Goal: Complete application form: Complete application form

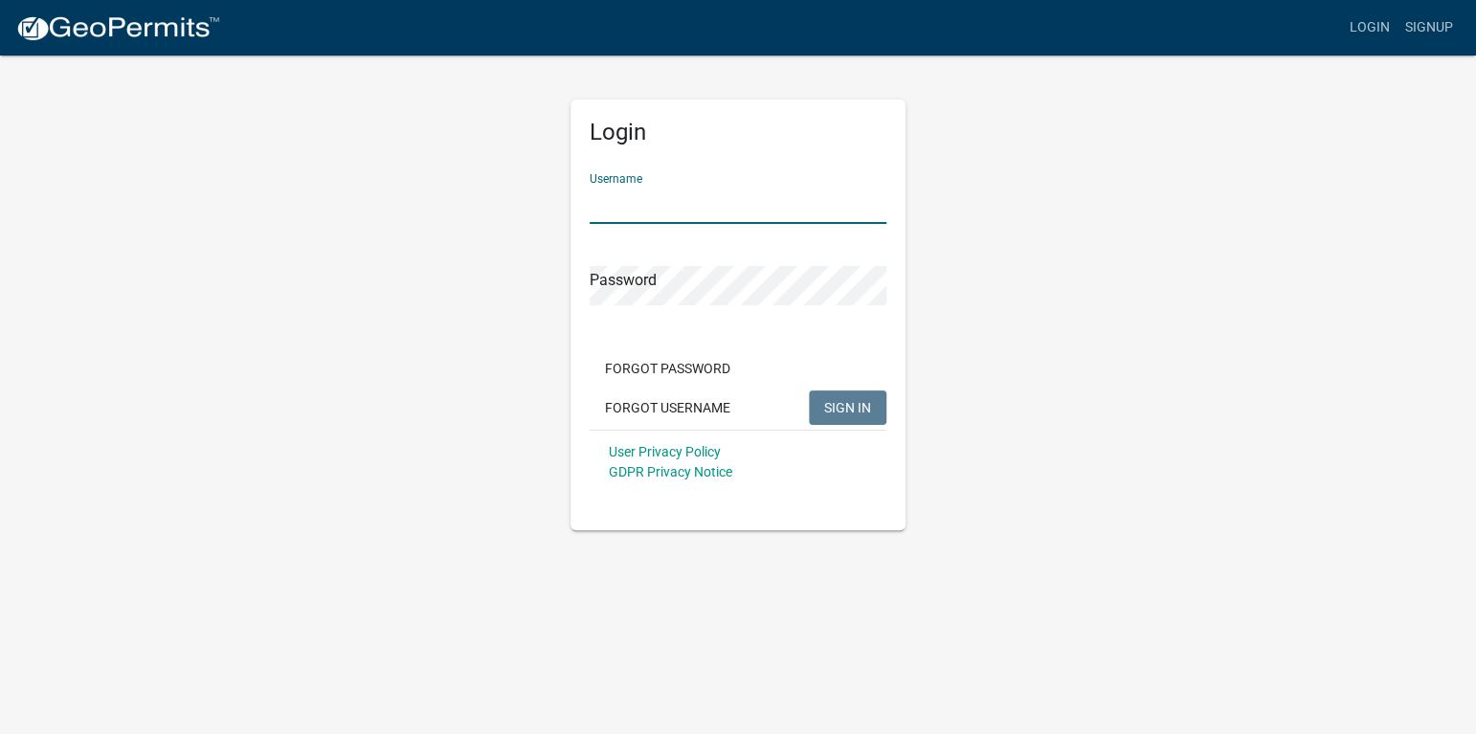
click at [644, 202] on input "Username" at bounding box center [737, 204] width 297 height 39
type input "[PERSON_NAME][EMAIL_ADDRESS][PERSON_NAME][PERSON_NAME][DOMAIN_NAME]"
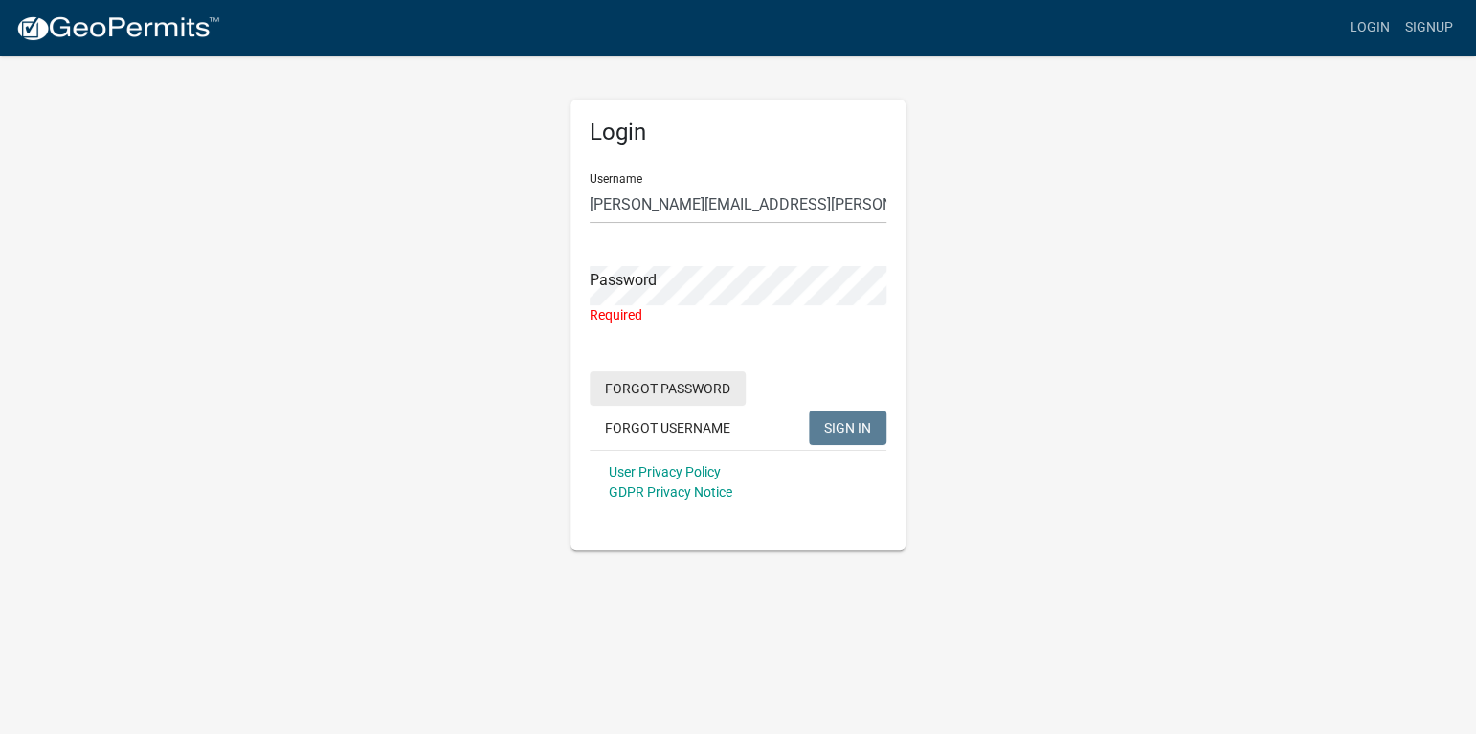
click at [676, 389] on button "Forgot Password" at bounding box center [667, 388] width 156 height 34
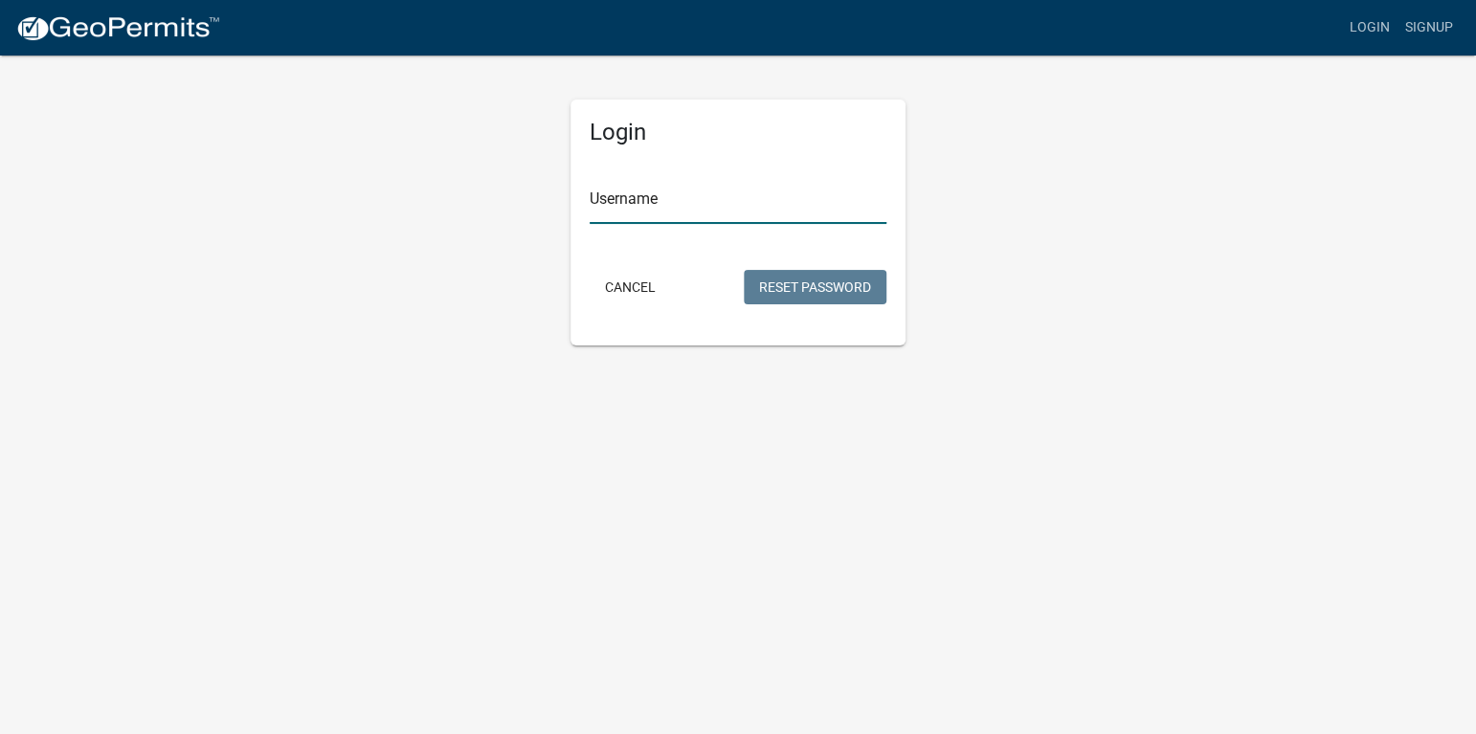
click at [624, 218] on input "Username" at bounding box center [737, 204] width 297 height 39
type input "[PERSON_NAME][EMAIL_ADDRESS][PERSON_NAME][PERSON_NAME][DOMAIN_NAME]"
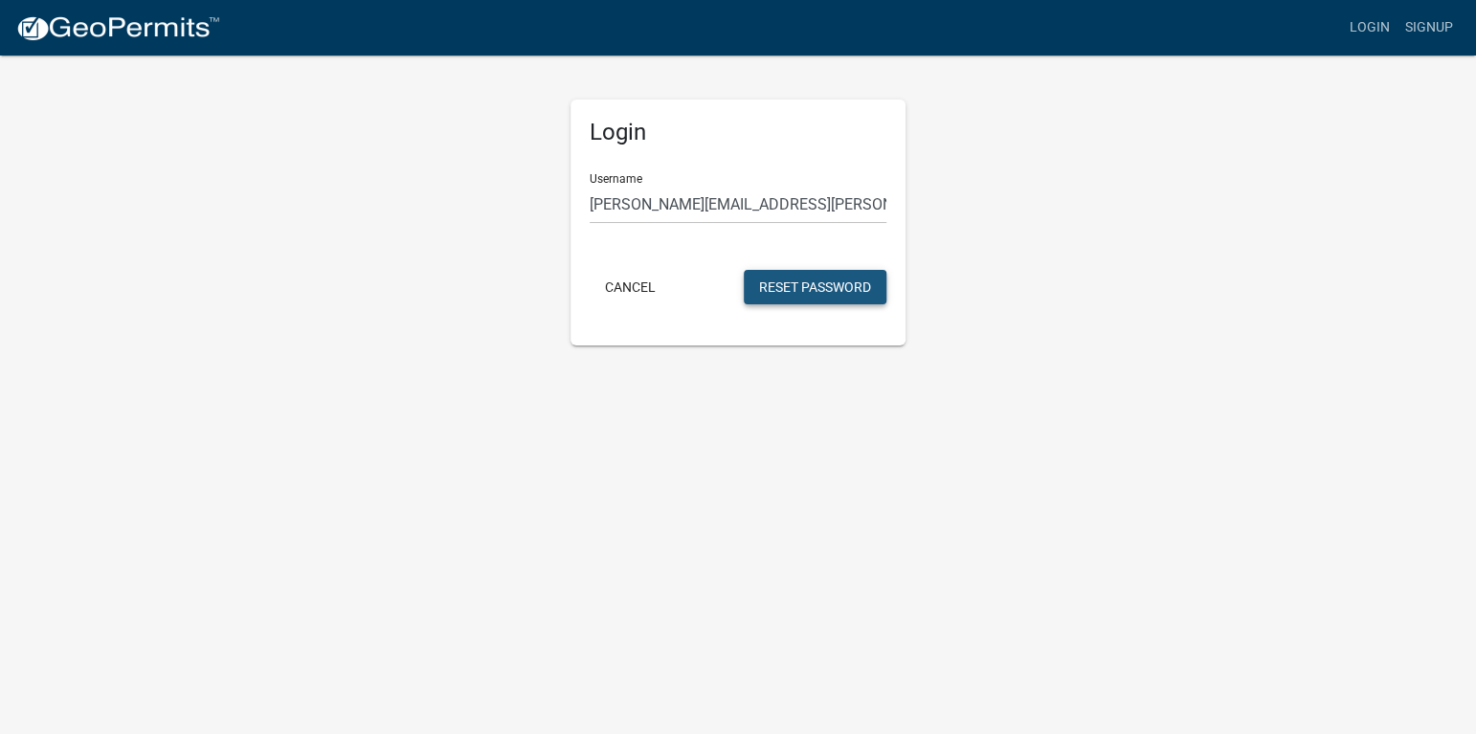
click at [811, 289] on button "Reset Password" at bounding box center [815, 287] width 143 height 34
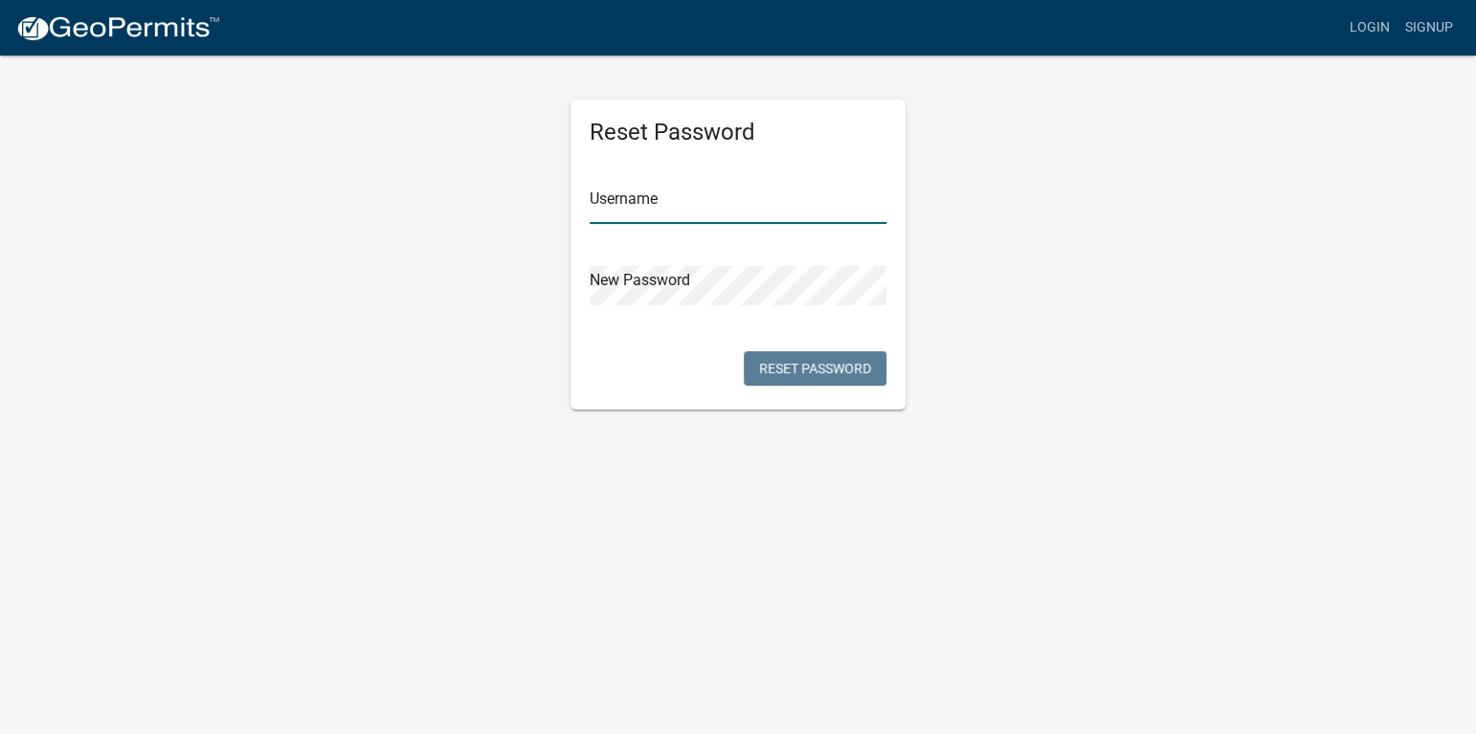
click at [642, 211] on input "text" at bounding box center [737, 204] width 297 height 39
type input "[PERSON_NAME][EMAIL_ADDRESS][PERSON_NAME][PERSON_NAME][DOMAIN_NAME]"
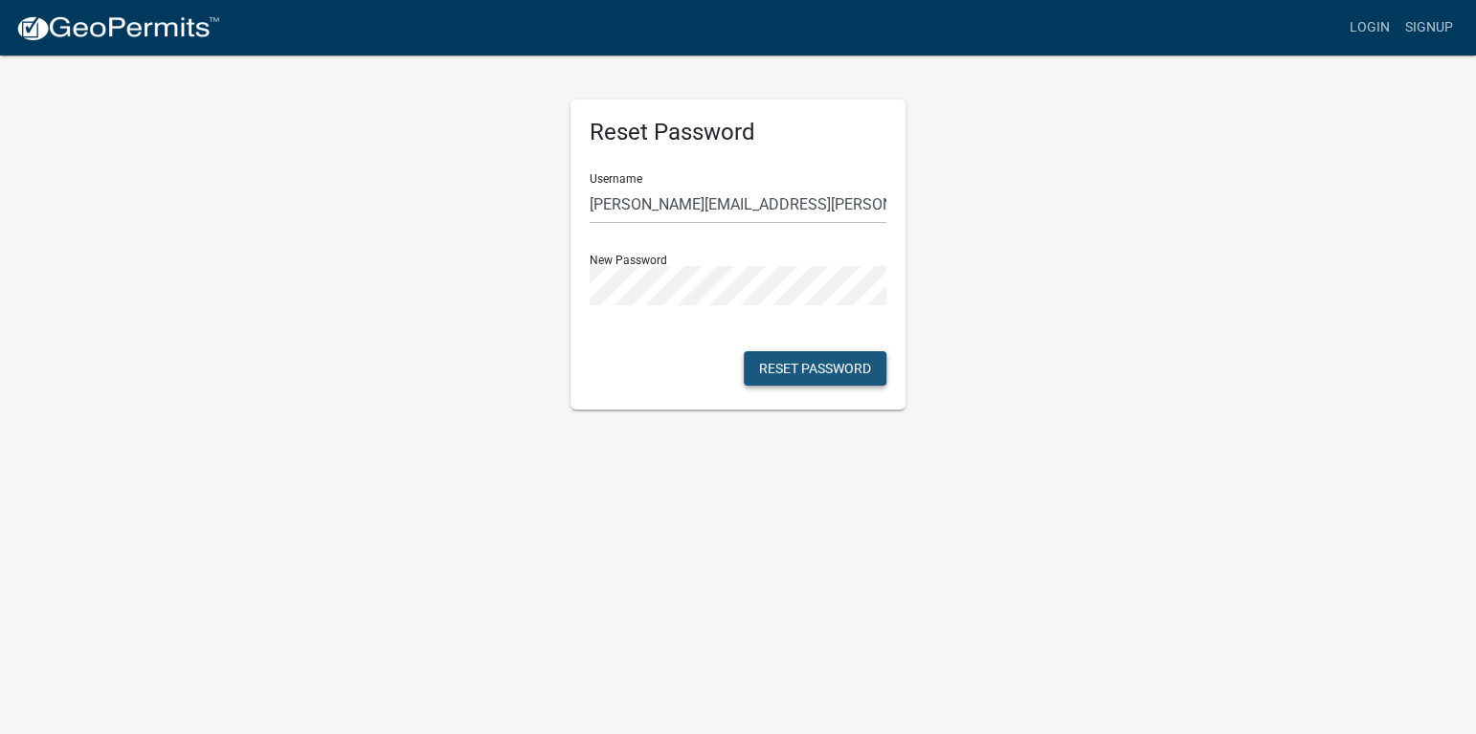
click at [808, 369] on button "Reset Password" at bounding box center [815, 368] width 143 height 34
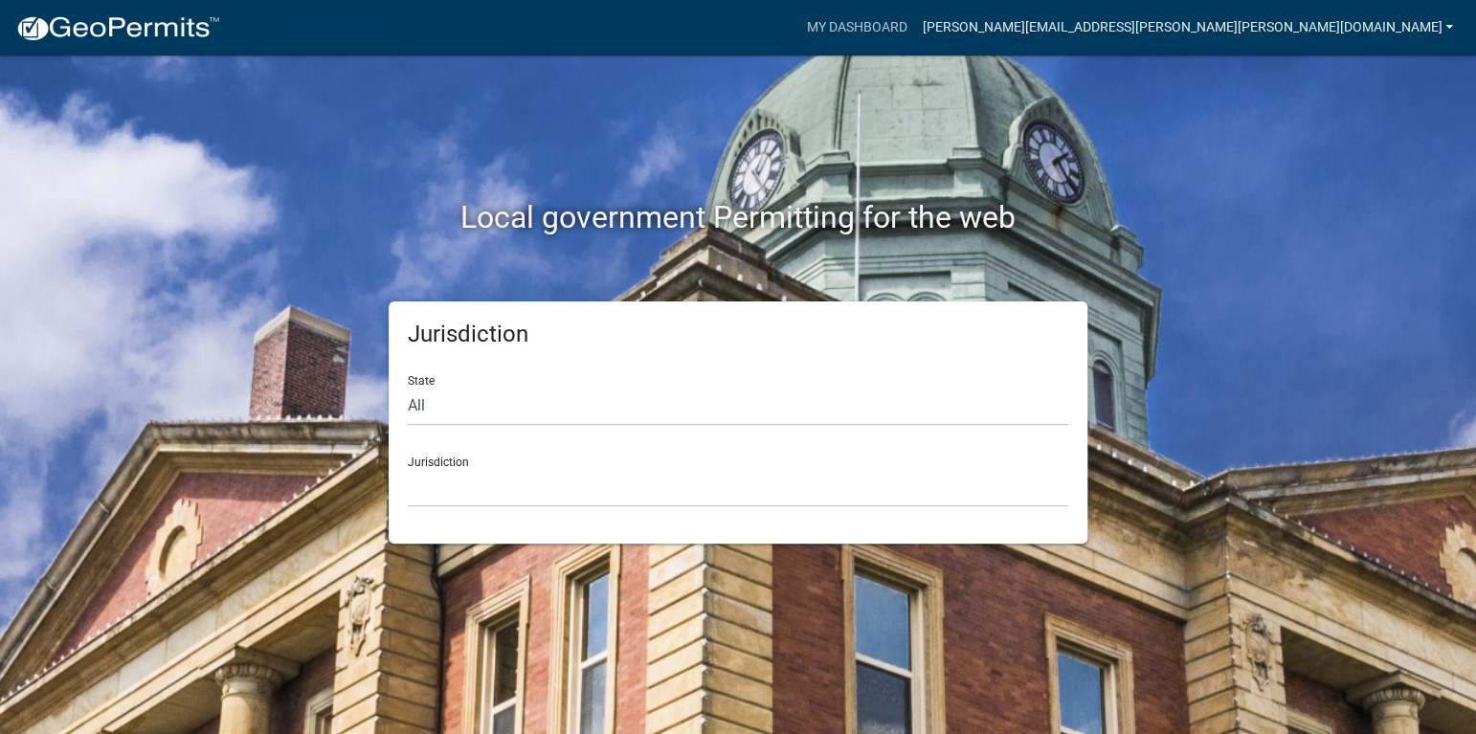
click at [1370, 25] on link "[PERSON_NAME][EMAIL_ADDRESS][PERSON_NAME][PERSON_NAME][DOMAIN_NAME]" at bounding box center [1187, 28] width 546 height 36
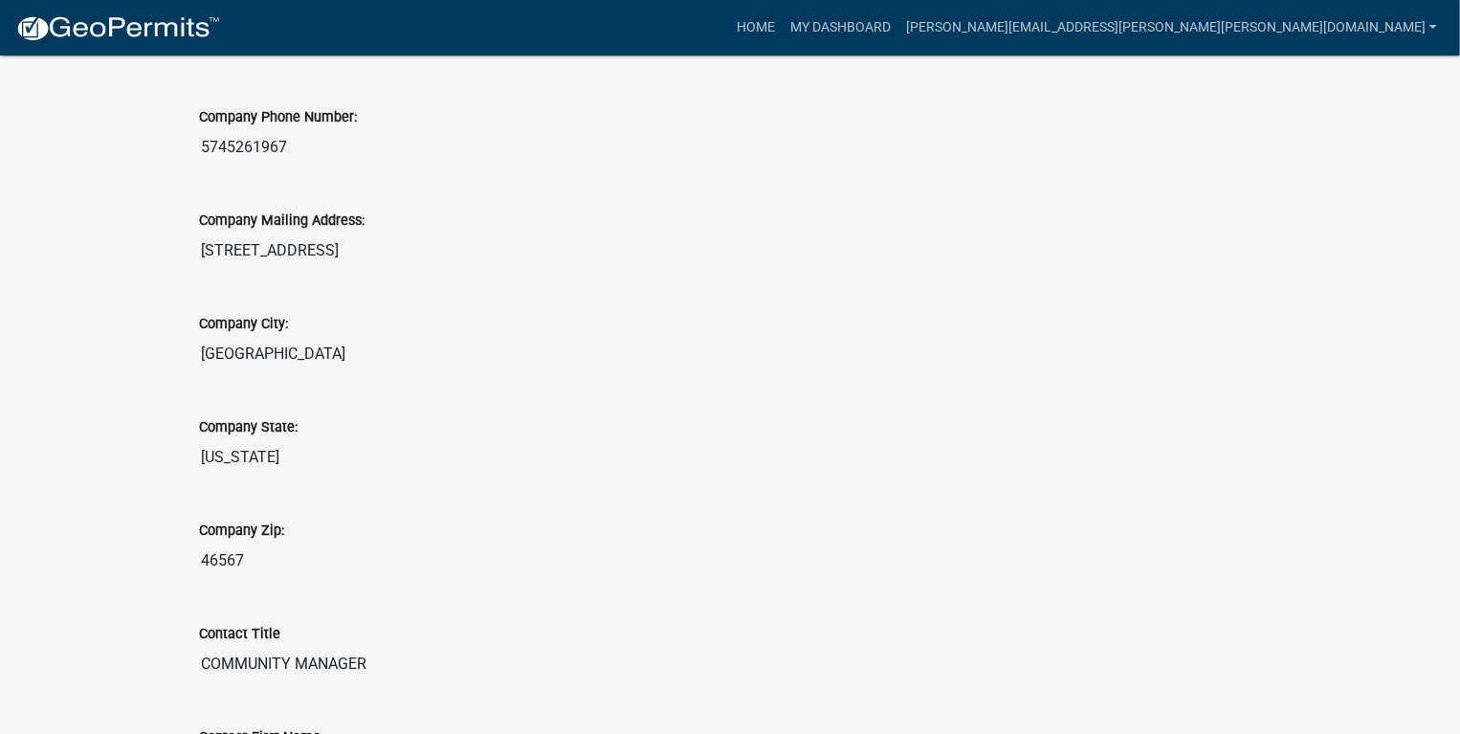
scroll to position [861, 0]
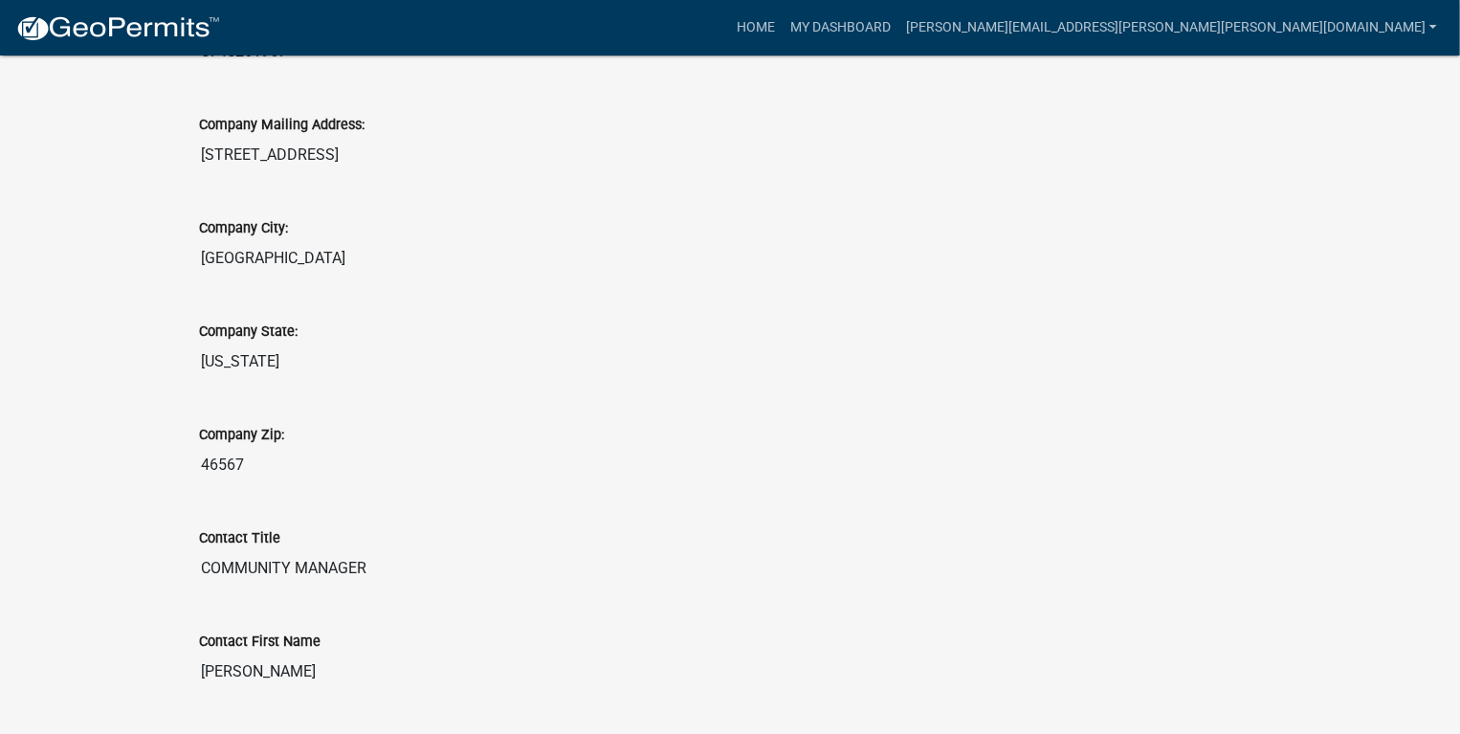
click at [306, 173] on div "Company Mailing Address: [STREET_ADDRESS]" at bounding box center [730, 137] width 1091 height 103
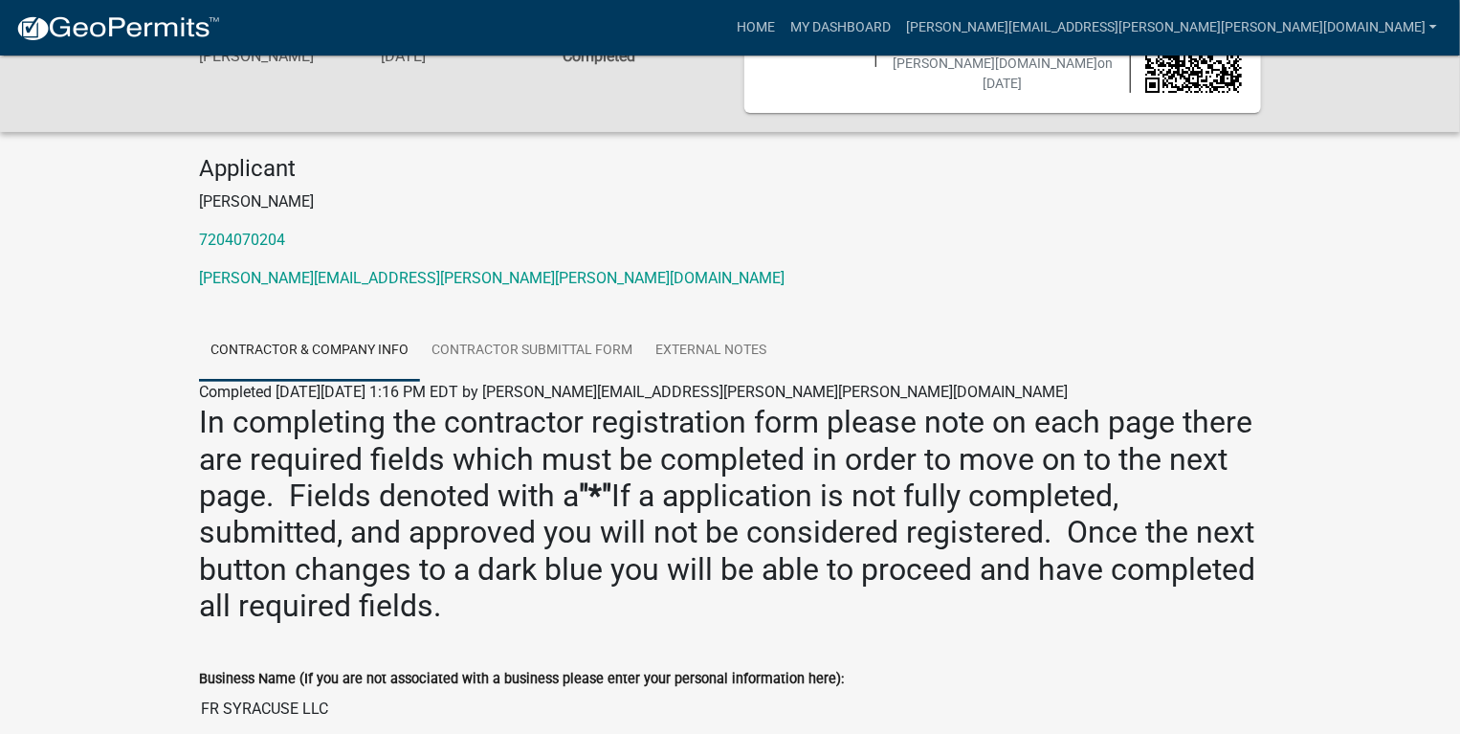
scroll to position [0, 0]
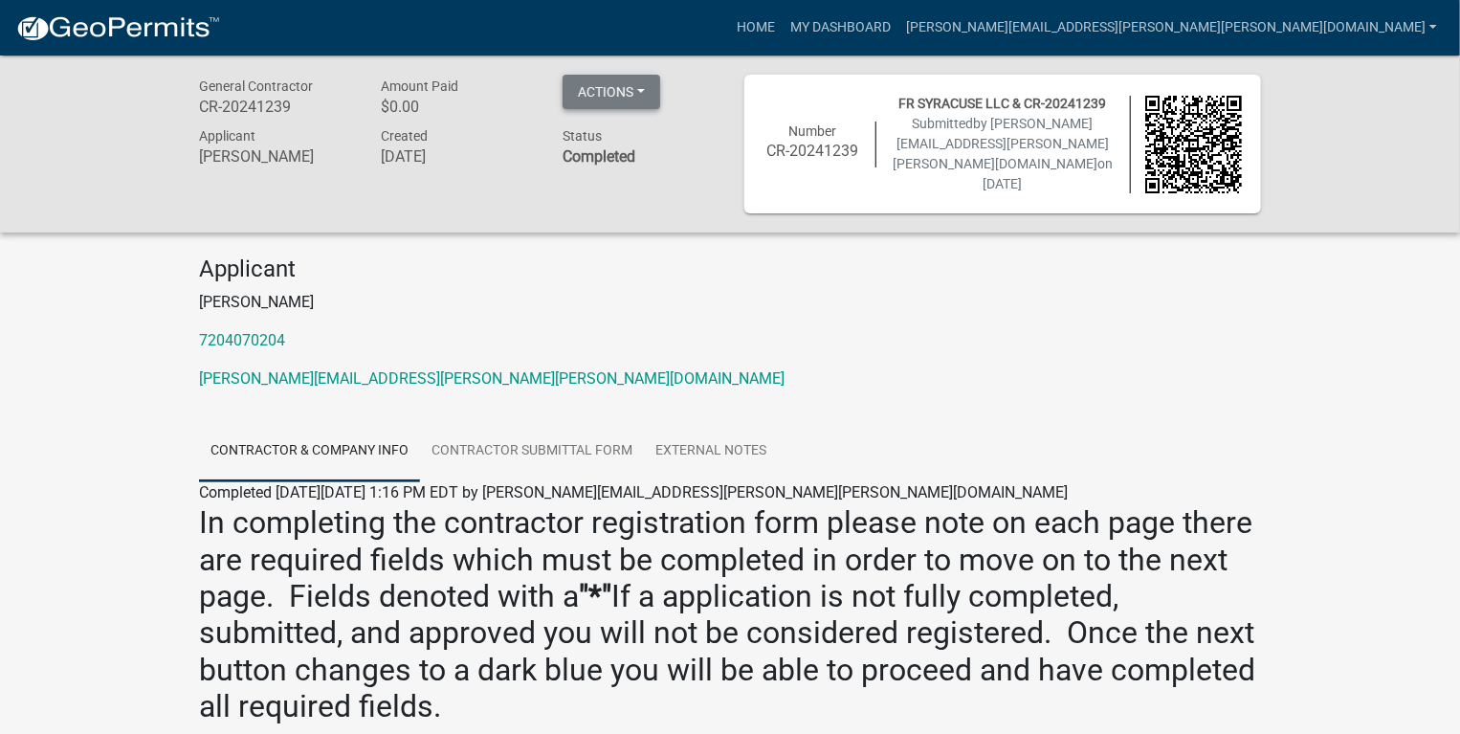
click at [644, 81] on button "Actions" at bounding box center [612, 92] width 98 height 34
click at [644, 87] on button "Actions" at bounding box center [612, 92] width 98 height 34
click at [899, 22] on link "My Dashboard" at bounding box center [841, 28] width 116 height 36
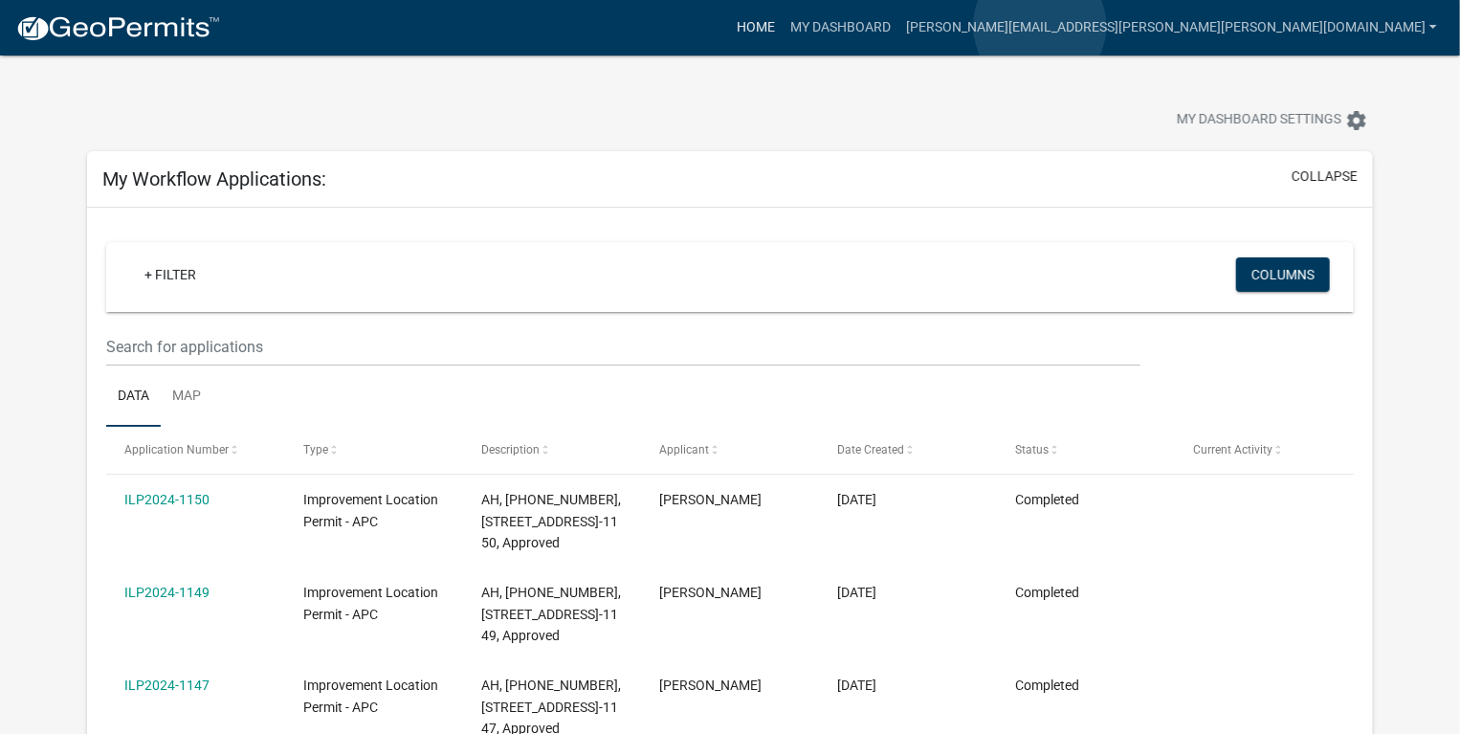
click at [783, 26] on link "Home" at bounding box center [756, 28] width 54 height 36
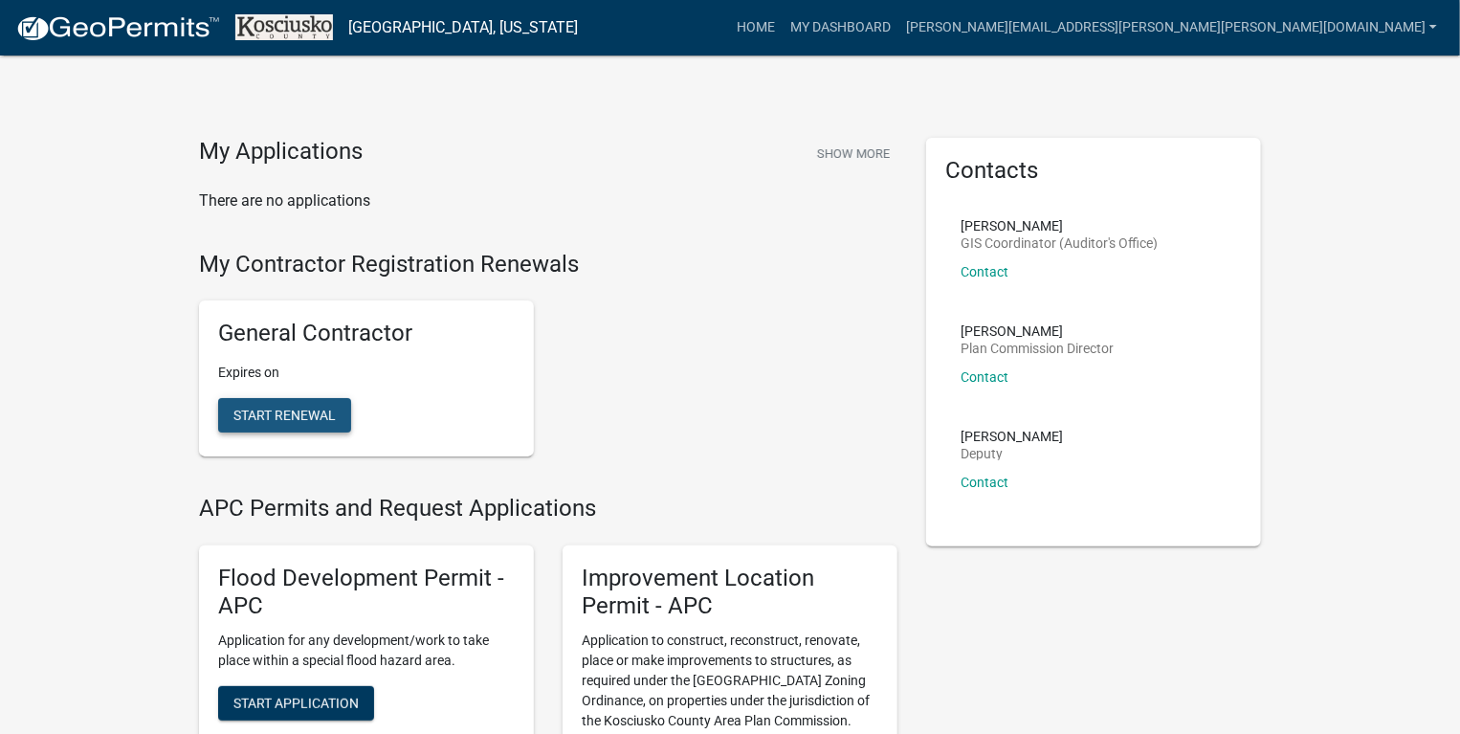
click at [292, 413] on span "Start Renewal" at bounding box center [284, 415] width 102 height 15
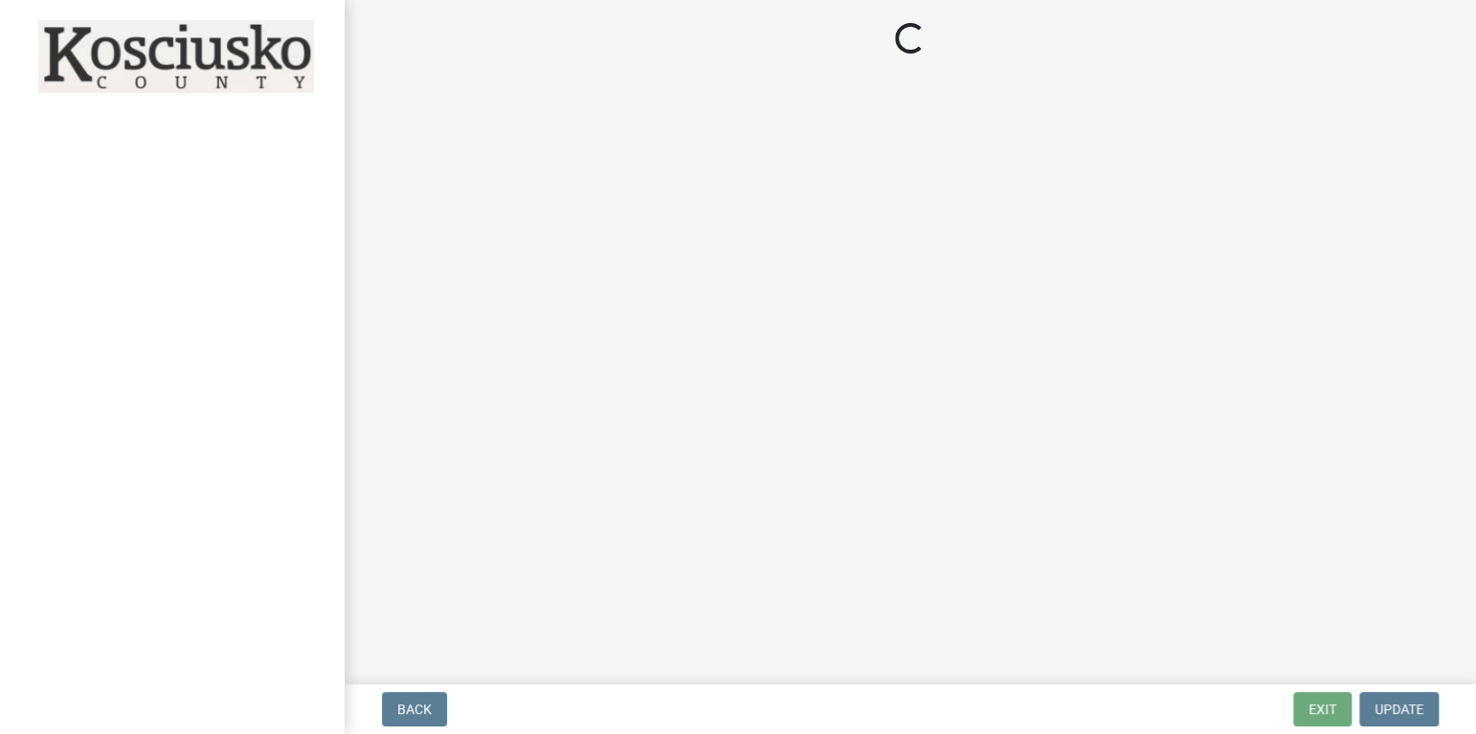
select select "CO"
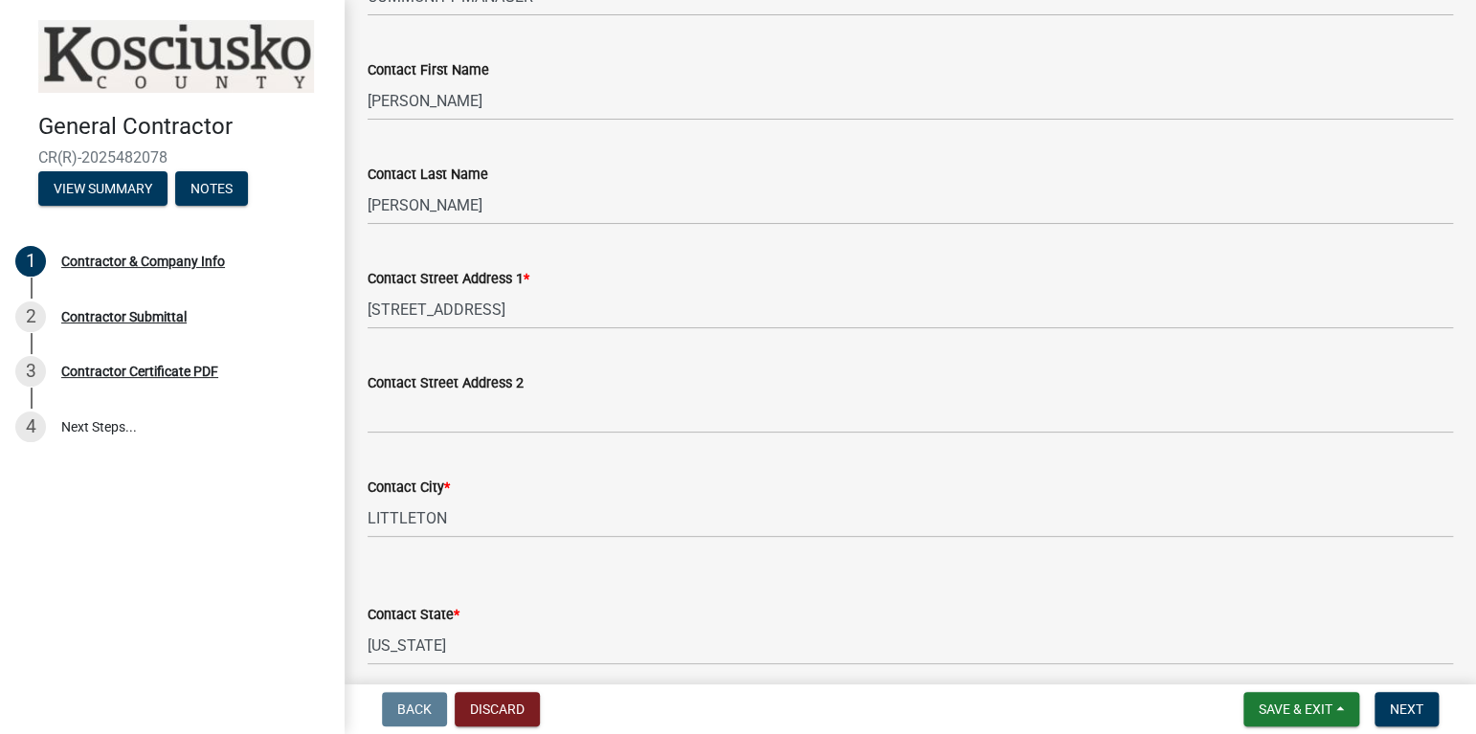
scroll to position [287, 0]
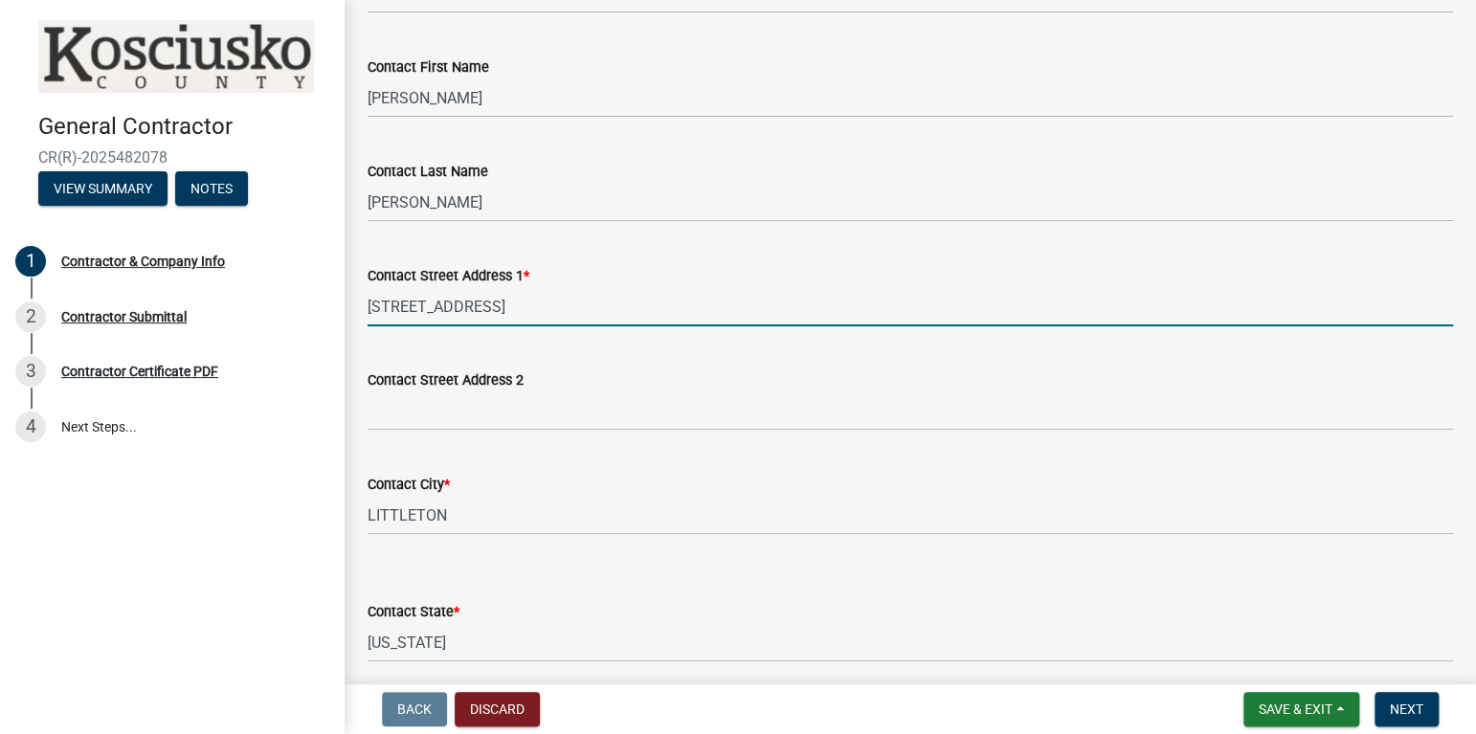
click at [424, 309] on input "[STREET_ADDRESS]" at bounding box center [909, 306] width 1085 height 39
drag, startPoint x: 368, startPoint y: 300, endPoint x: 569, endPoint y: 307, distance: 201.1
click at [569, 307] on input "[STREET_ADDRESS]" at bounding box center [909, 306] width 1085 height 39
type input "7"
type input "[STREET_ADDRESS]"
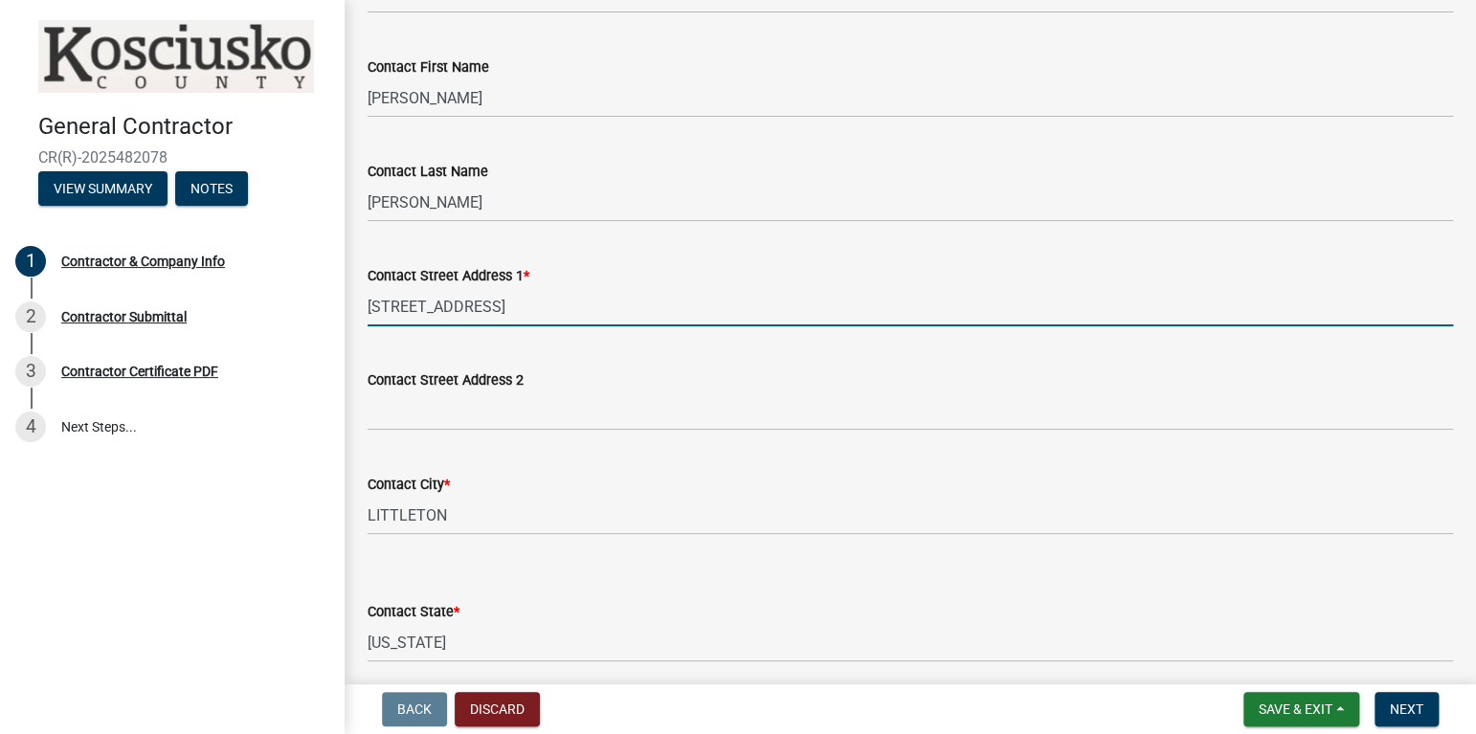
type input "Suite 404"
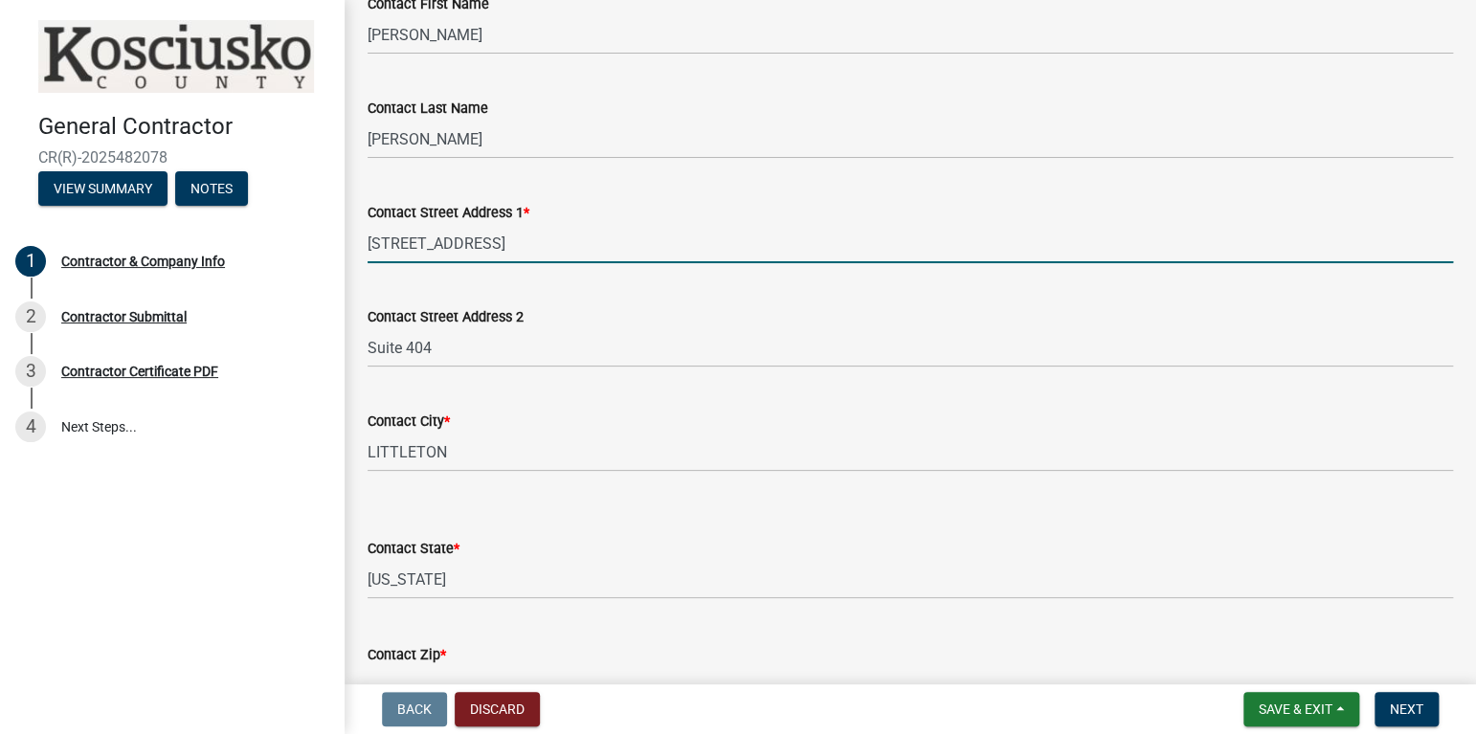
scroll to position [383, 0]
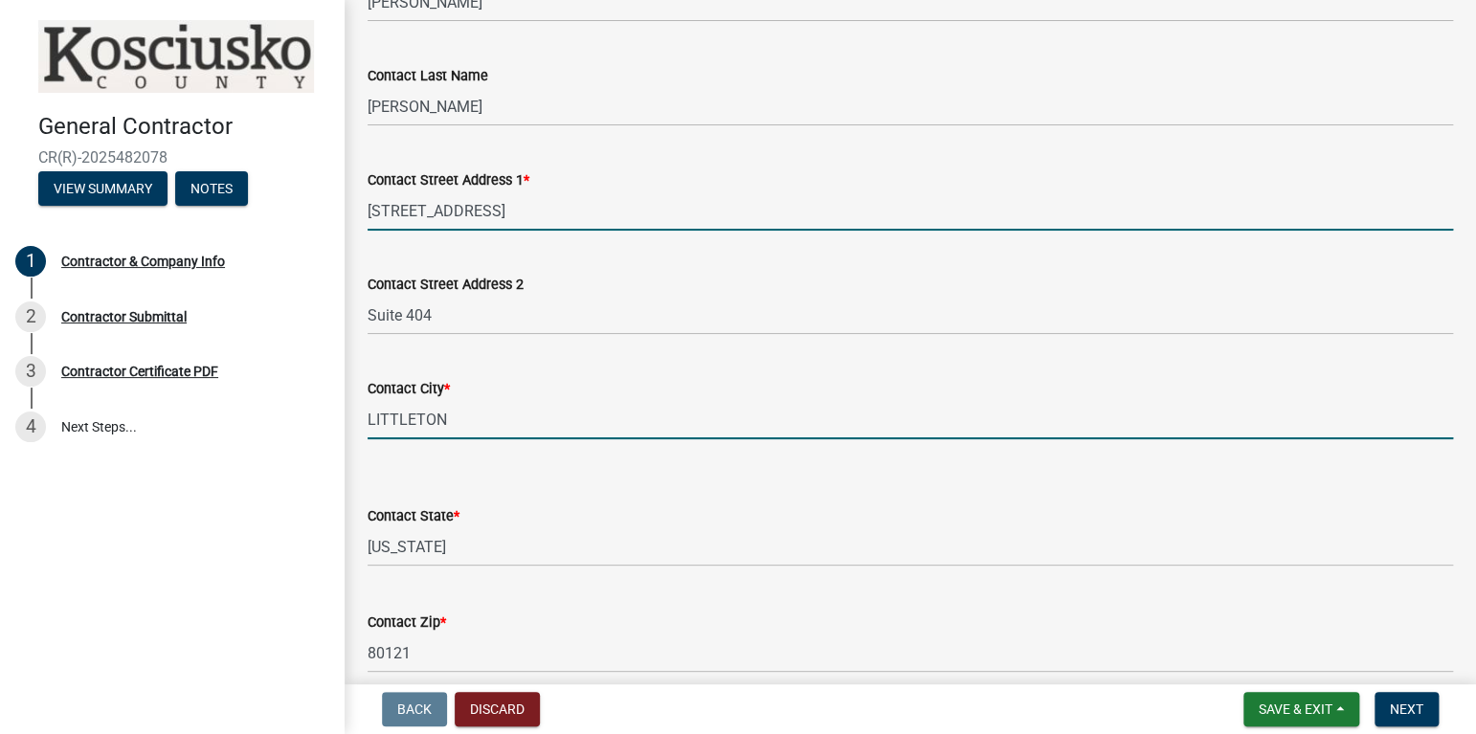
click at [474, 418] on input "LITTLETON" at bounding box center [909, 419] width 1085 height 39
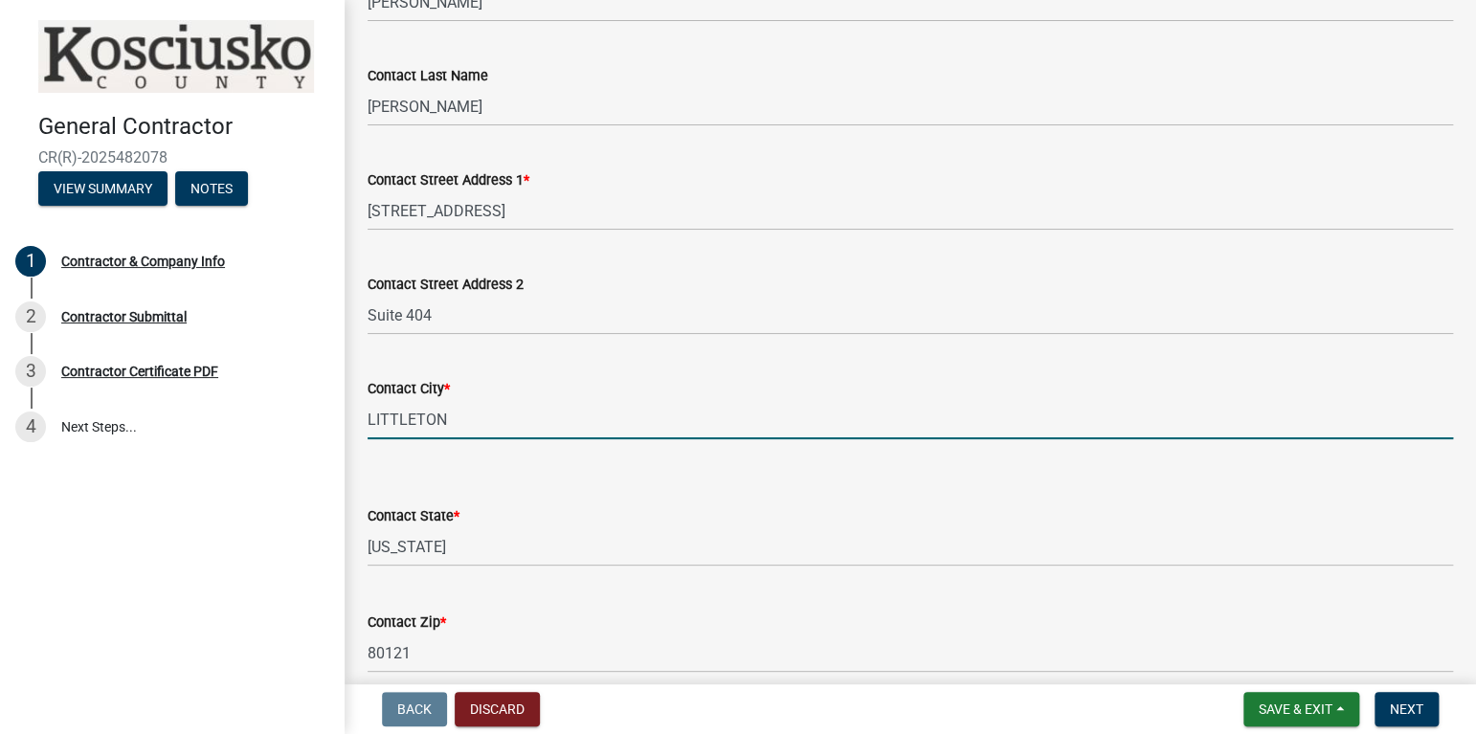
drag, startPoint x: 434, startPoint y: 420, endPoint x: 346, endPoint y: 426, distance: 88.2
click at [346, 426] on div "Contractor & Company Info share Share Business Name (If there is no business yo…" at bounding box center [909, 433] width 1131 height 1587
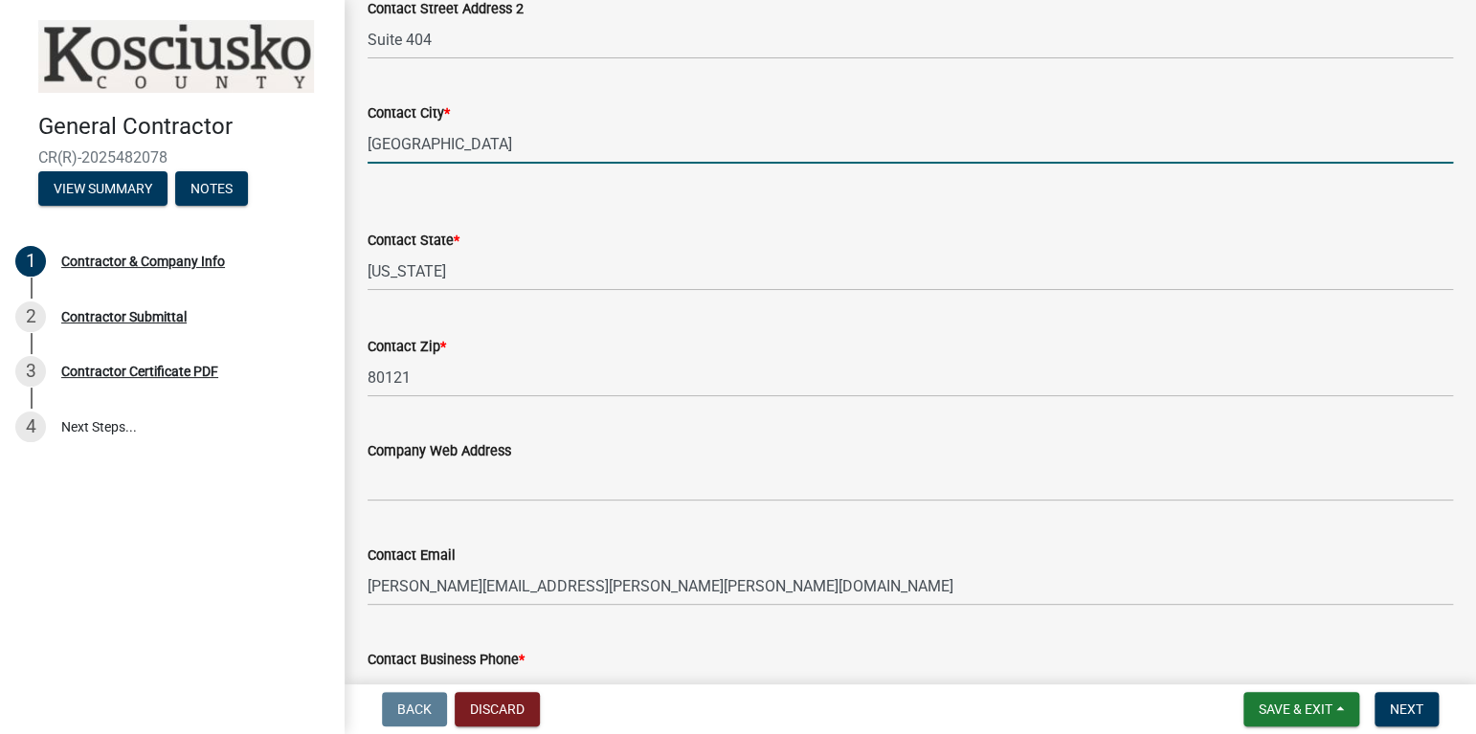
scroll to position [670, 0]
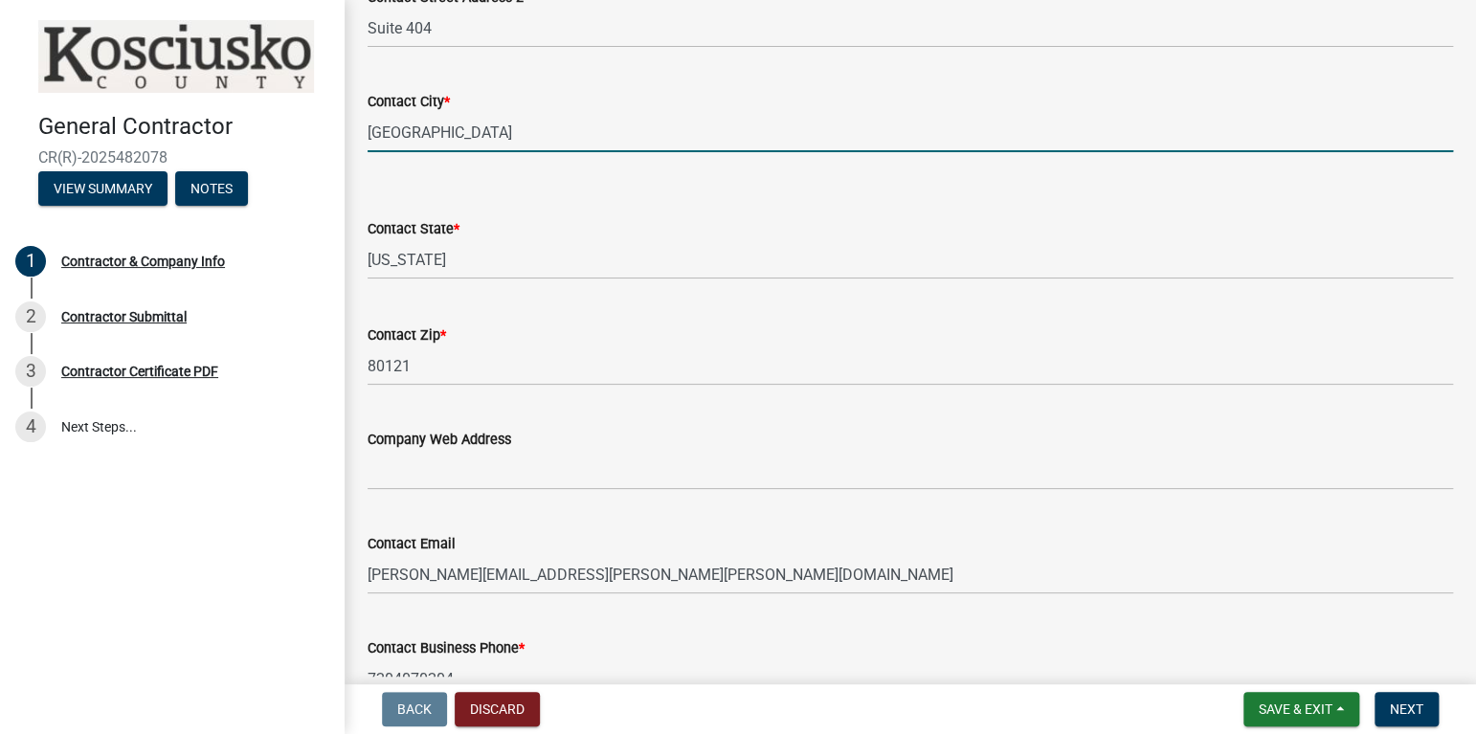
type input "[GEOGRAPHIC_DATA]"
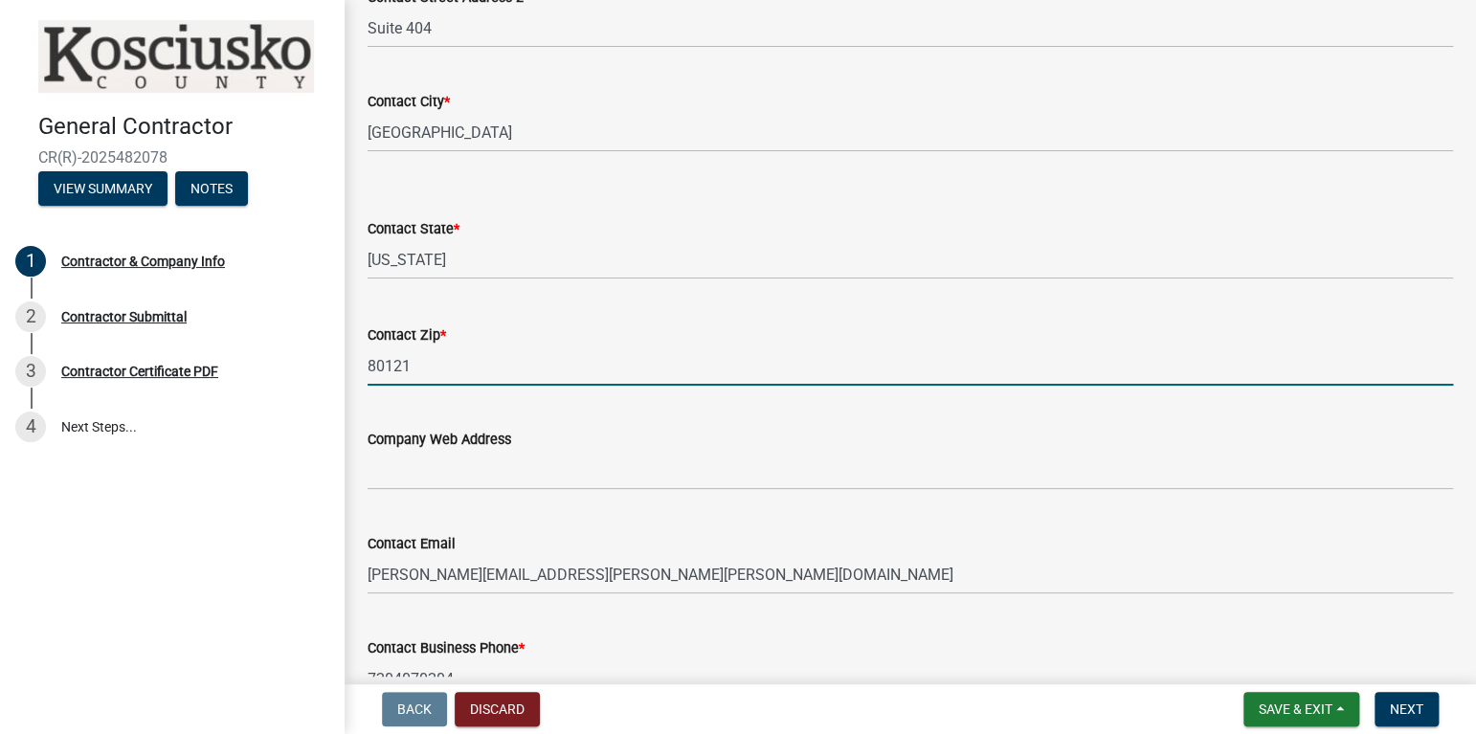
click at [461, 370] on input "80121" at bounding box center [909, 365] width 1085 height 39
click at [632, 348] on input "80111" at bounding box center [909, 365] width 1085 height 39
type input "80111"
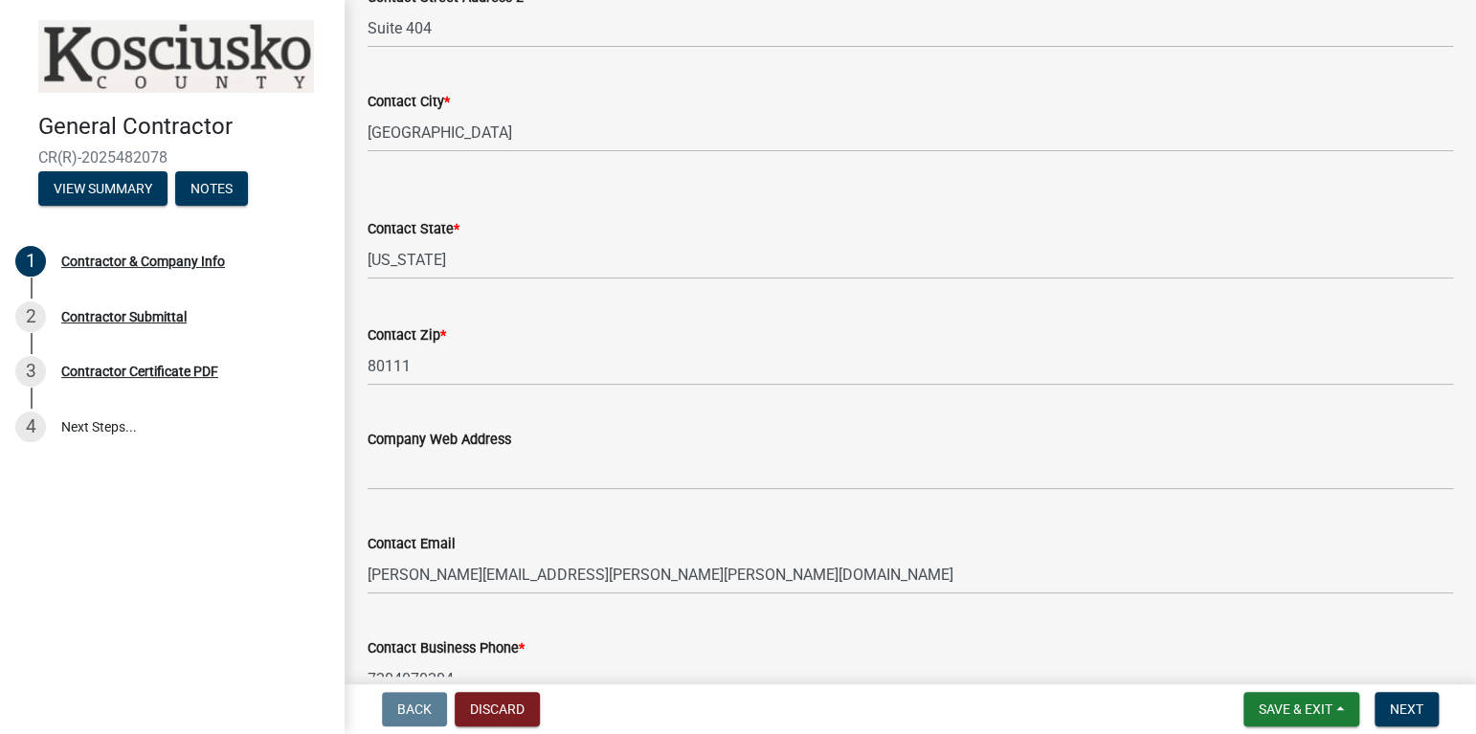
click at [808, 407] on div "Company Web Address" at bounding box center [909, 445] width 1085 height 89
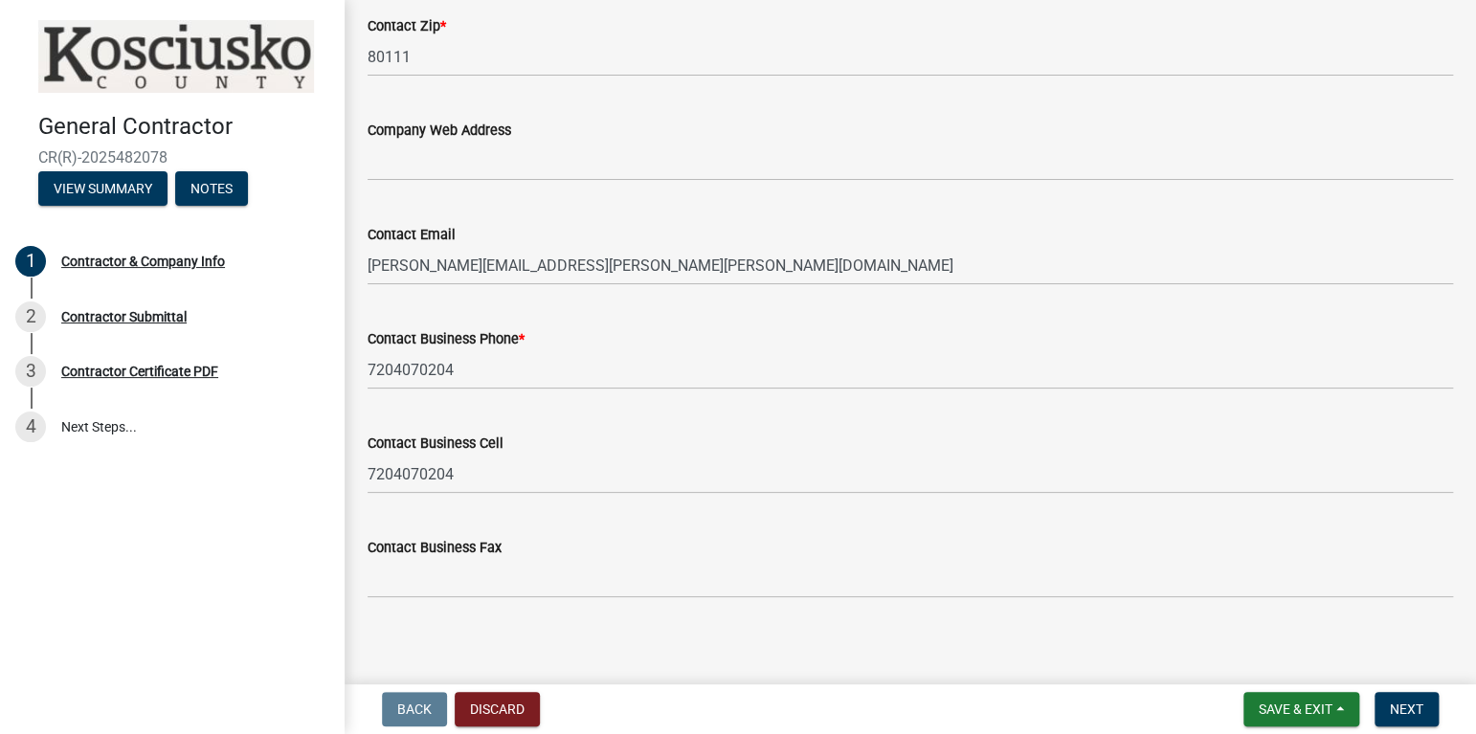
scroll to position [990, 0]
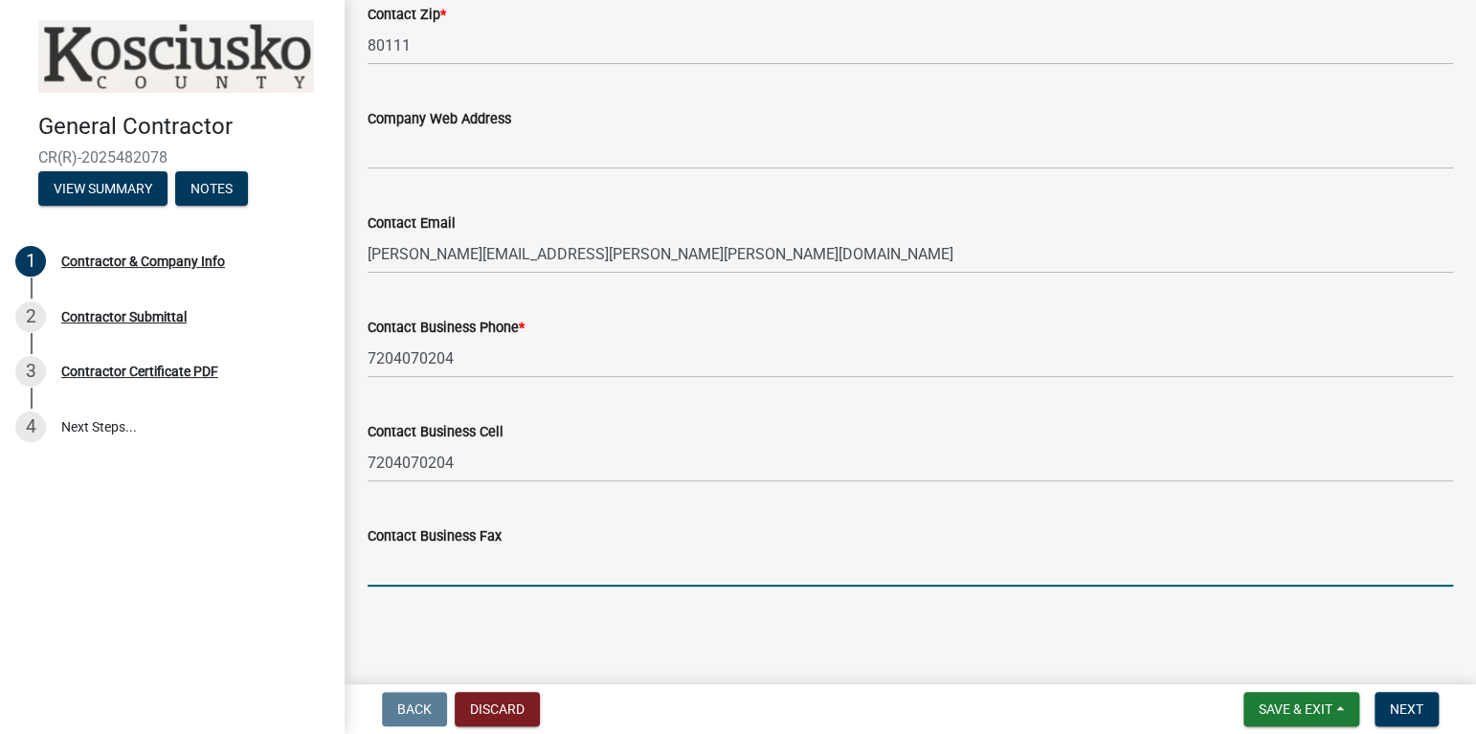
click at [433, 562] on input "Contact Business Fax" at bounding box center [909, 566] width 1085 height 39
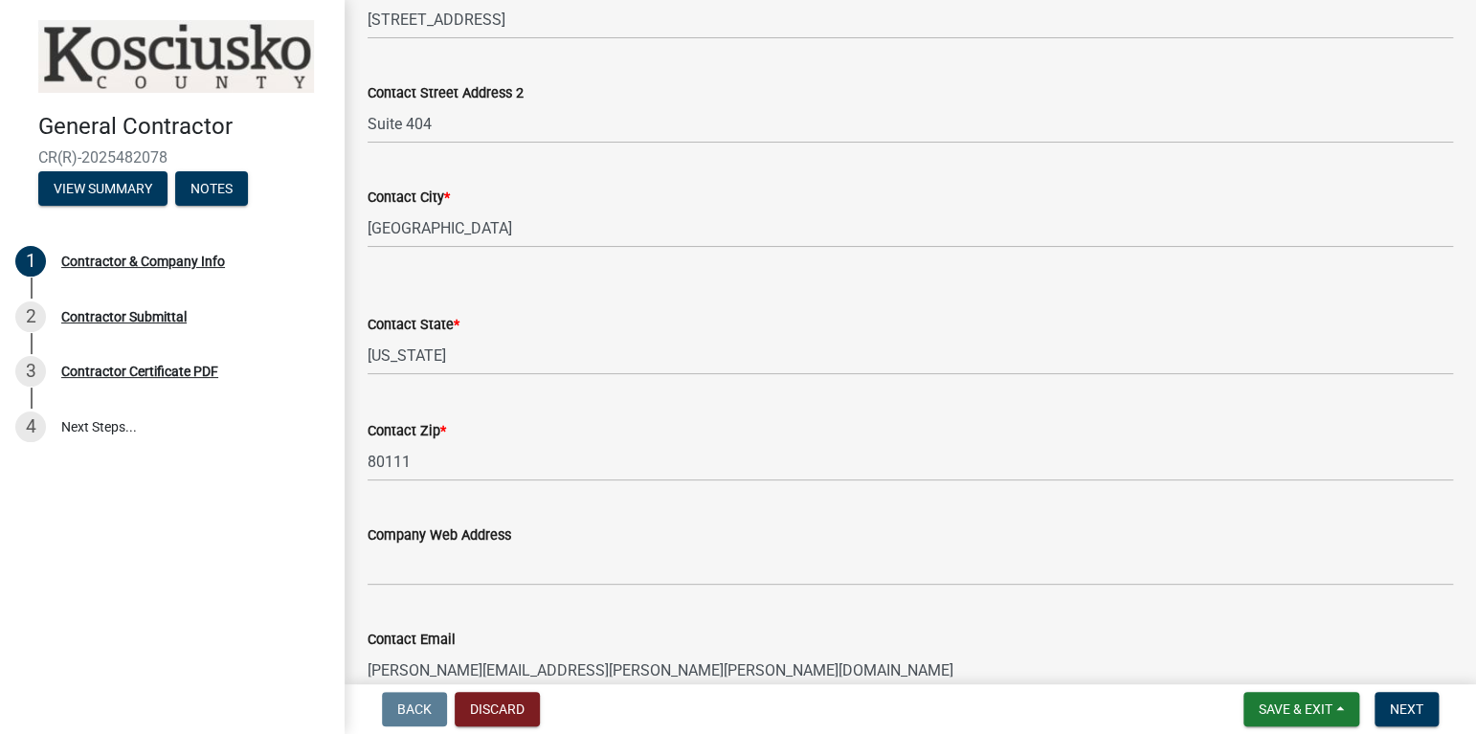
scroll to position [670, 0]
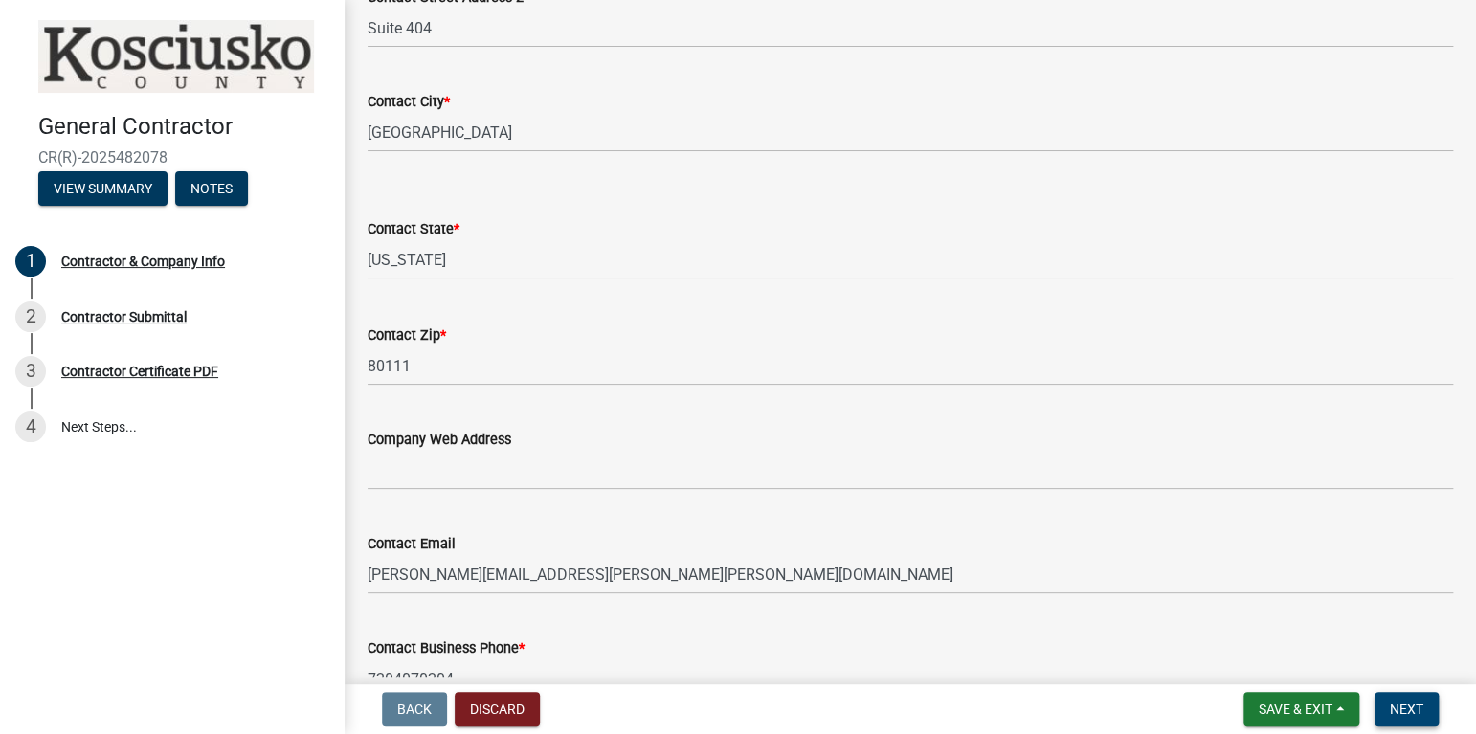
type input "3037900928"
click at [1402, 708] on span "Next" at bounding box center [1405, 708] width 33 height 15
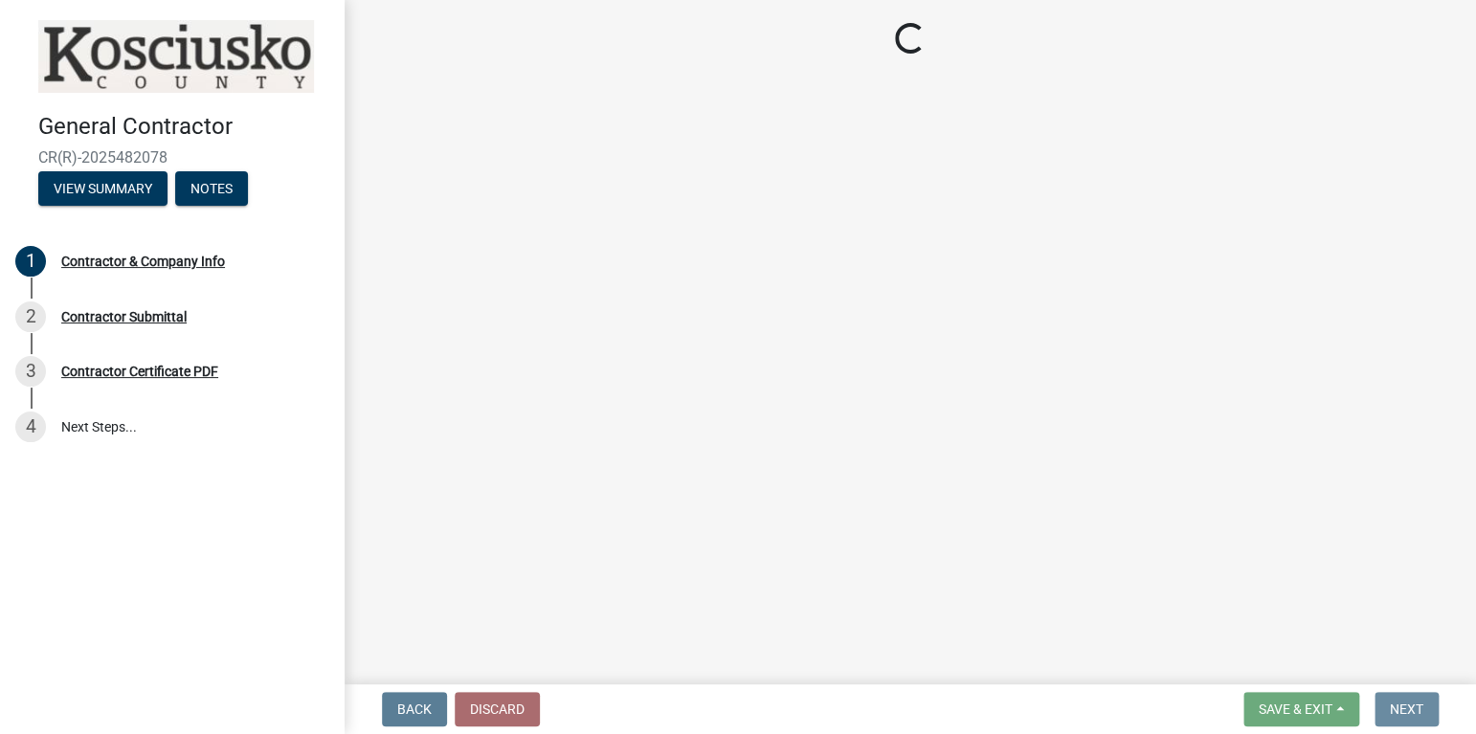
scroll to position [0, 0]
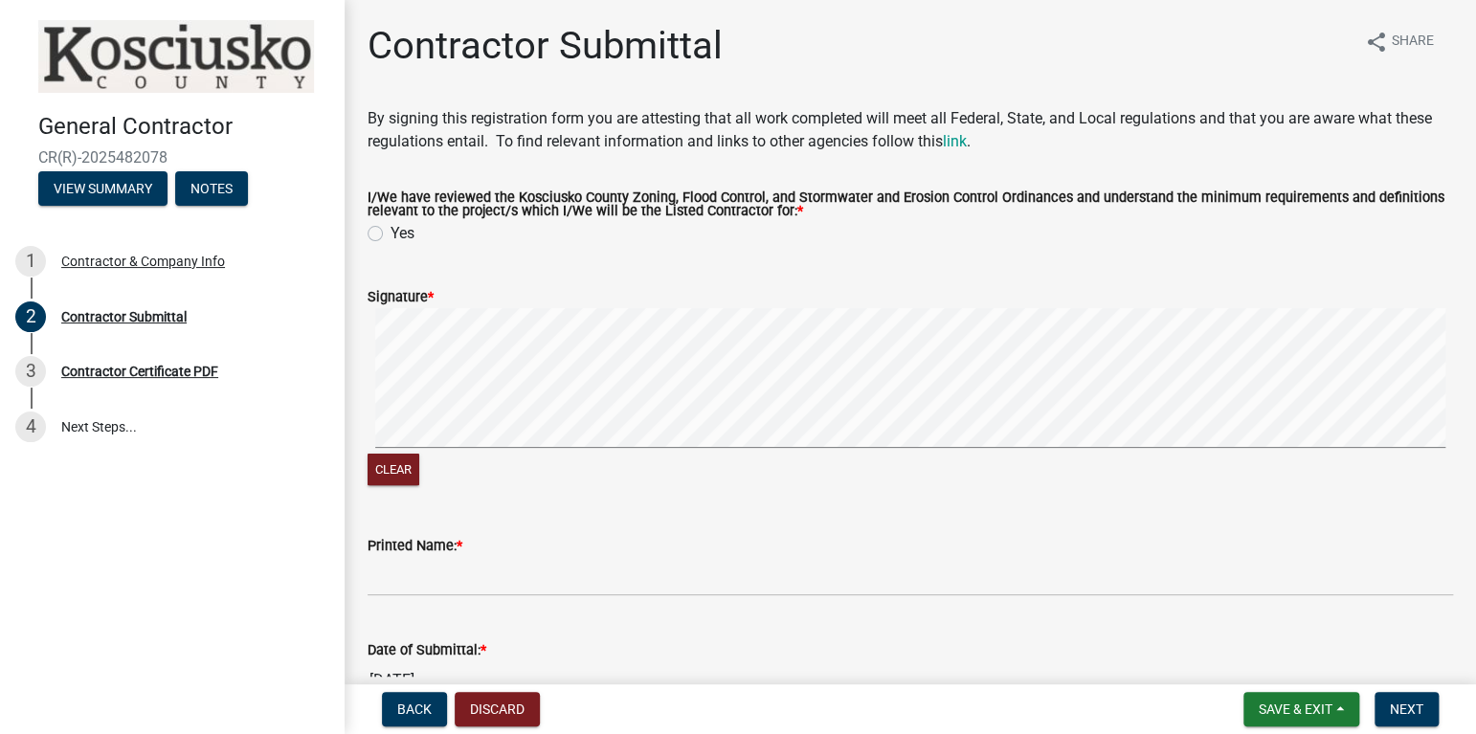
click at [390, 233] on label "Yes" at bounding box center [402, 233] width 24 height 23
click at [390, 233] on input "Yes" at bounding box center [396, 228] width 12 height 12
radio input "true"
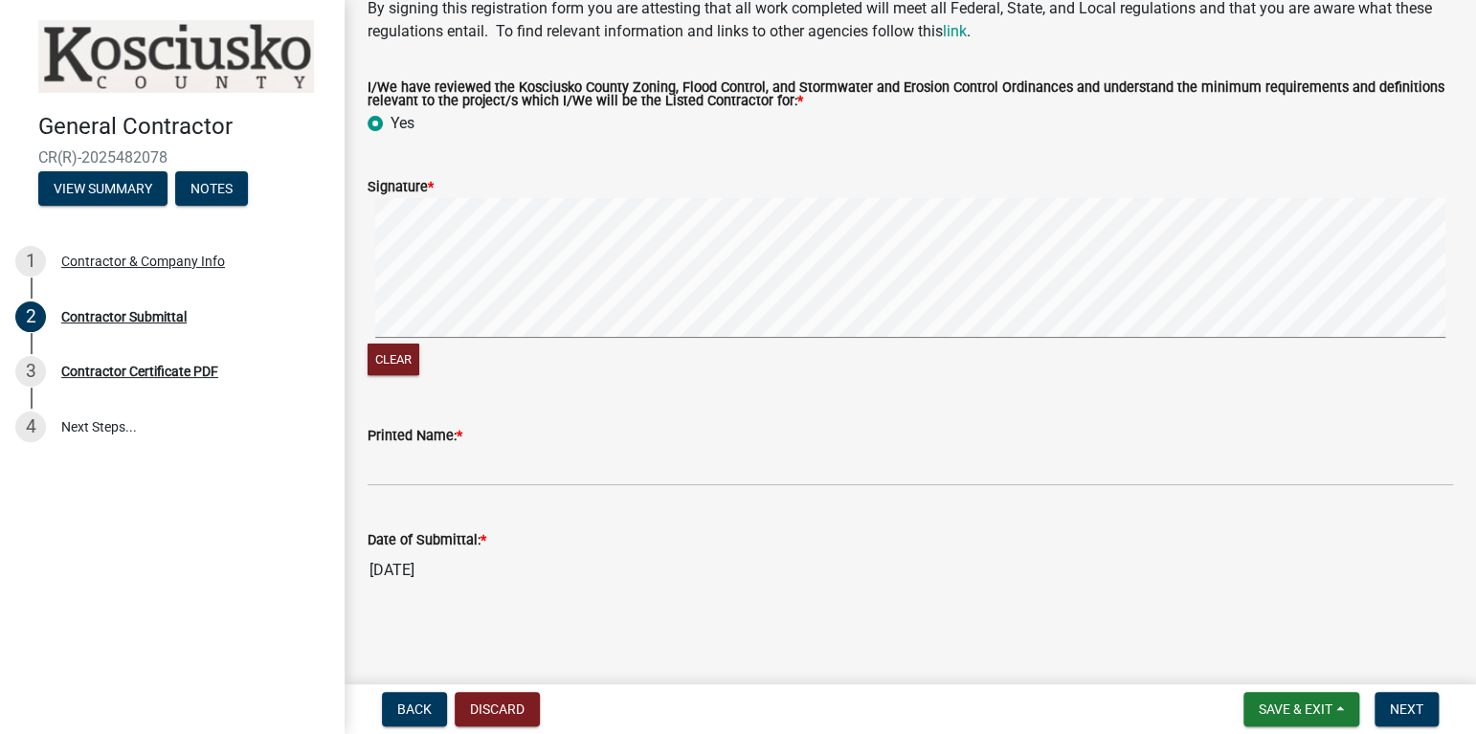
scroll to position [112, 0]
click at [405, 357] on button "Clear" at bounding box center [393, 358] width 52 height 32
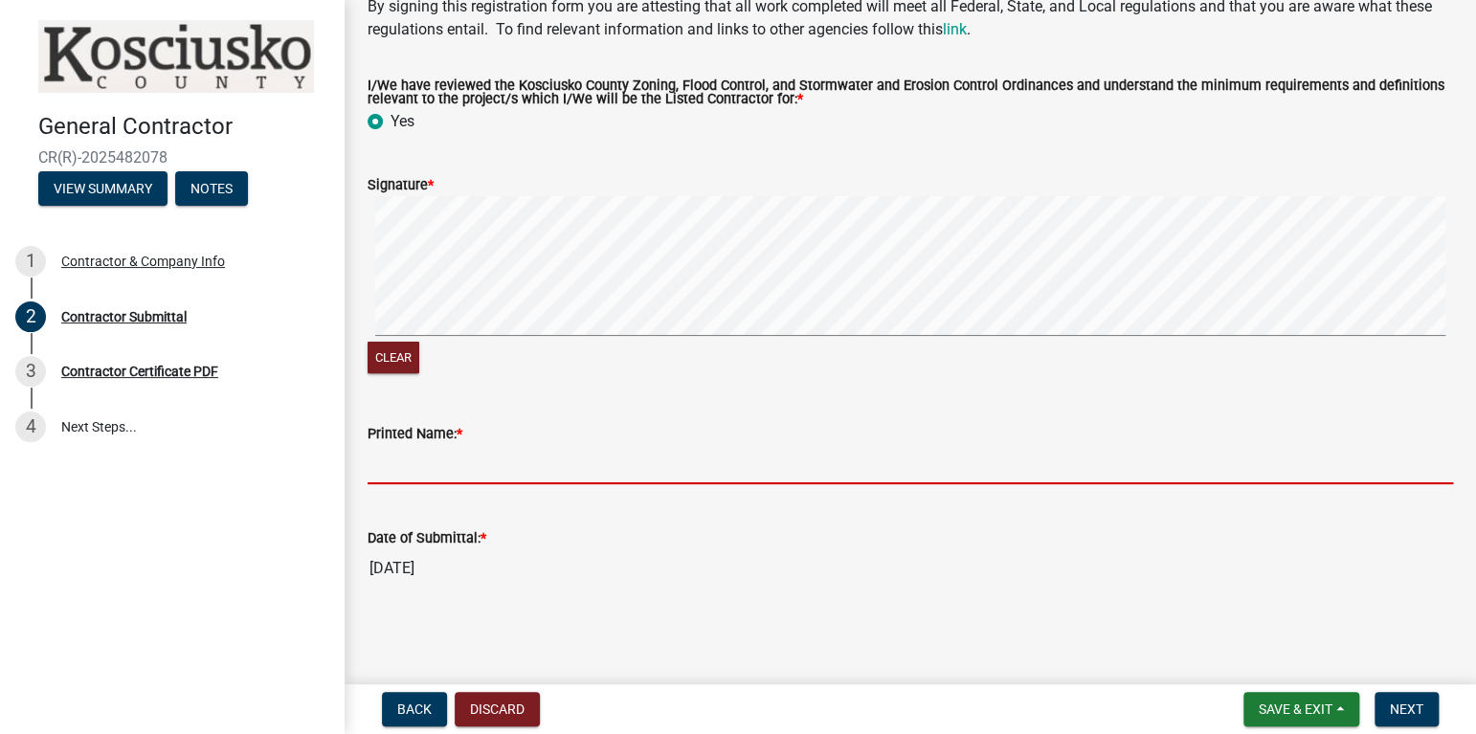
click at [449, 471] on input "Printed Name: *" at bounding box center [909, 464] width 1085 height 39
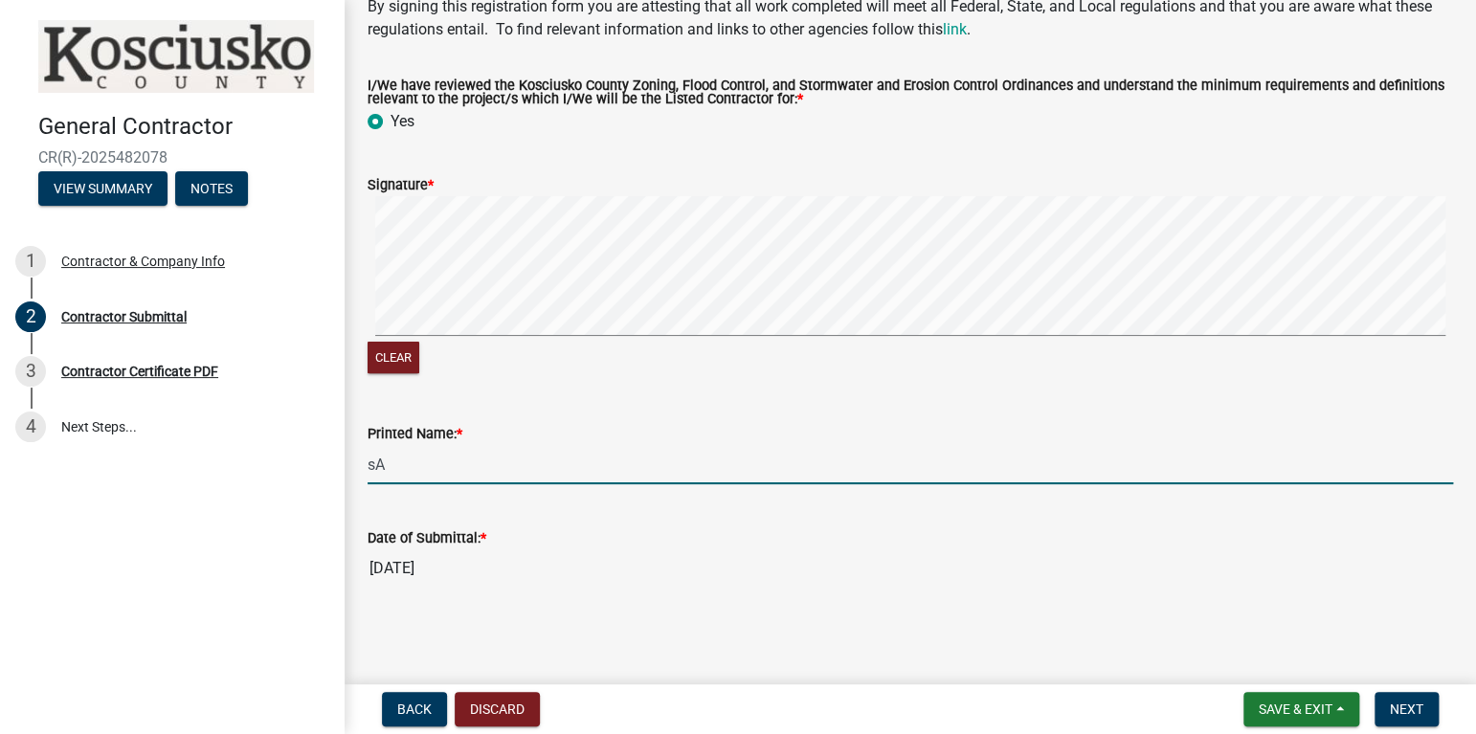
type input "s"
type input "[PERSON_NAME]"
click at [1404, 711] on span "Next" at bounding box center [1405, 708] width 33 height 15
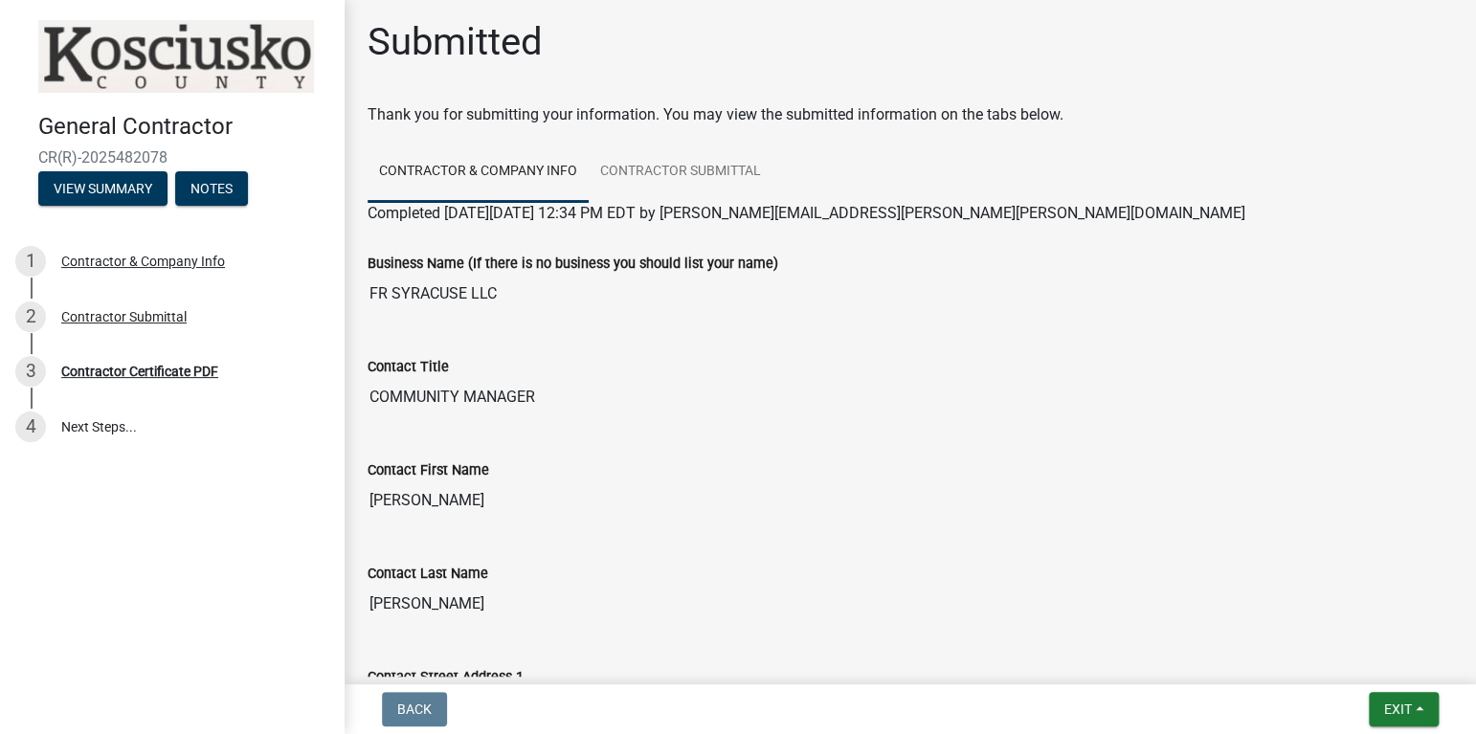
scroll to position [0, 0]
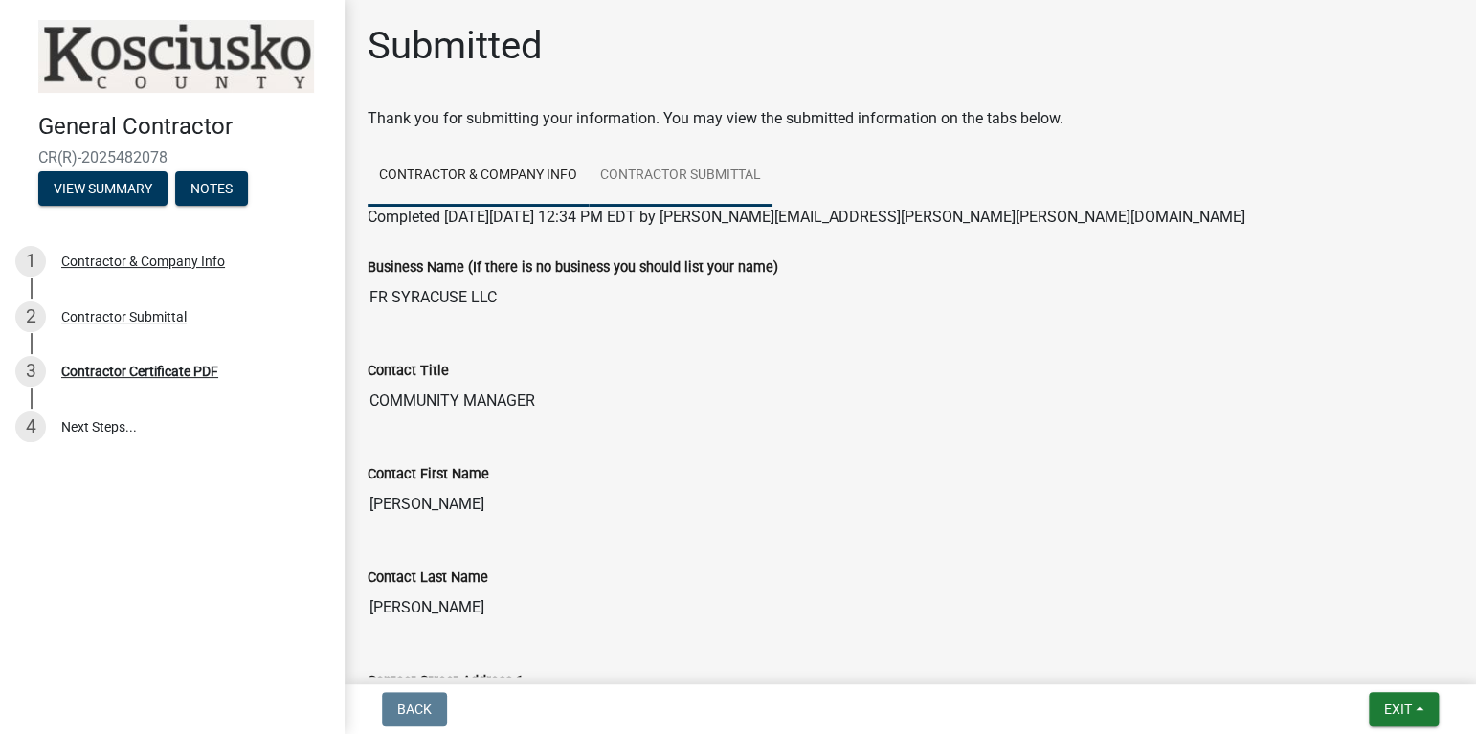
click at [670, 171] on link "Contractor Submittal" at bounding box center [681, 175] width 184 height 61
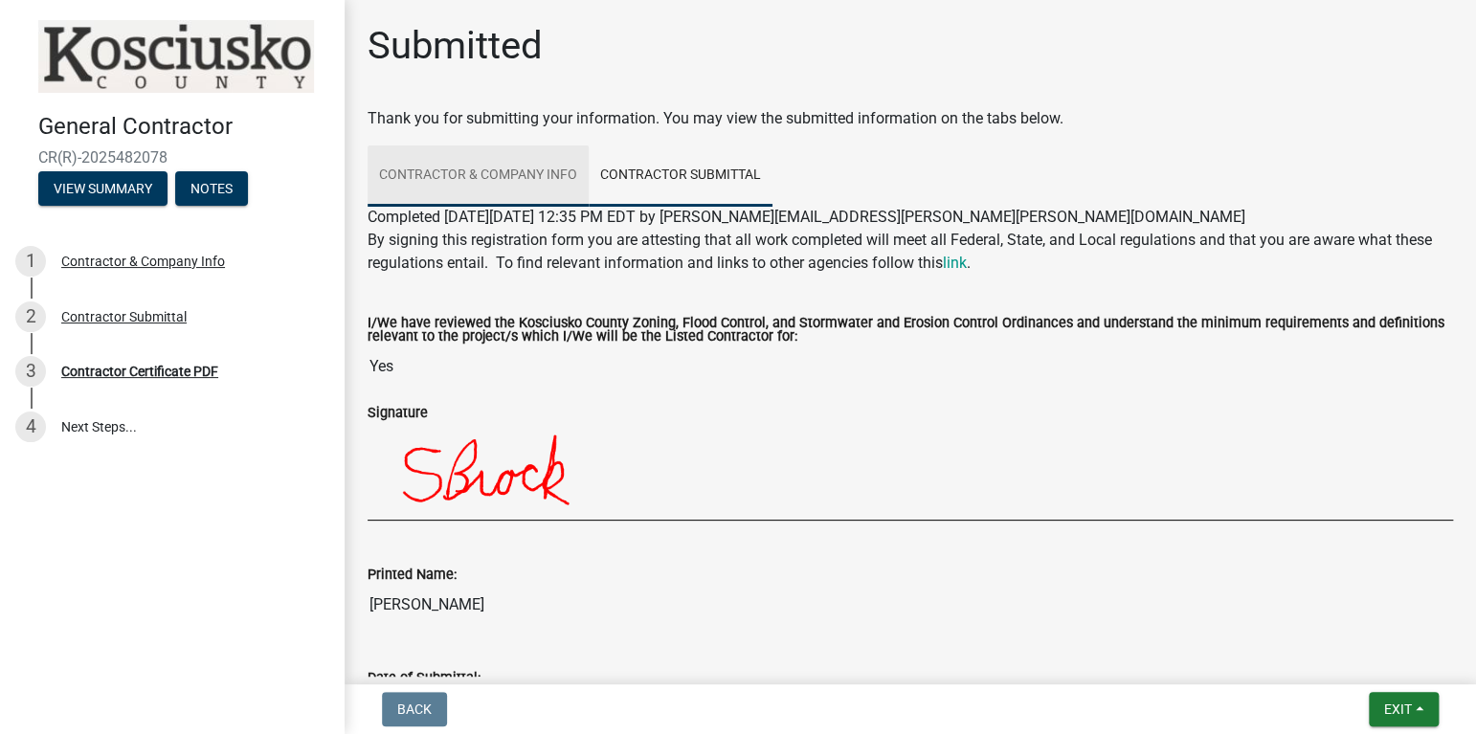
click at [495, 170] on link "Contractor & Company Info" at bounding box center [477, 175] width 221 height 61
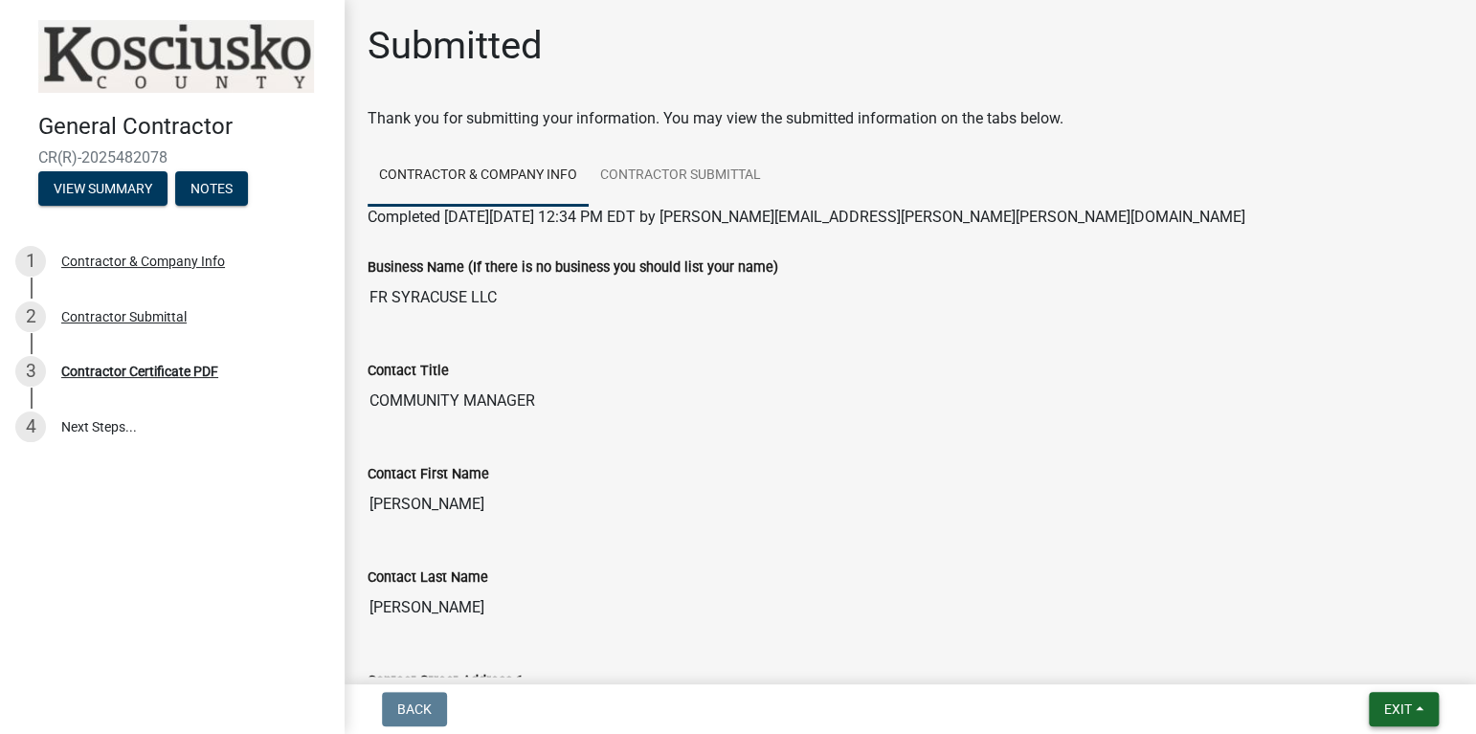
click at [1413, 714] on button "Exit" at bounding box center [1403, 709] width 70 height 34
click at [1340, 672] on button "Save & Exit" at bounding box center [1362, 659] width 153 height 46
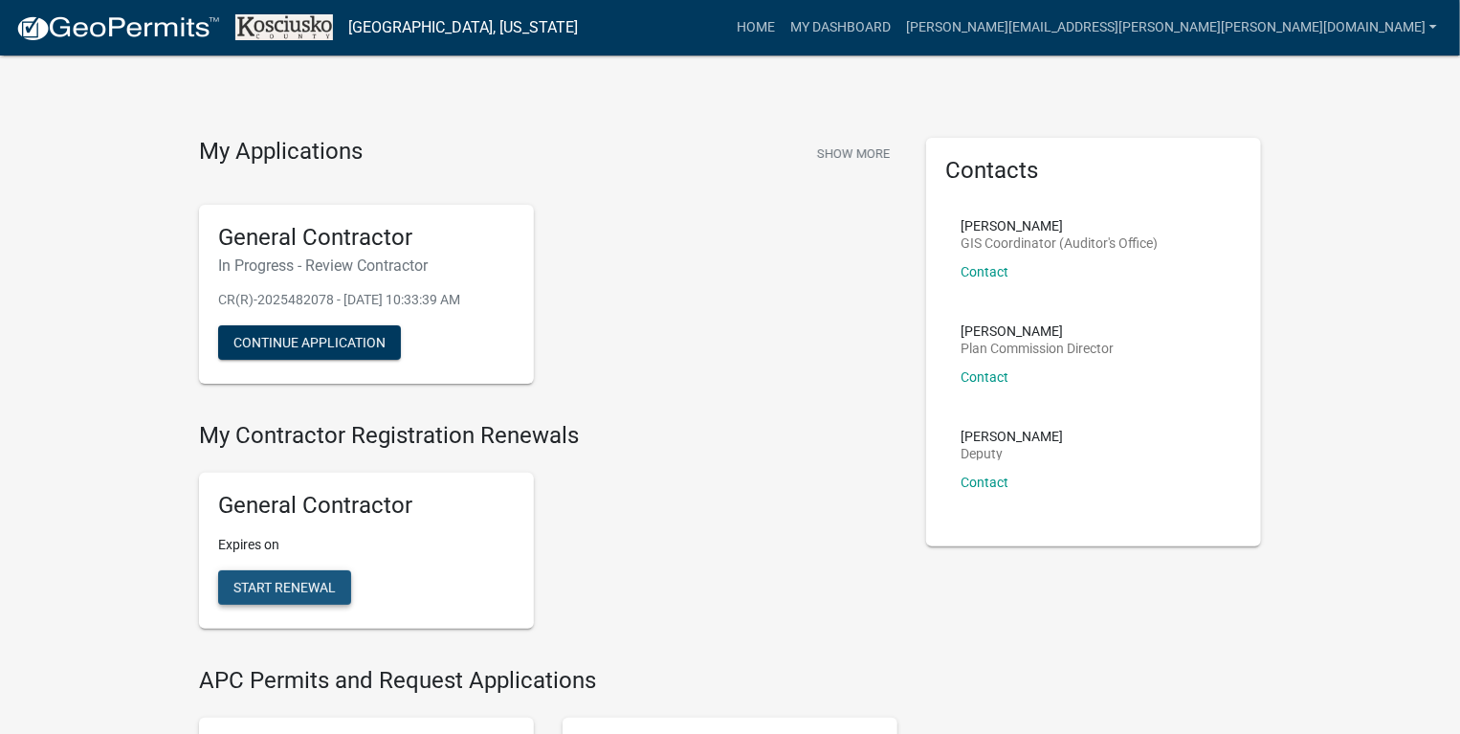
click at [300, 590] on span "Start Renewal" at bounding box center [284, 587] width 102 height 15
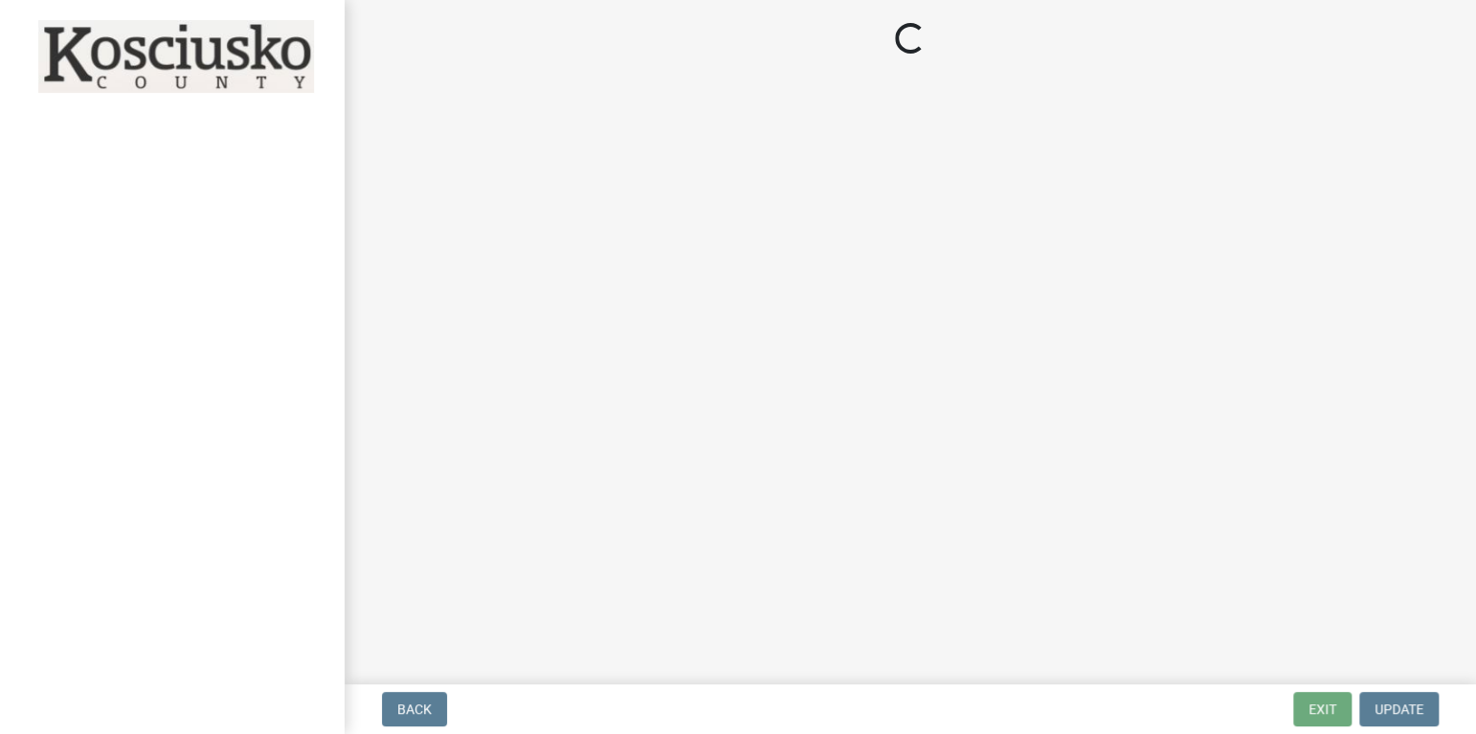
select select "CO"
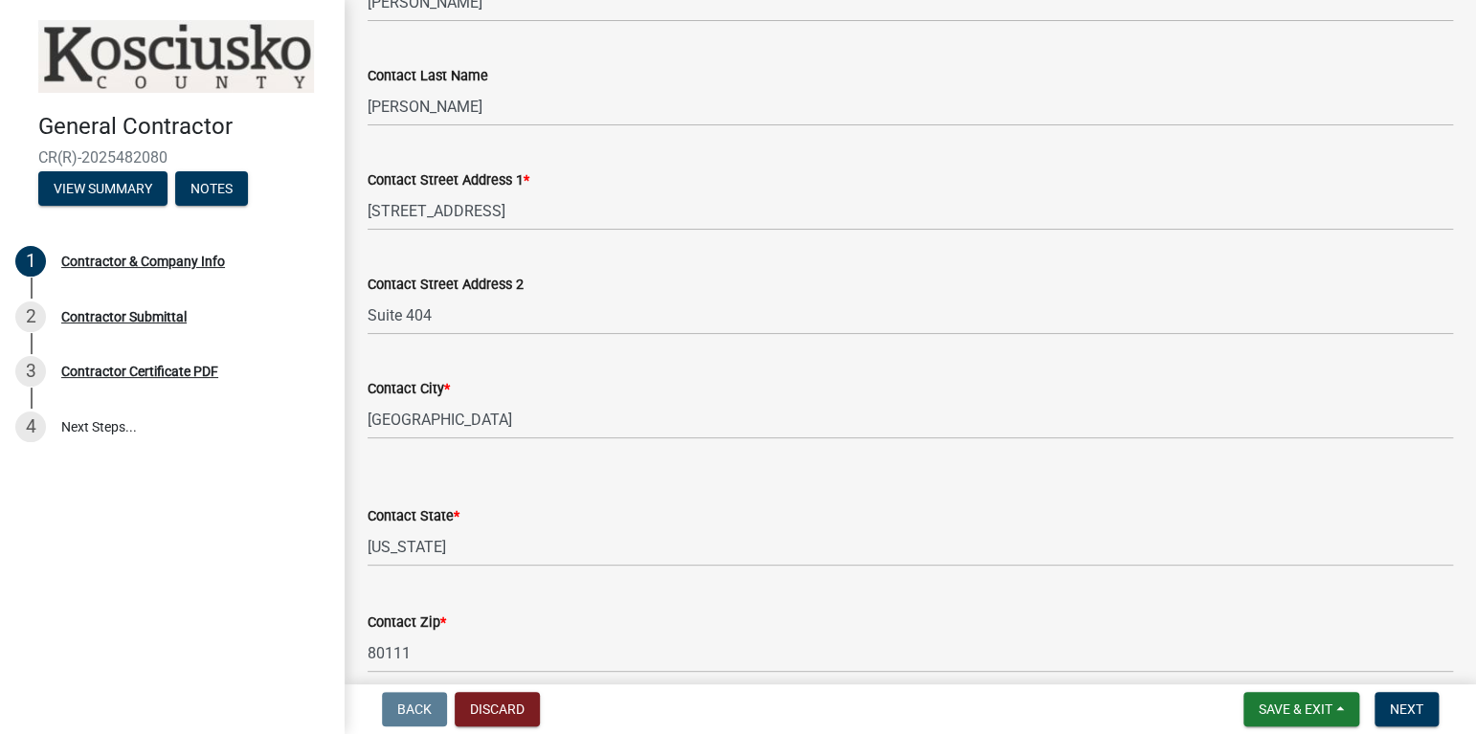
scroll to position [478, 0]
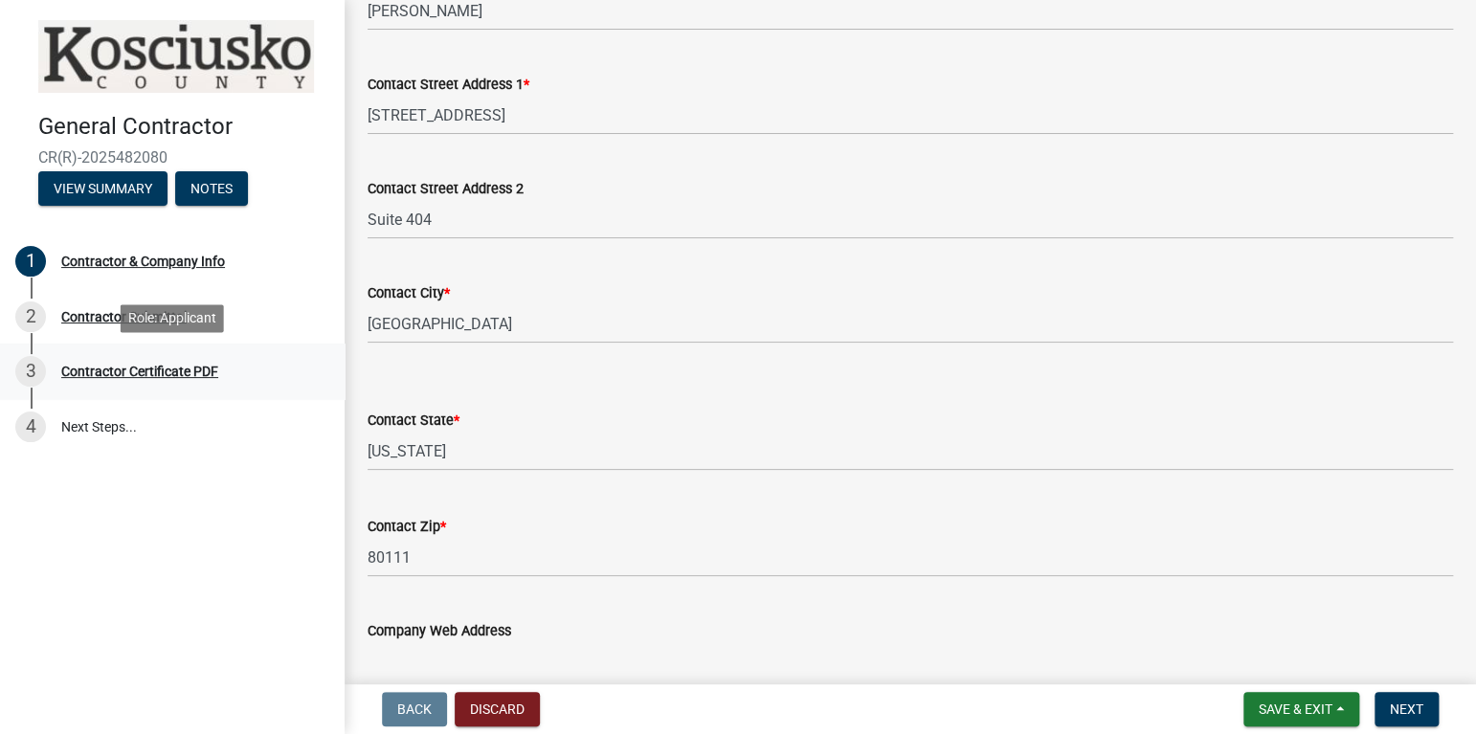
click at [184, 367] on div "Contractor Certificate PDF" at bounding box center [139, 371] width 157 height 13
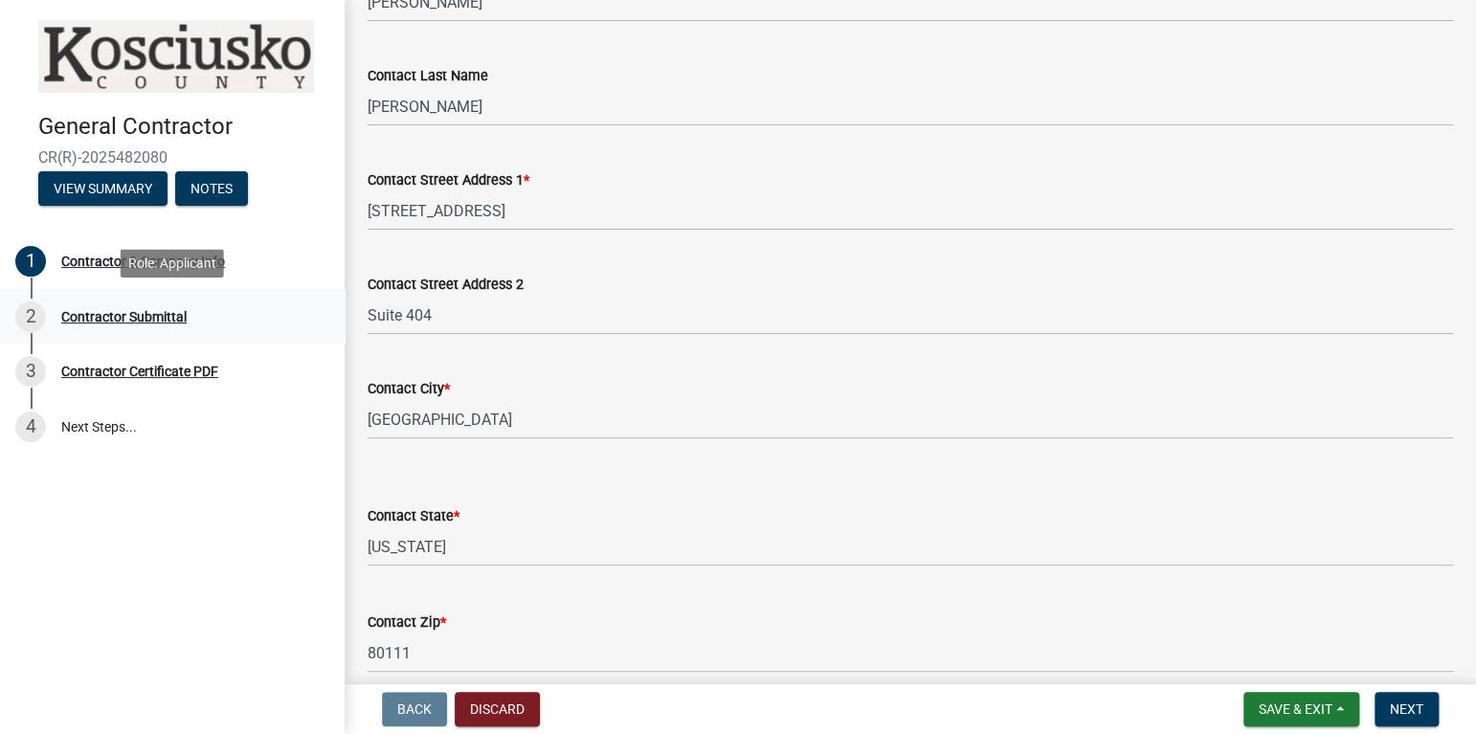
click at [132, 317] on div "Contractor Submittal" at bounding box center [123, 316] width 125 height 13
click at [1258, 716] on span "Save & Exit" at bounding box center [1295, 708] width 74 height 15
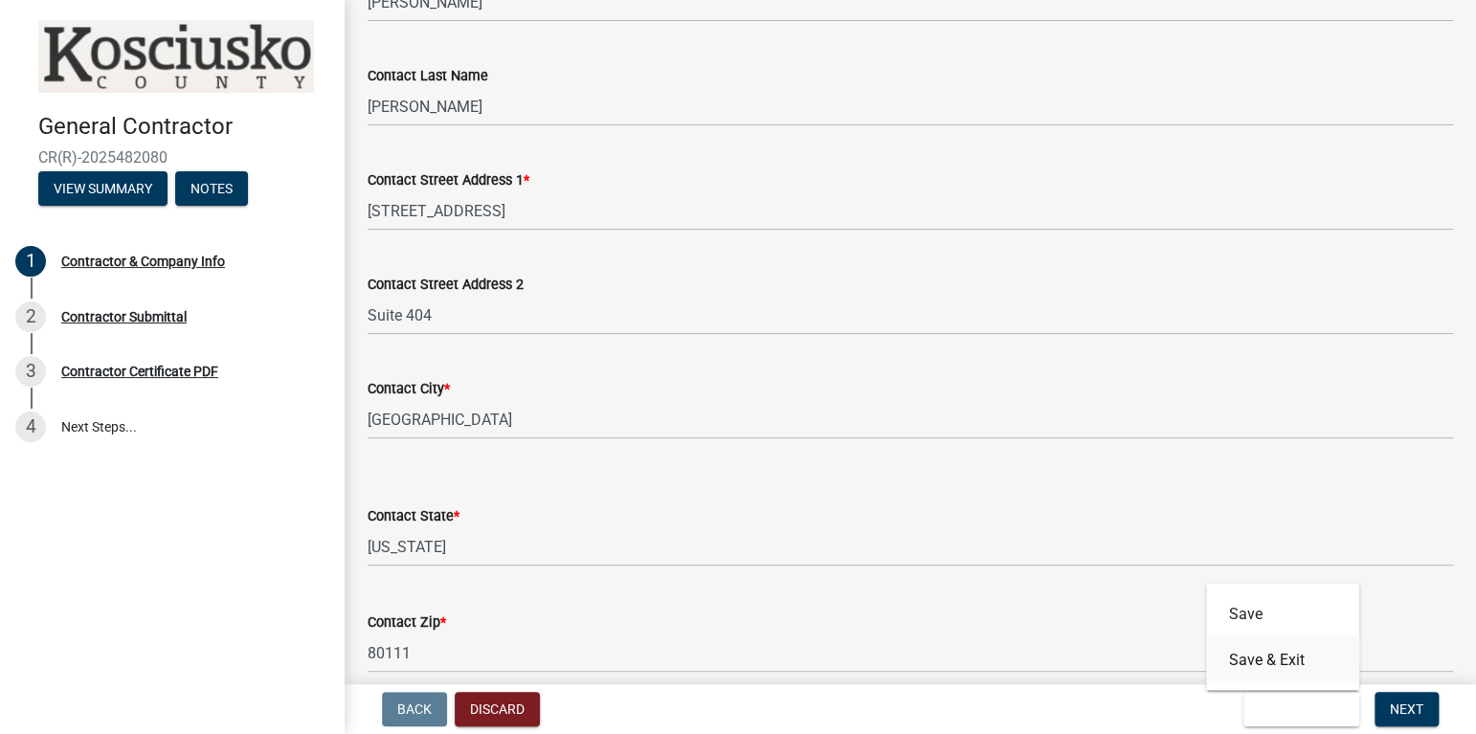
click at [1266, 667] on button "Save & Exit" at bounding box center [1282, 659] width 153 height 46
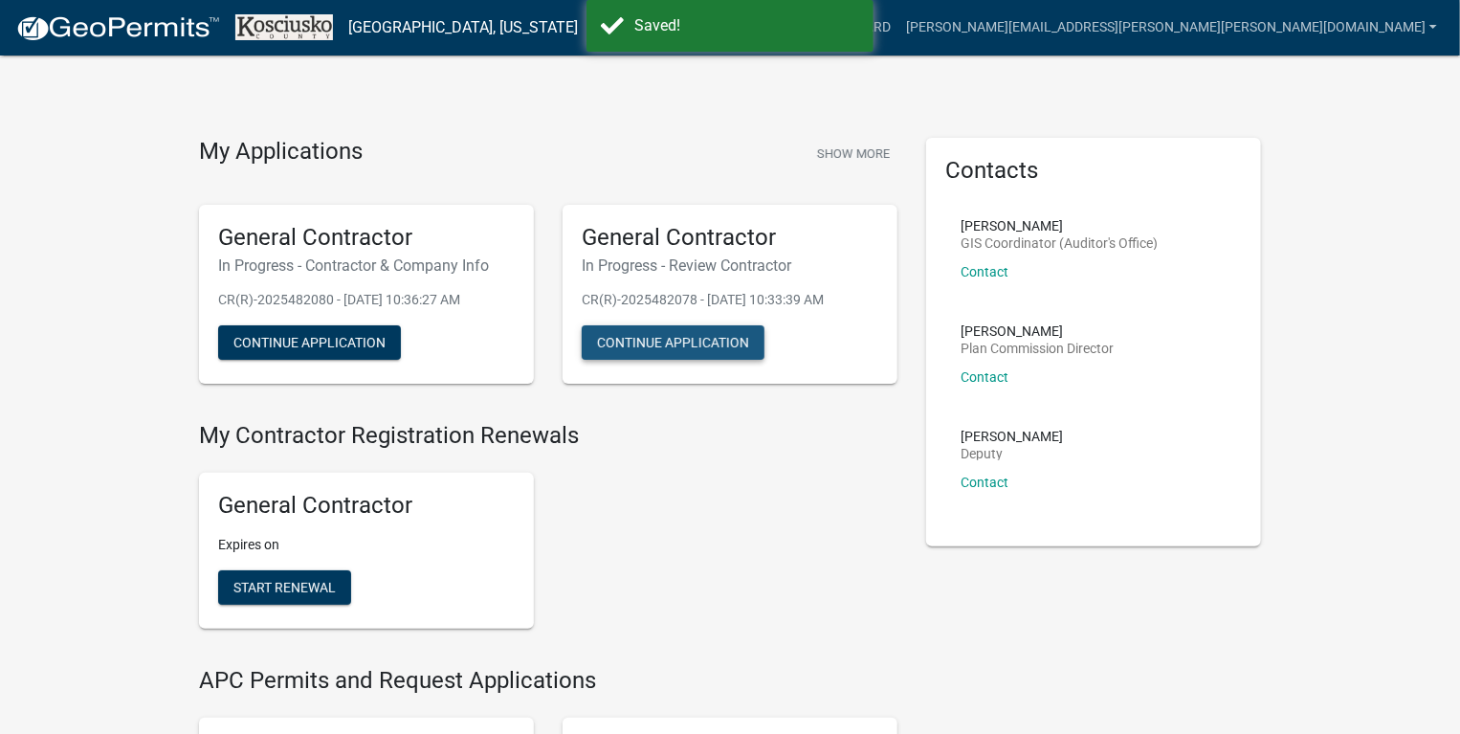
click at [670, 343] on button "Continue Application" at bounding box center [673, 342] width 183 height 34
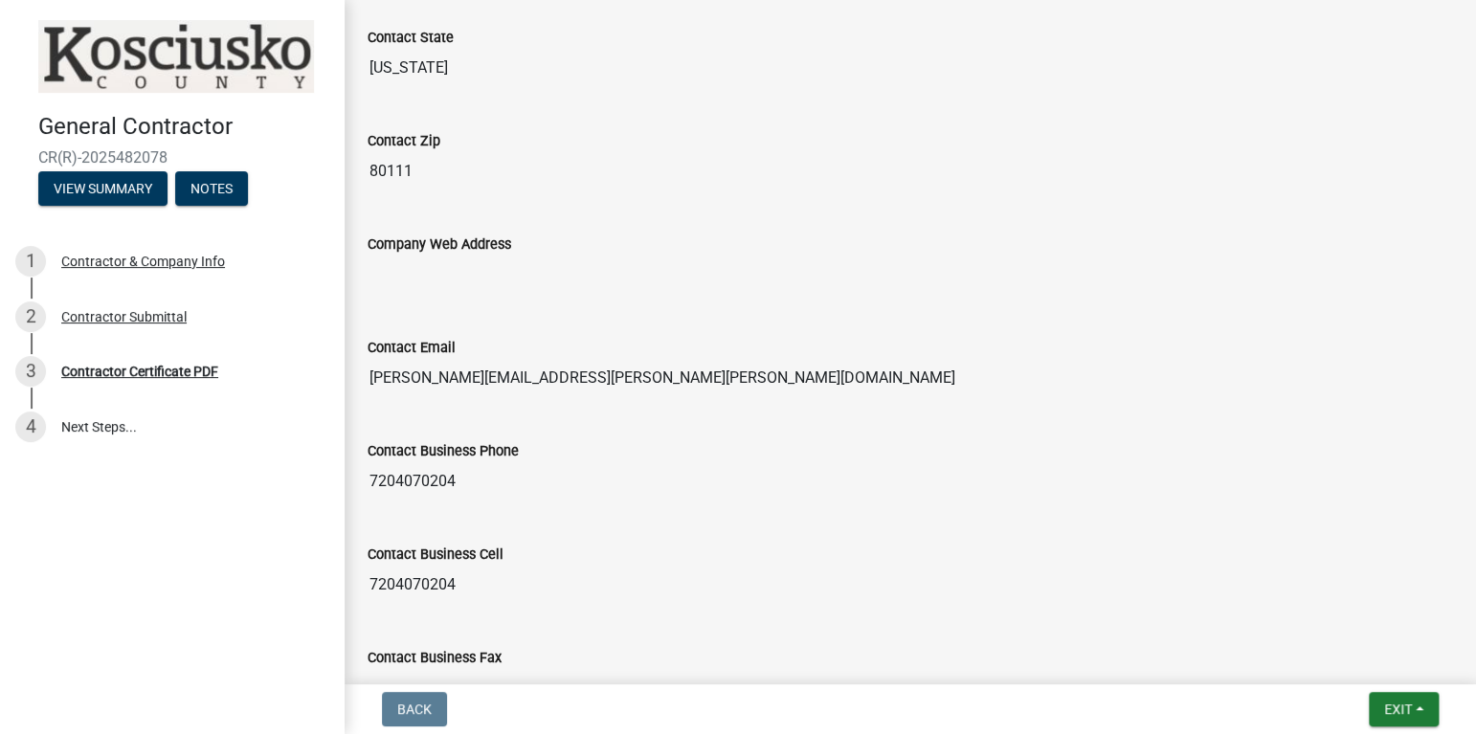
scroll to position [957, 0]
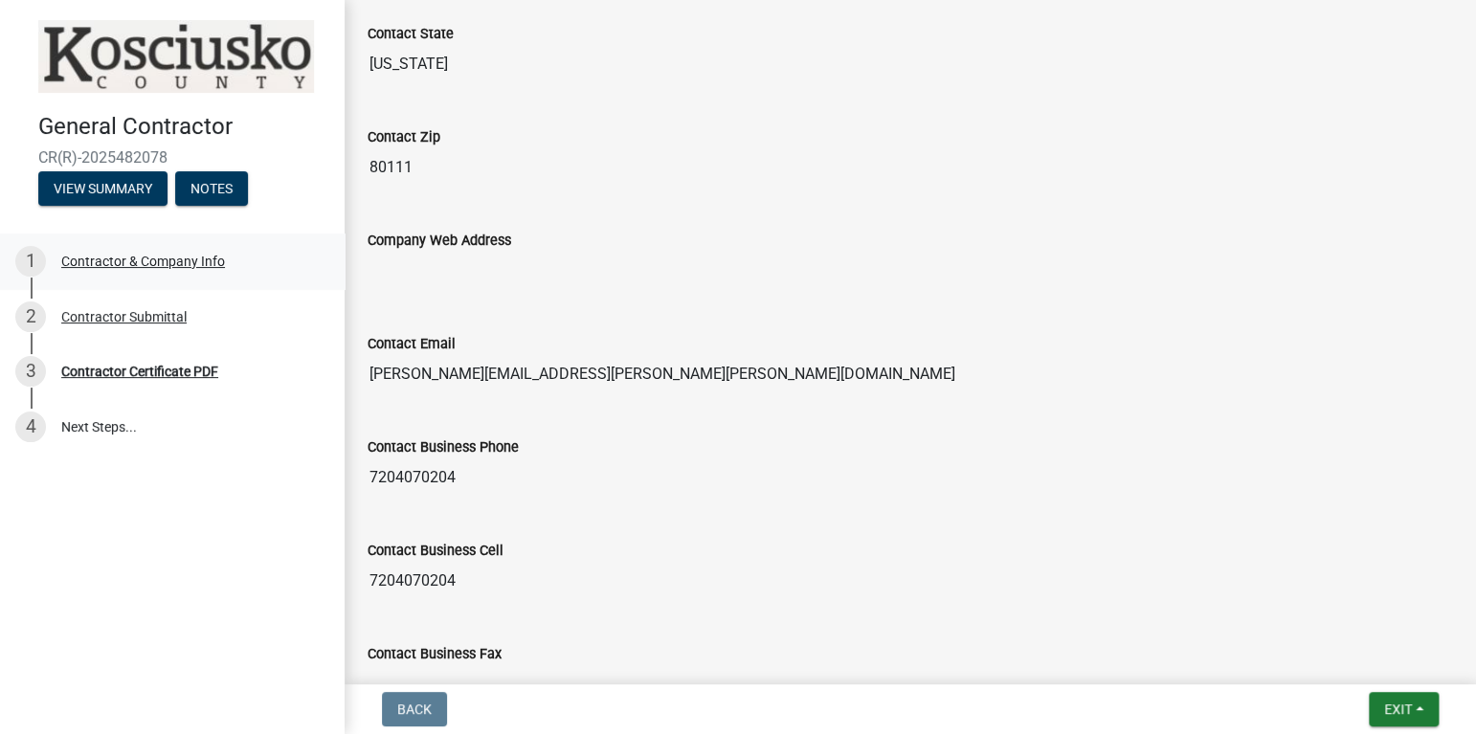
click at [132, 266] on div "Contractor & Company Info" at bounding box center [143, 261] width 164 height 13
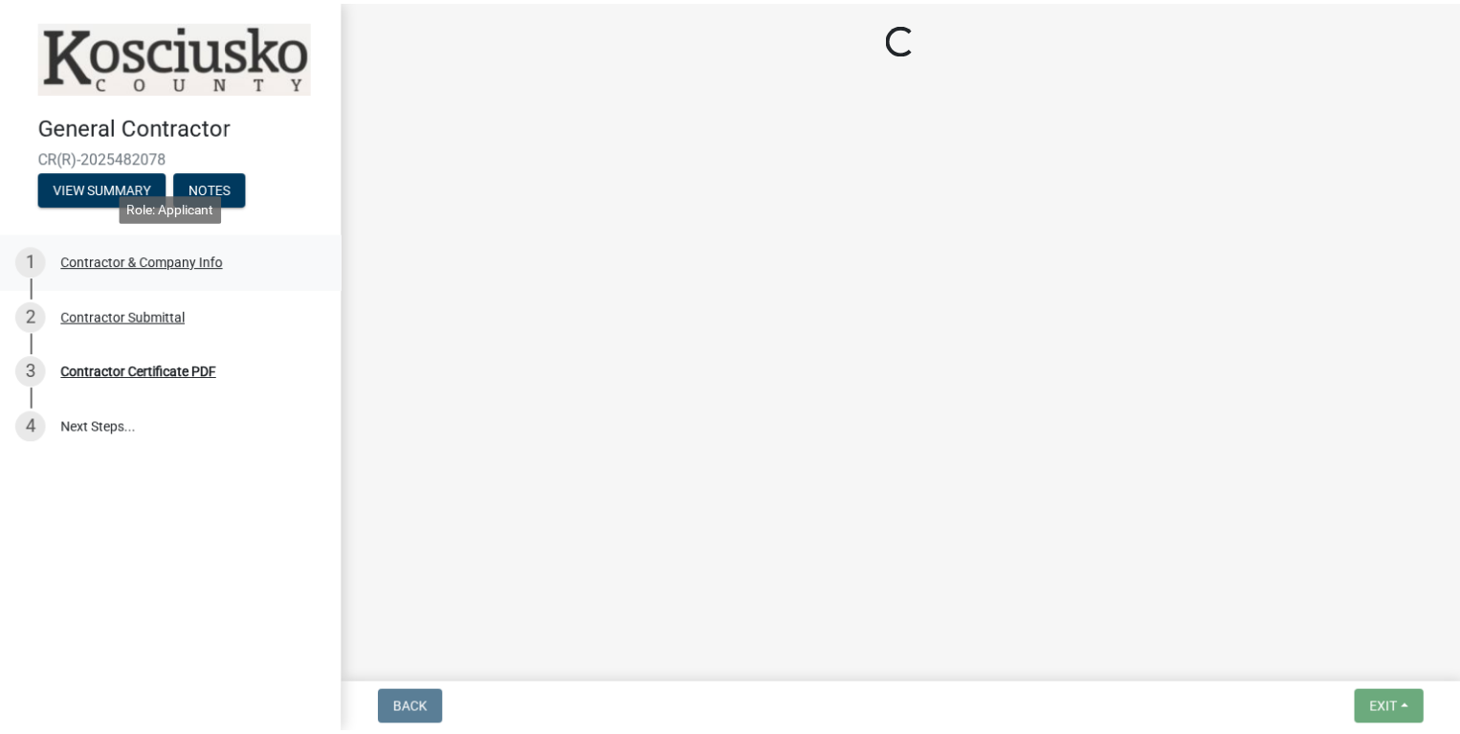
scroll to position [0, 0]
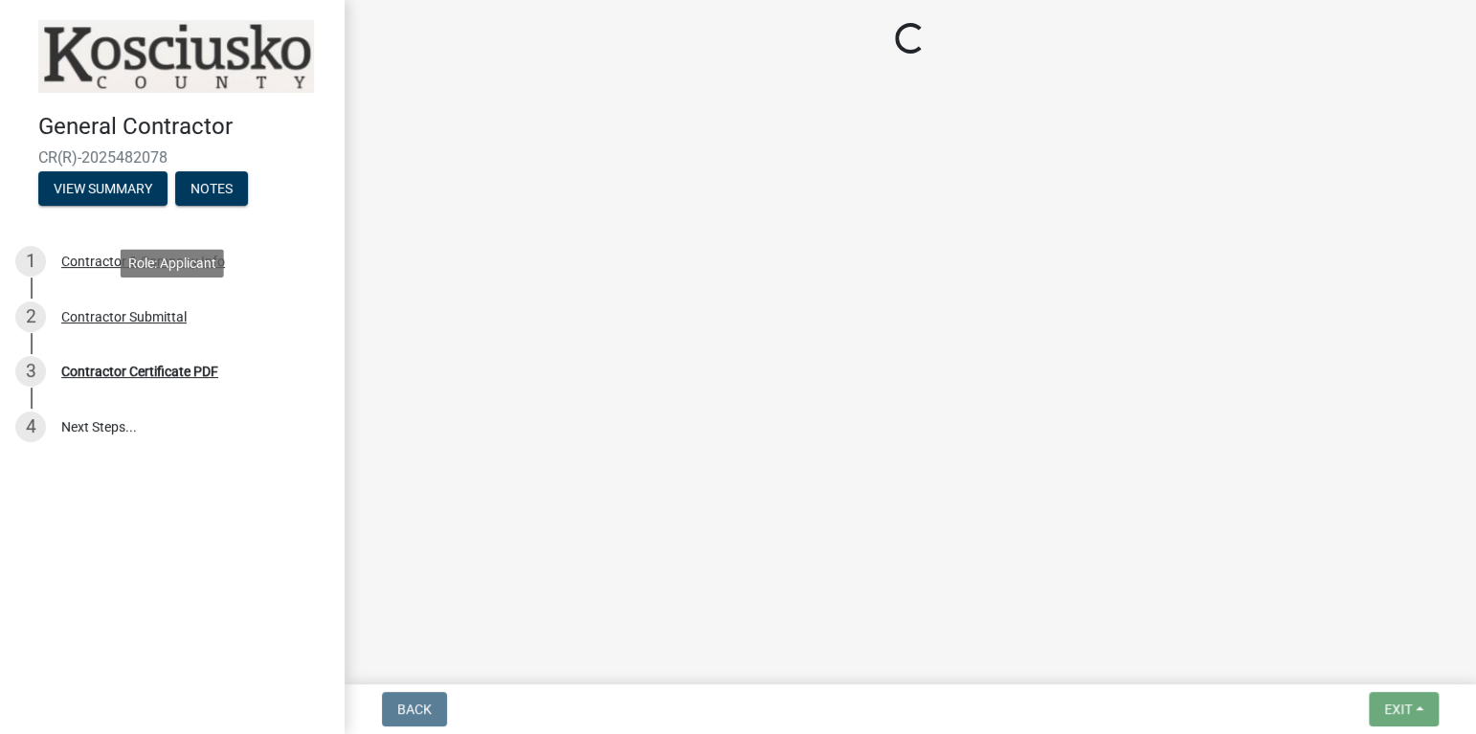
select select "CO"
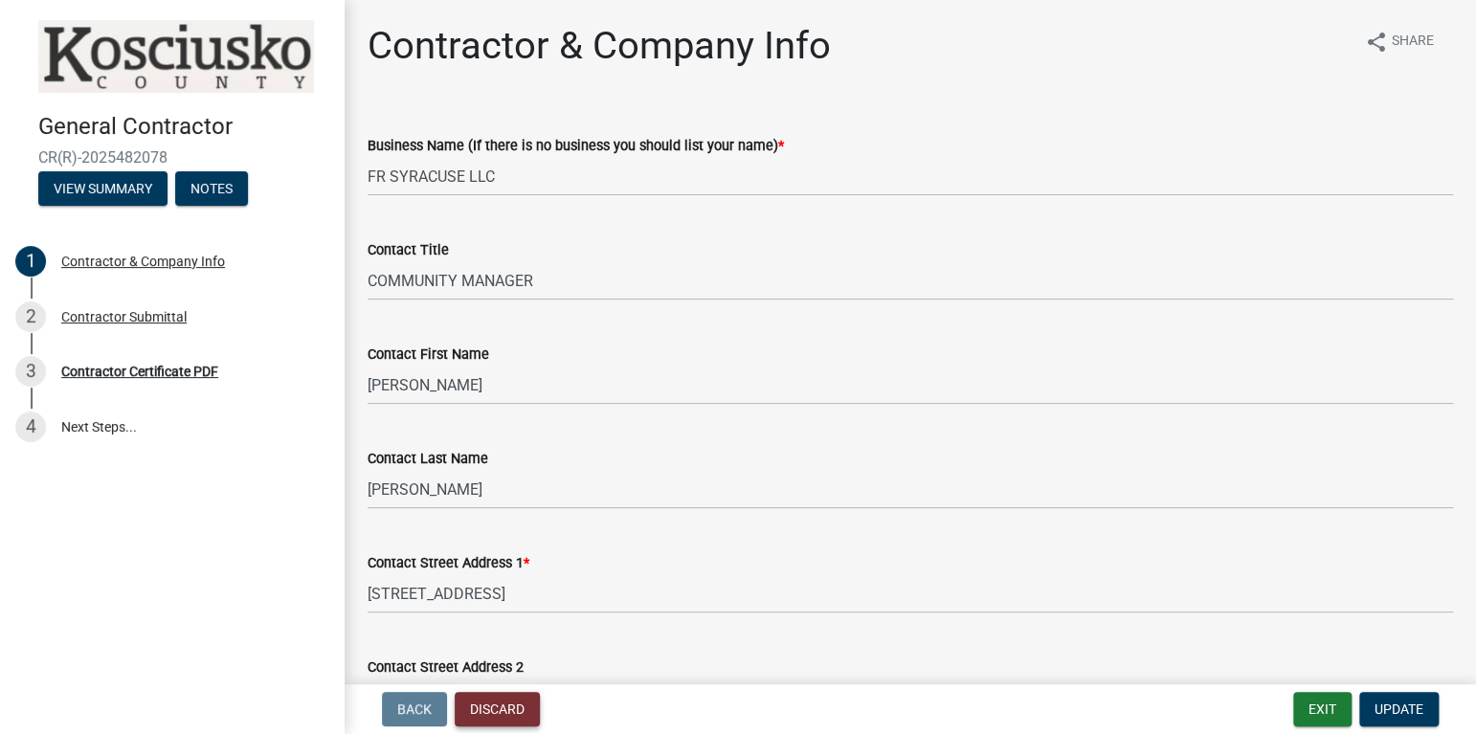
click at [489, 703] on button "Discard" at bounding box center [497, 709] width 85 height 34
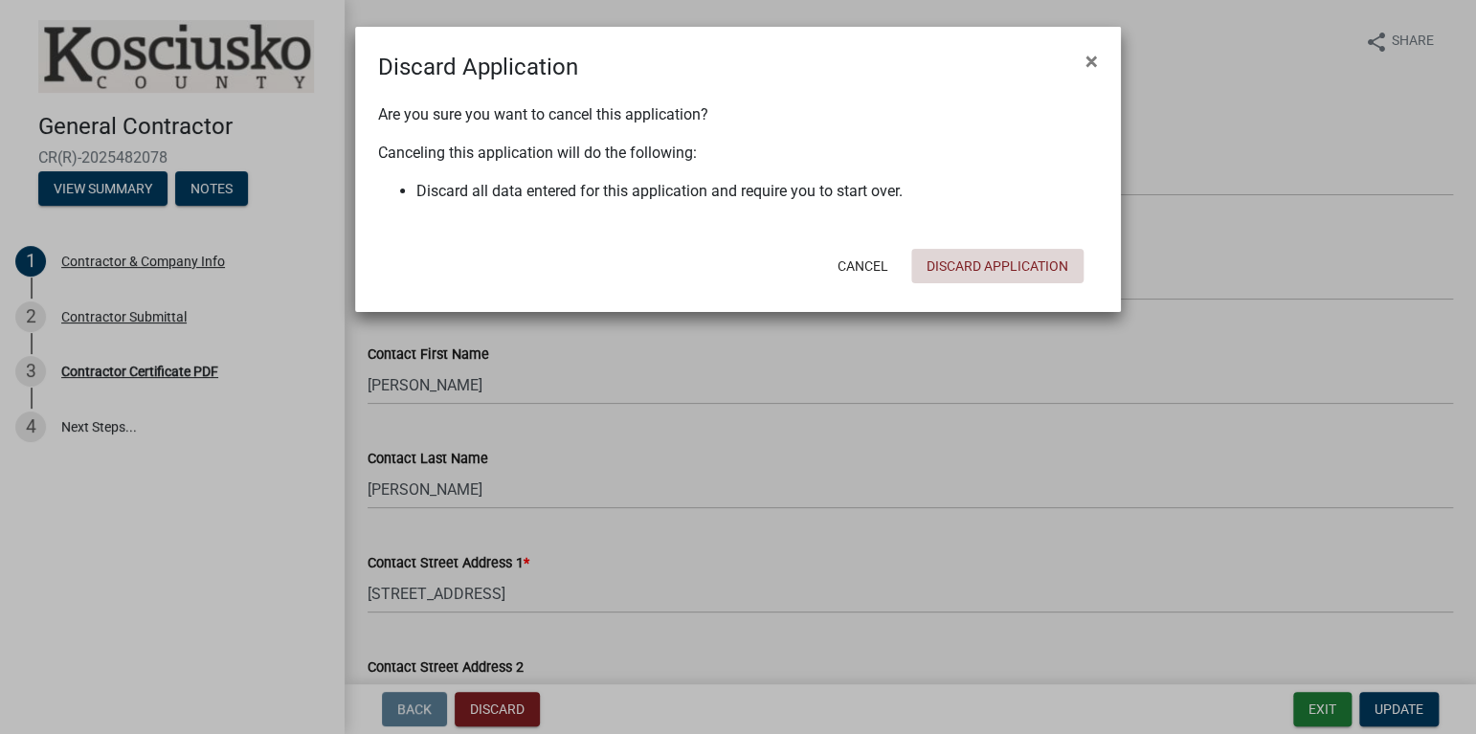
click at [968, 271] on button "Discard Application" at bounding box center [997, 266] width 172 height 34
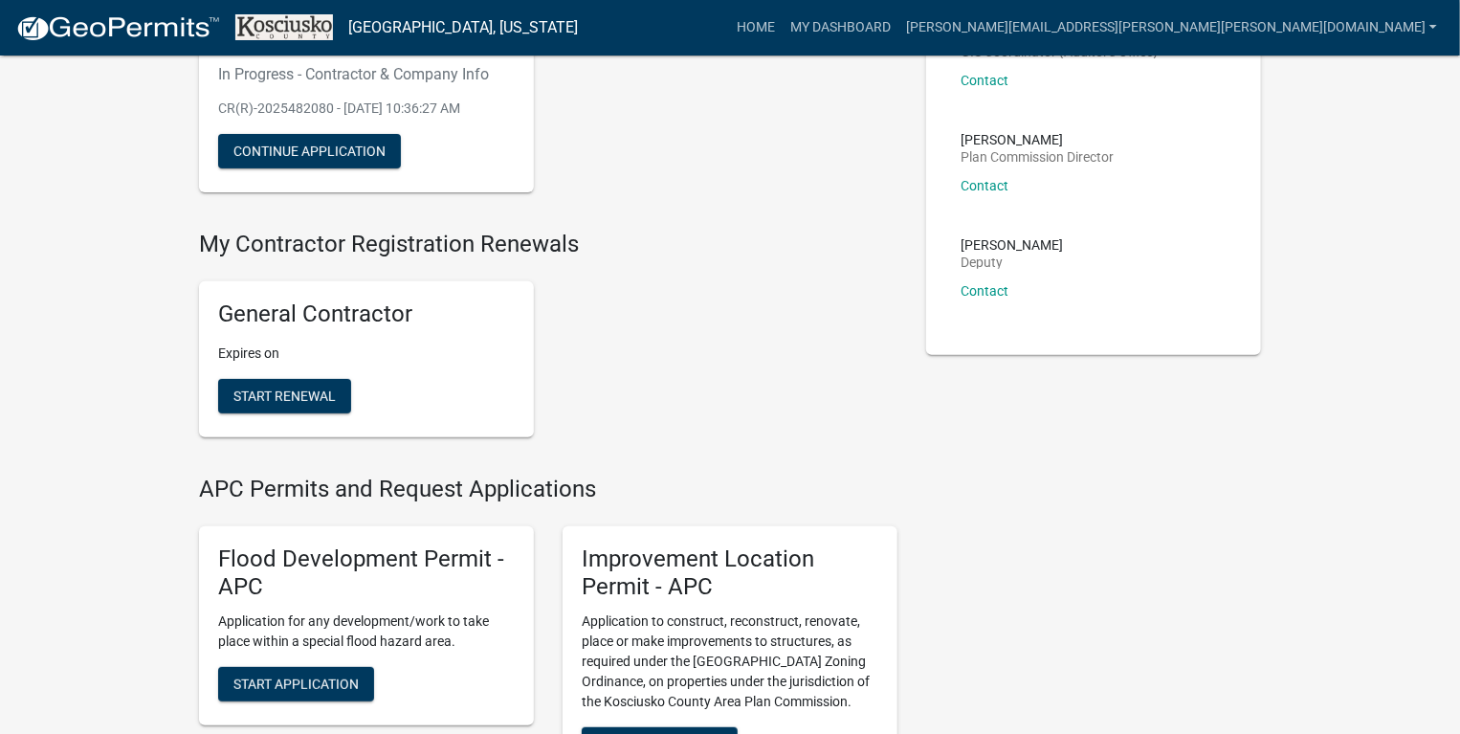
scroll to position [96, 0]
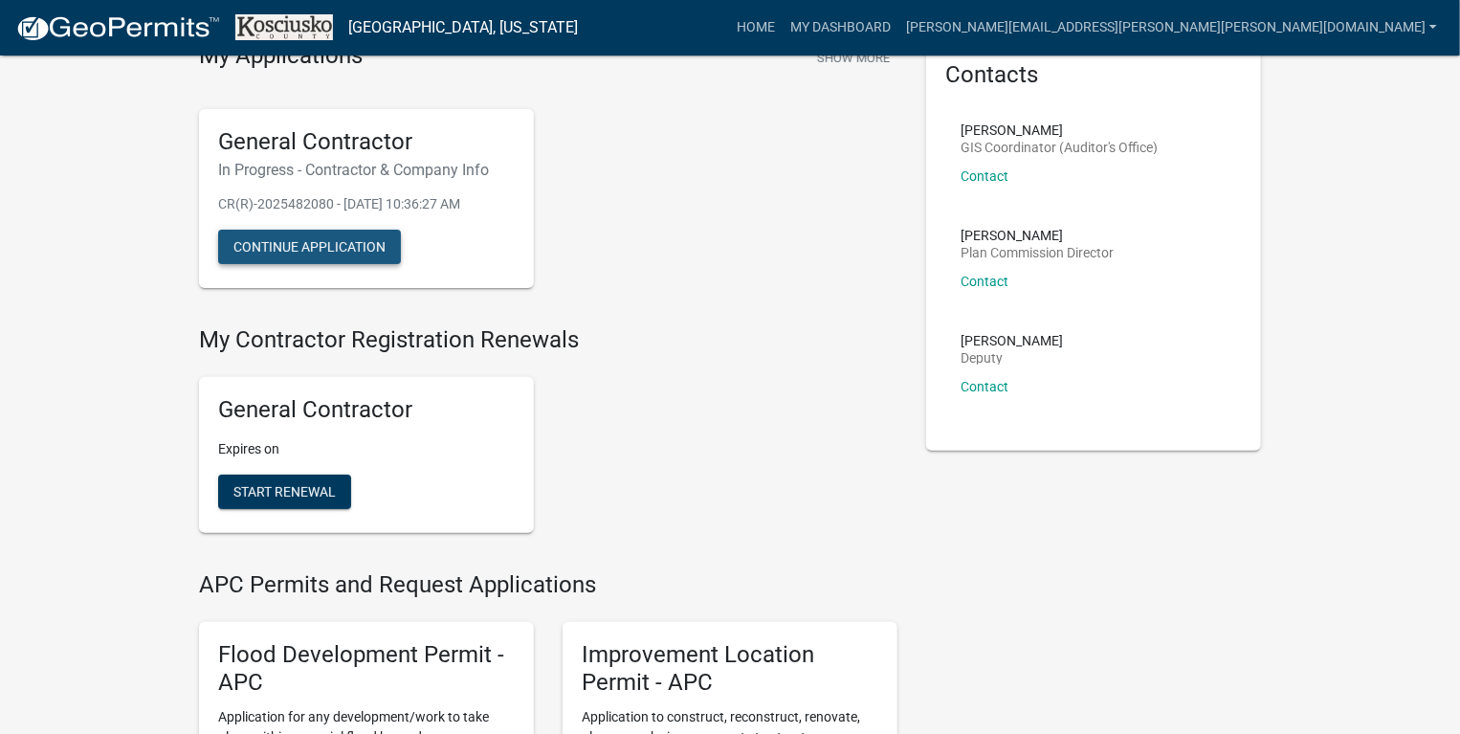
click at [253, 244] on button "Continue Application" at bounding box center [309, 247] width 183 height 34
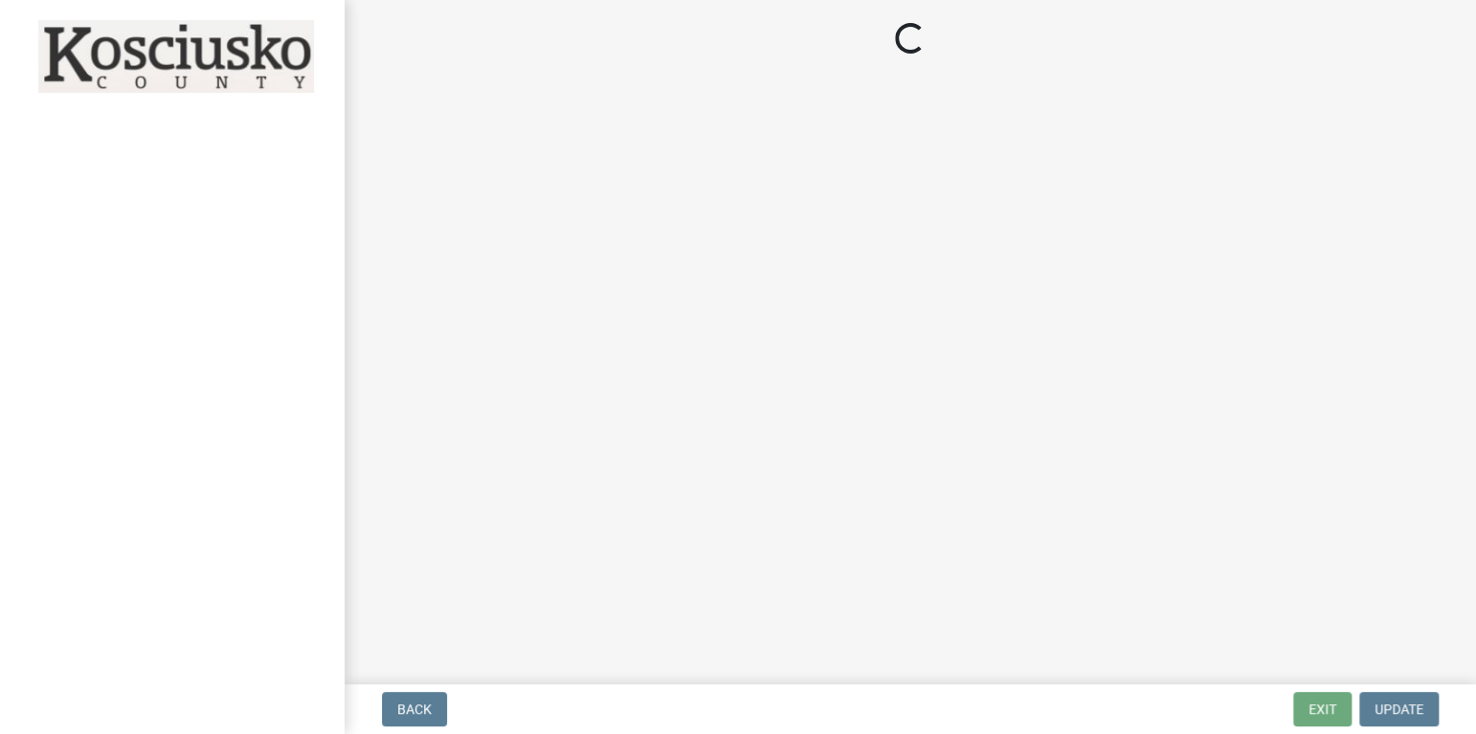
select select "CO"
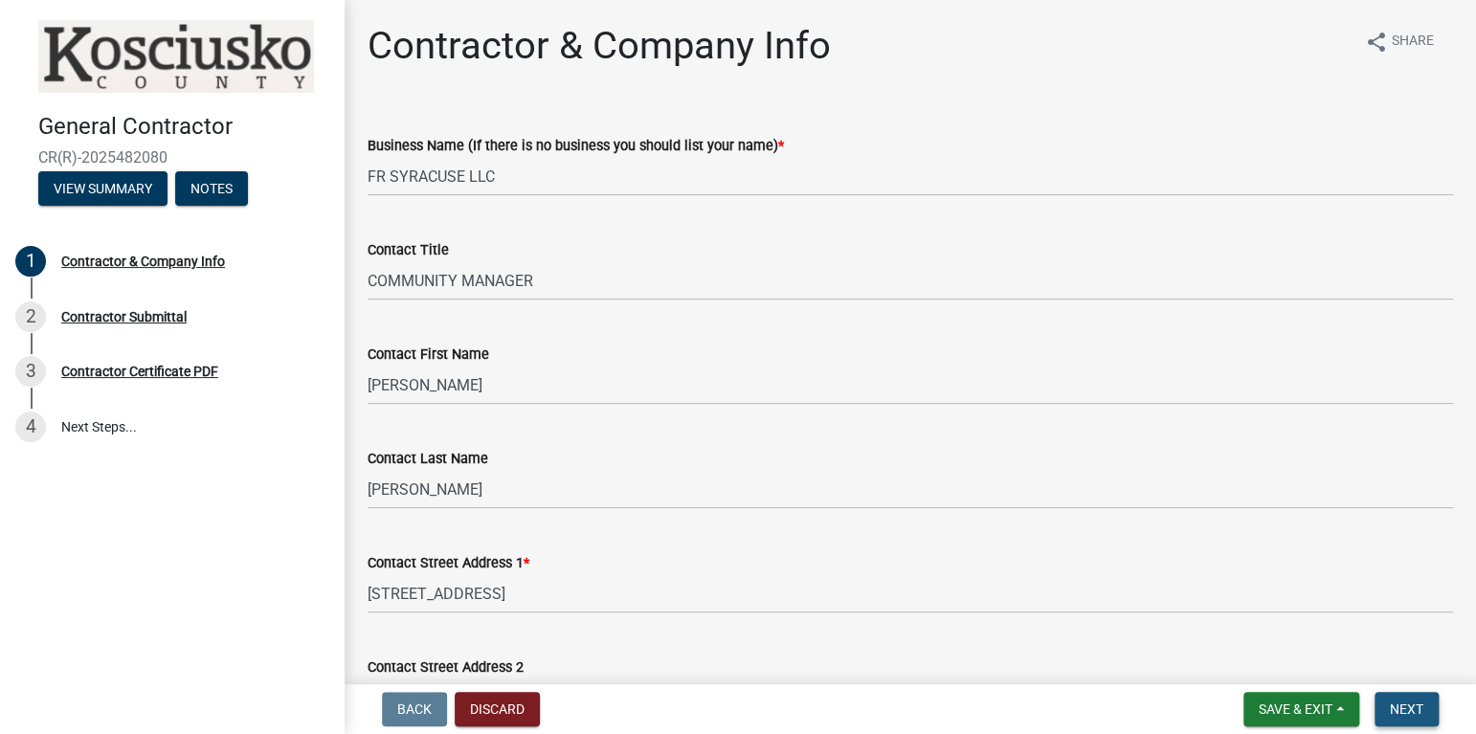
click at [1407, 704] on span "Next" at bounding box center [1405, 708] width 33 height 15
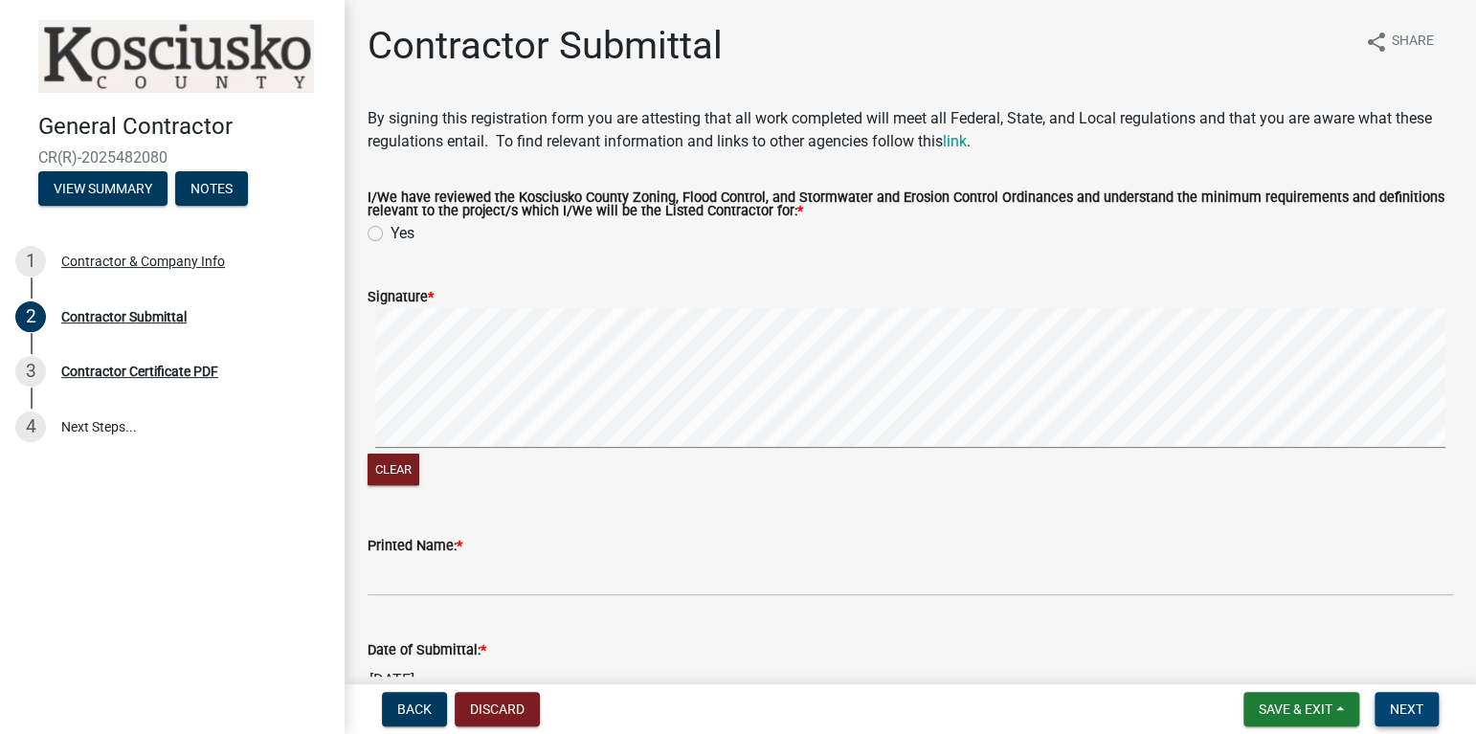
click at [1410, 711] on span "Next" at bounding box center [1405, 708] width 33 height 15
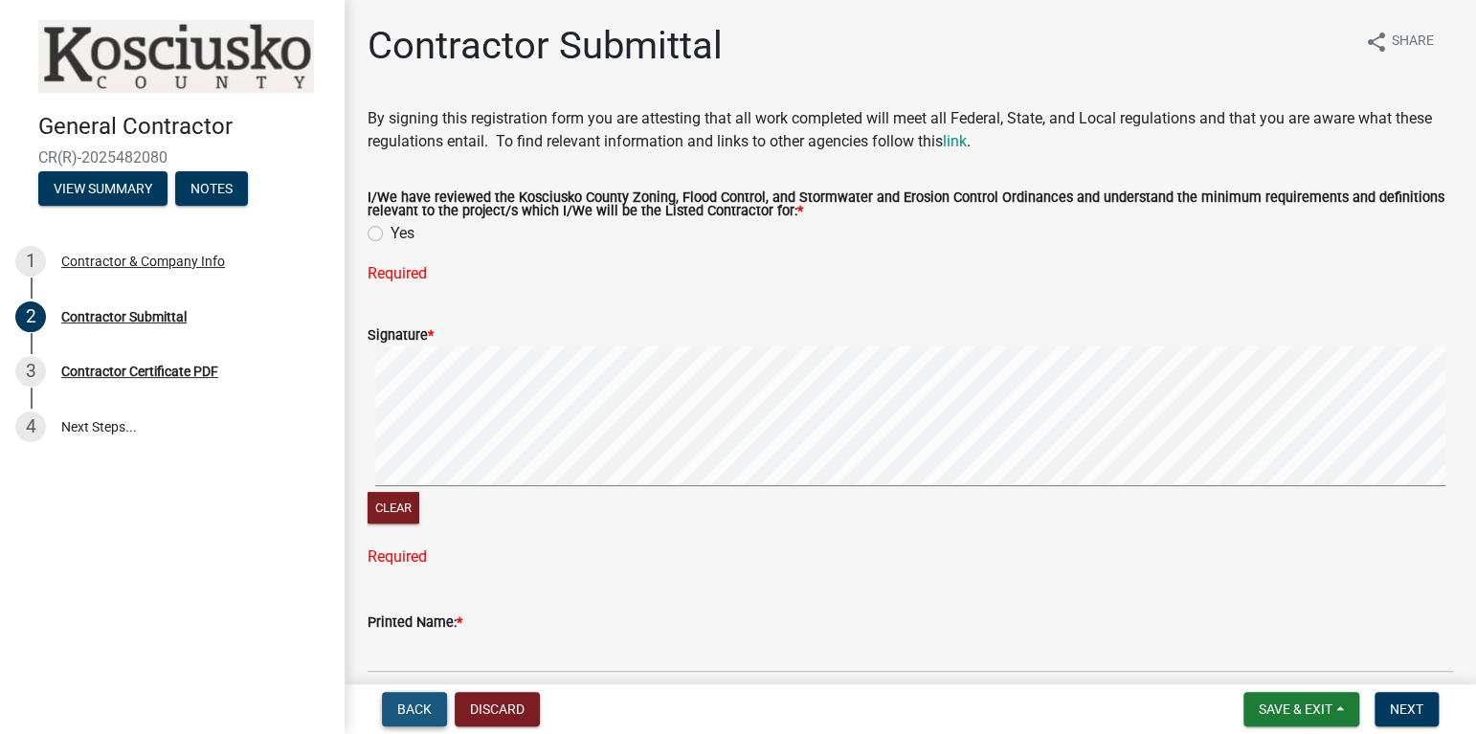
click at [422, 715] on span "Back" at bounding box center [414, 708] width 34 height 15
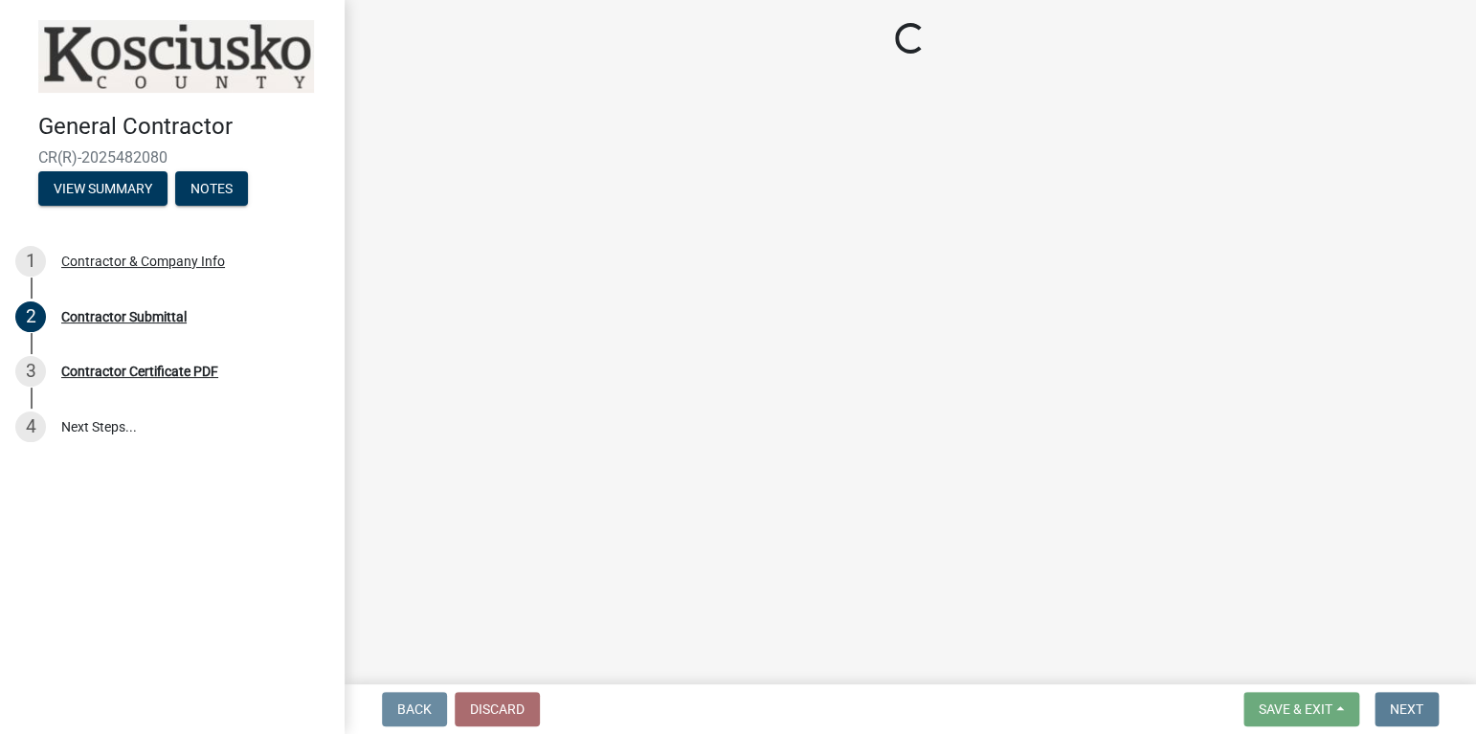
select select "CO"
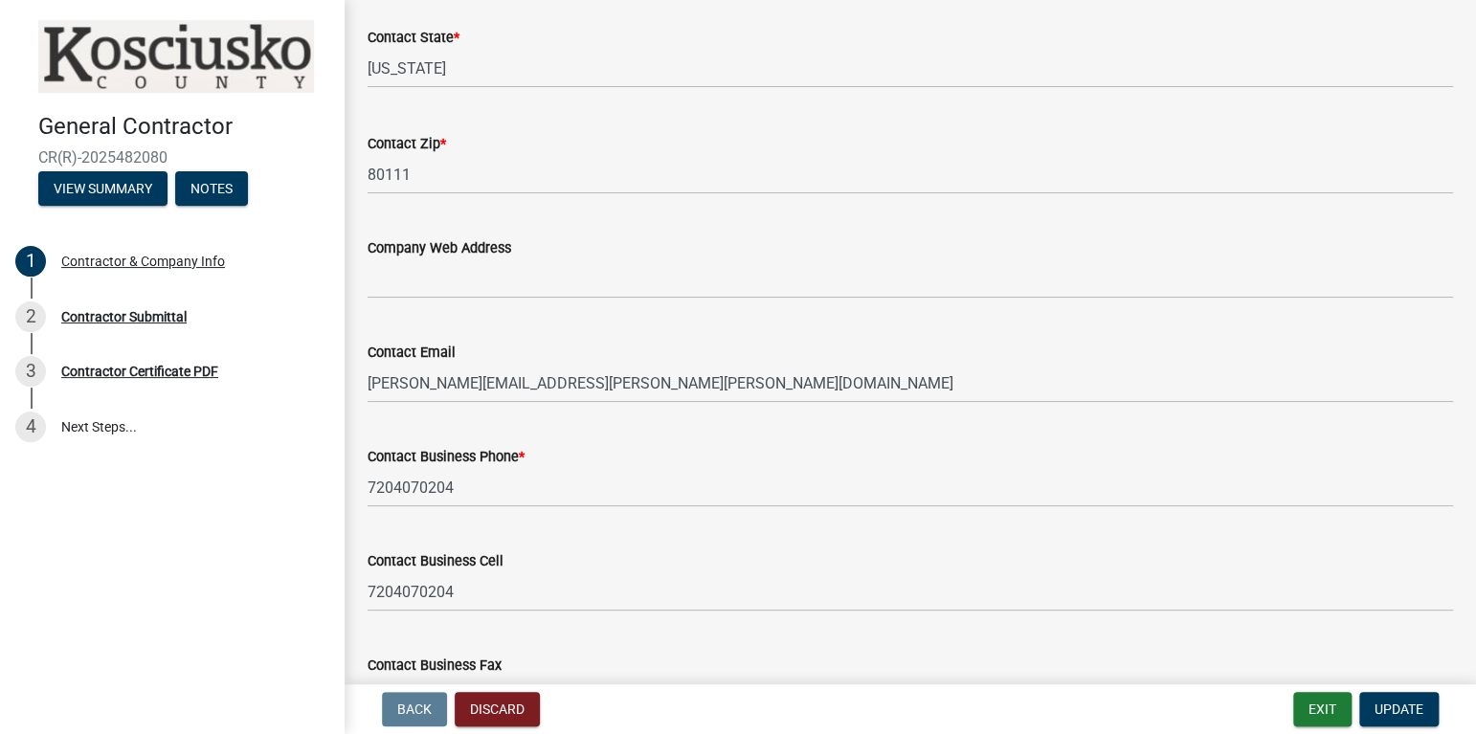
scroll to position [957, 0]
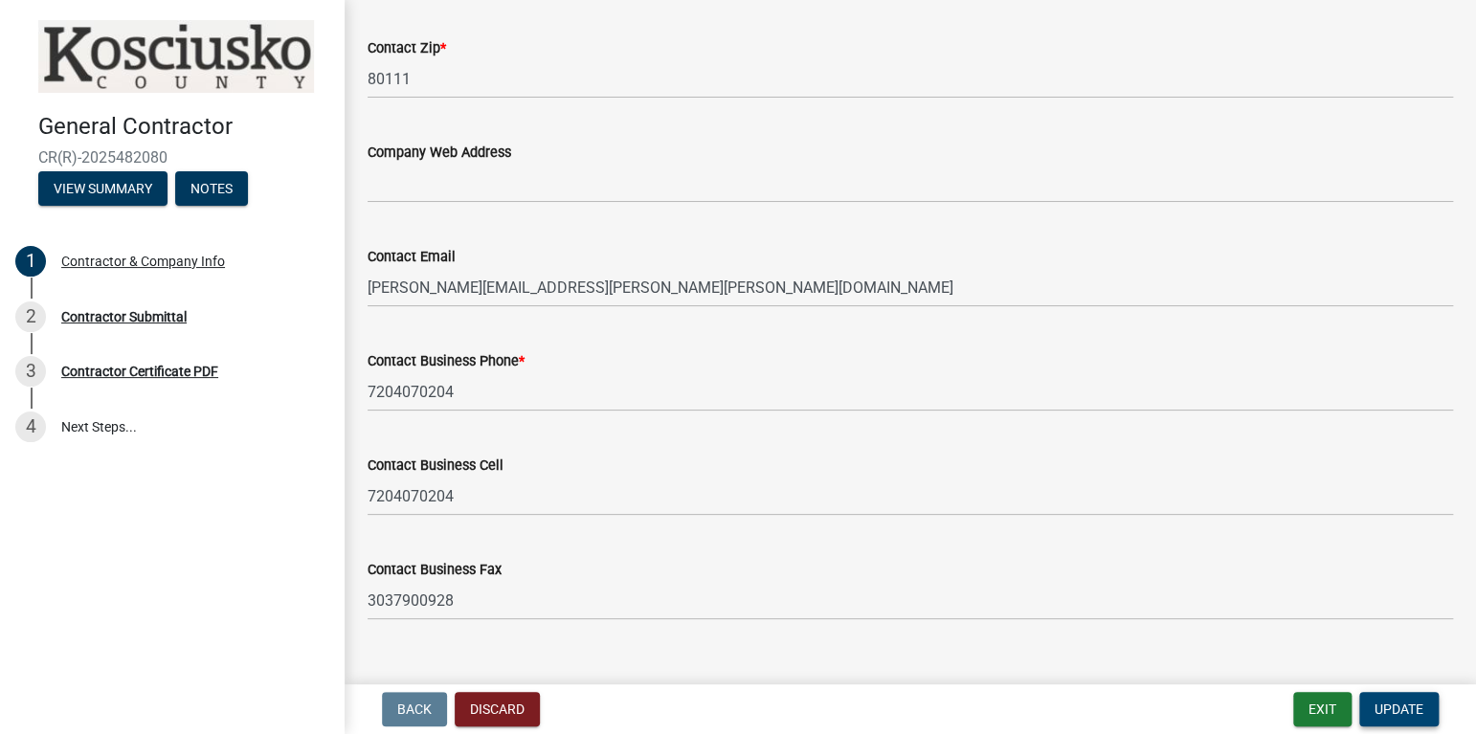
click at [1405, 703] on span "Update" at bounding box center [1398, 708] width 49 height 15
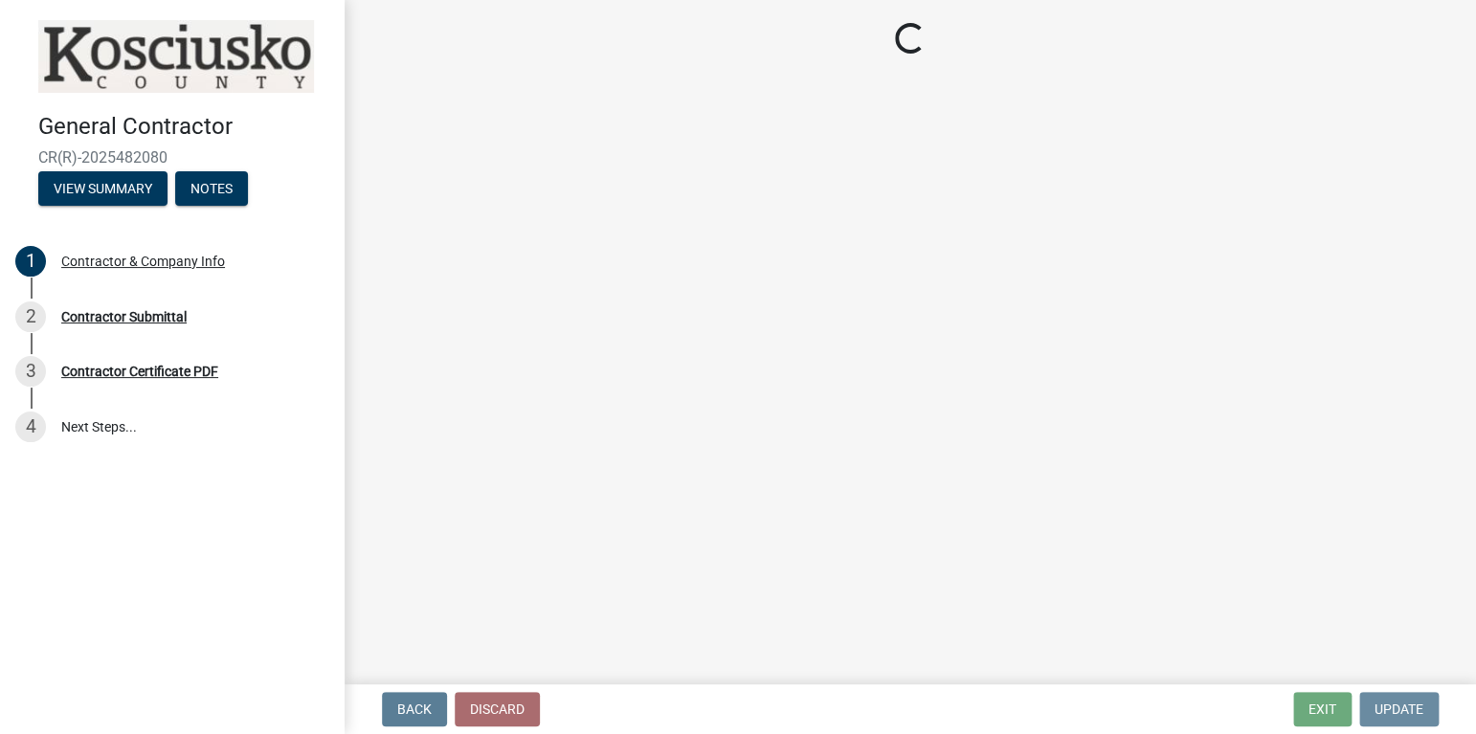
scroll to position [0, 0]
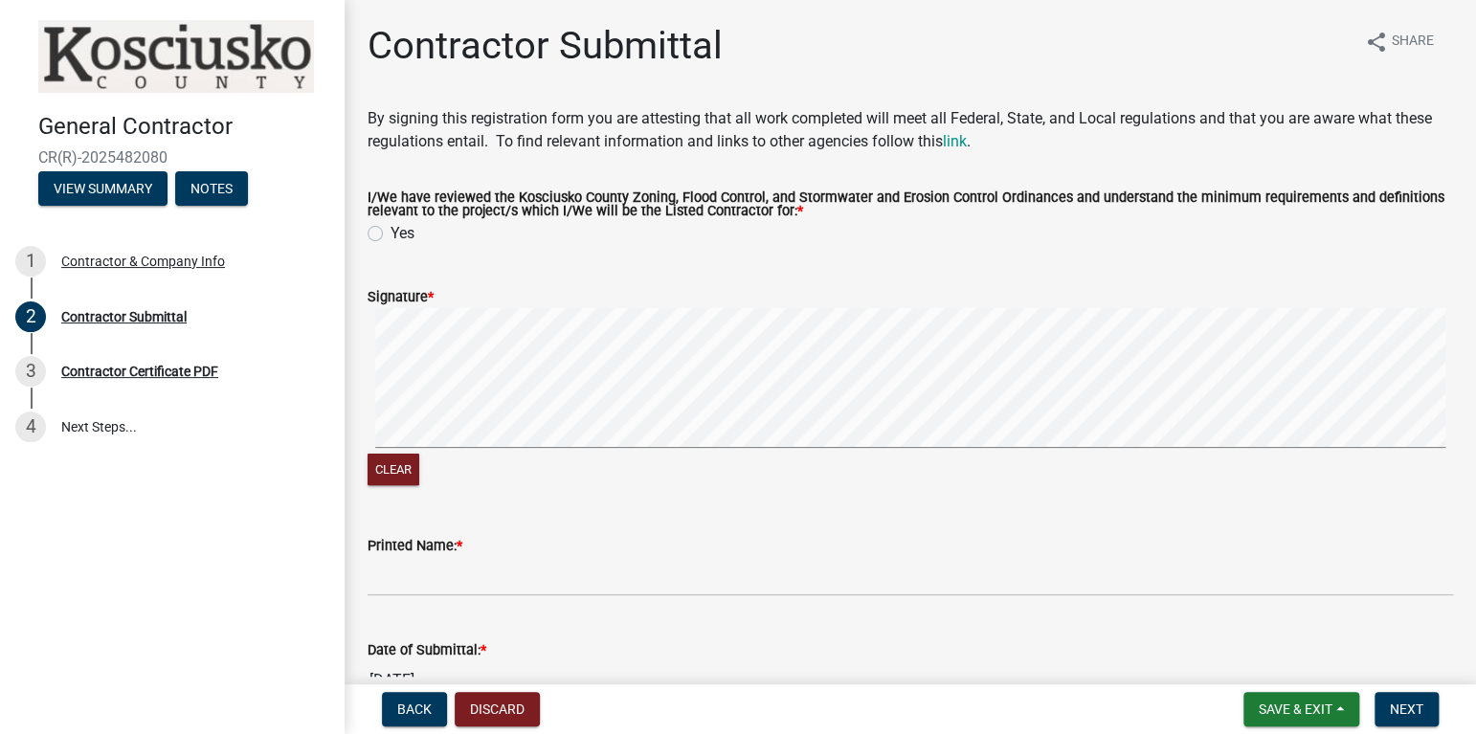
click at [390, 236] on label "Yes" at bounding box center [402, 233] width 24 height 23
click at [390, 234] on input "Yes" at bounding box center [396, 228] width 12 height 12
radio input "true"
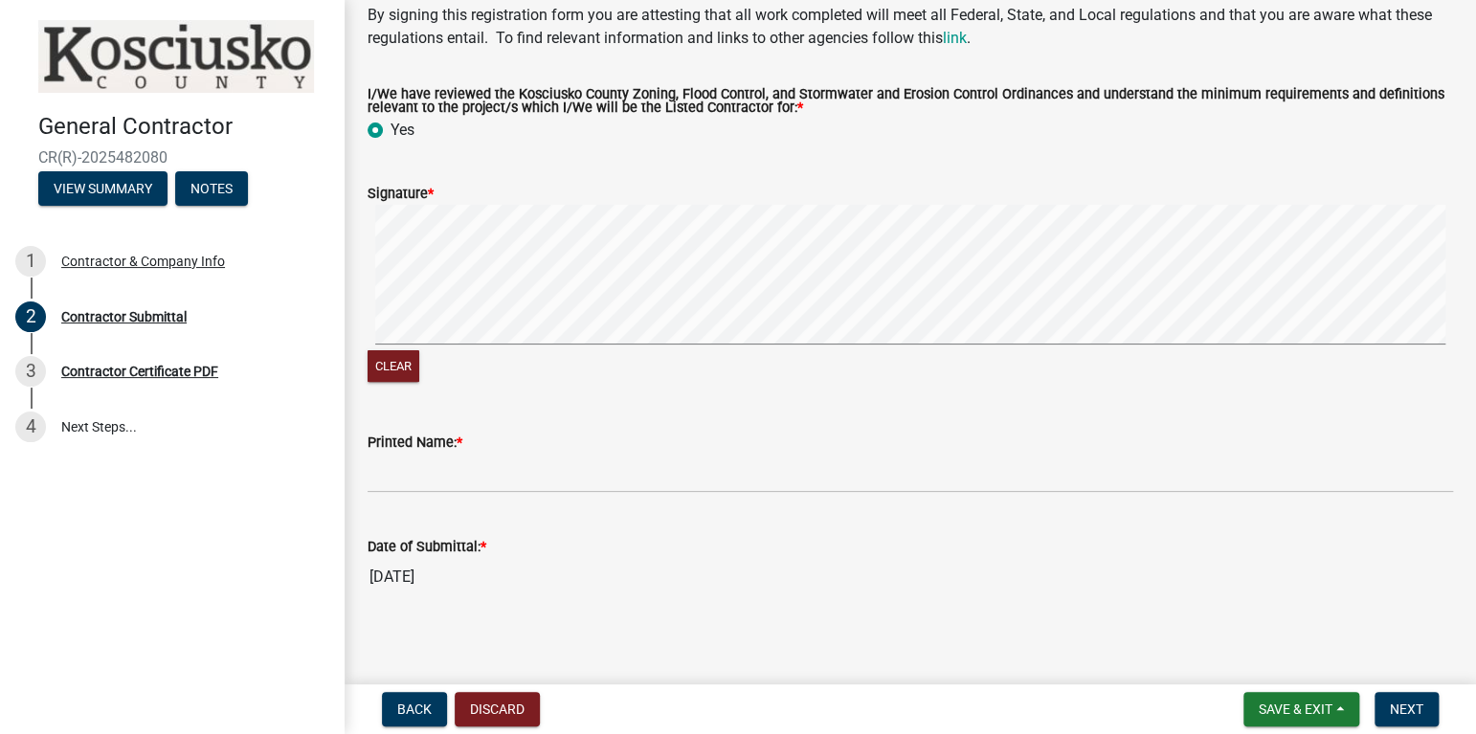
scroll to position [112, 0]
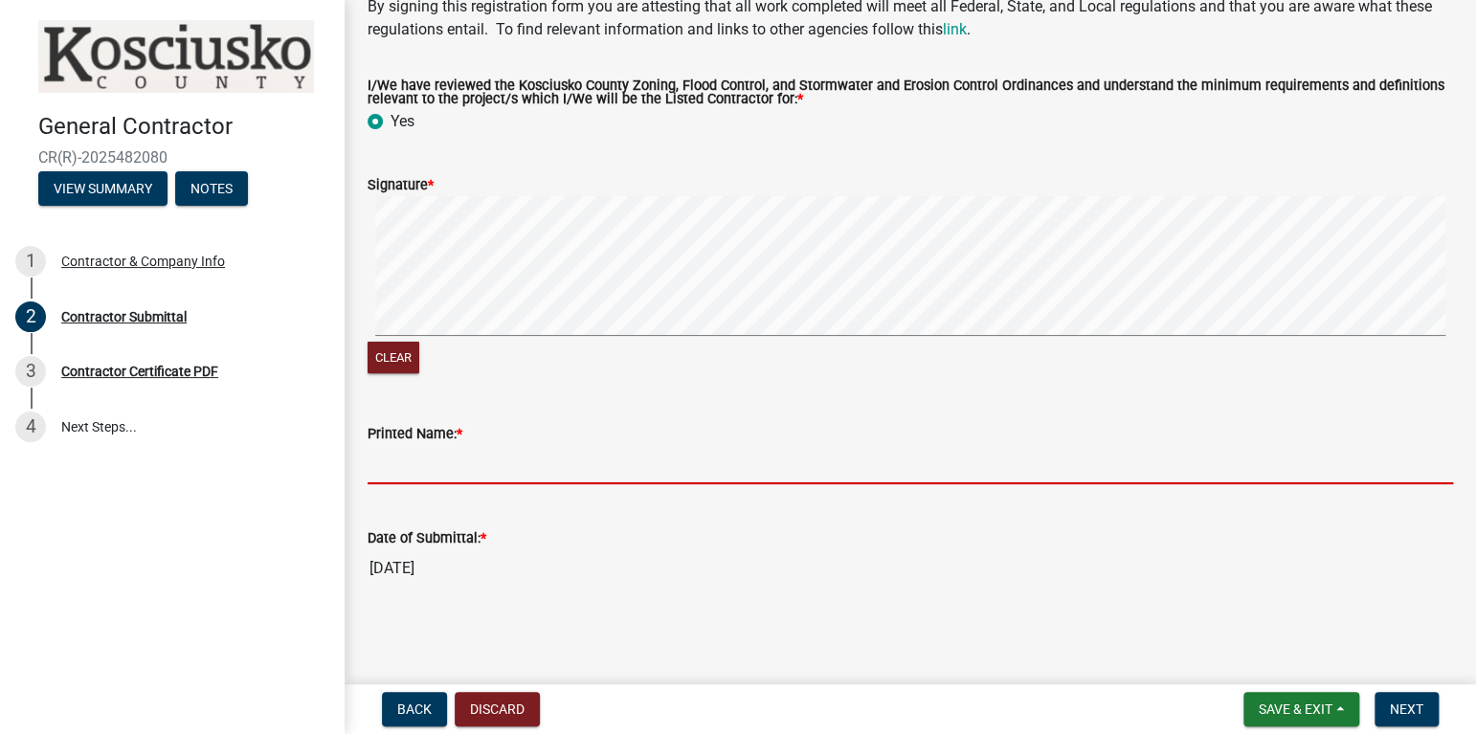
click at [421, 459] on input "Printed Name: *" at bounding box center [909, 464] width 1085 height 39
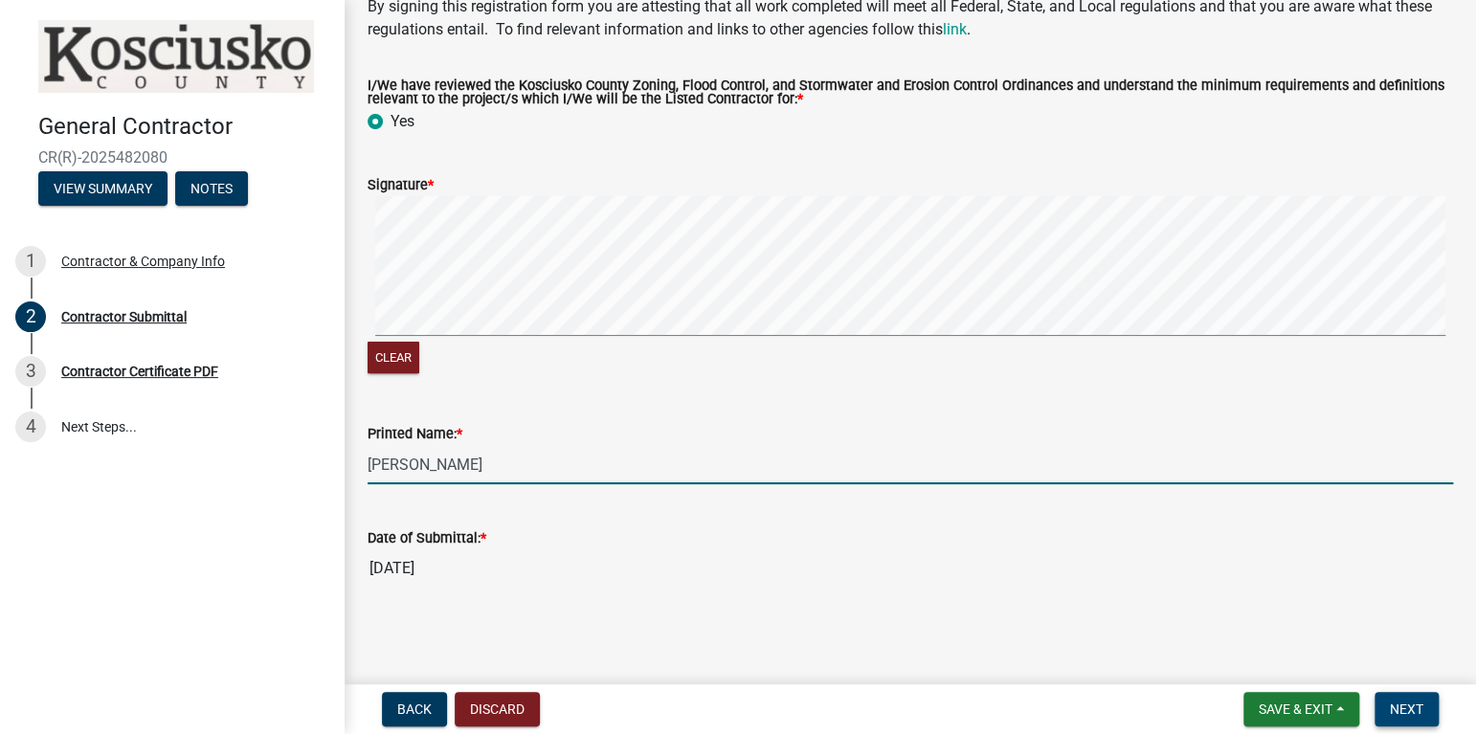
type input "[PERSON_NAME]"
click at [1414, 703] on span "Next" at bounding box center [1405, 708] width 33 height 15
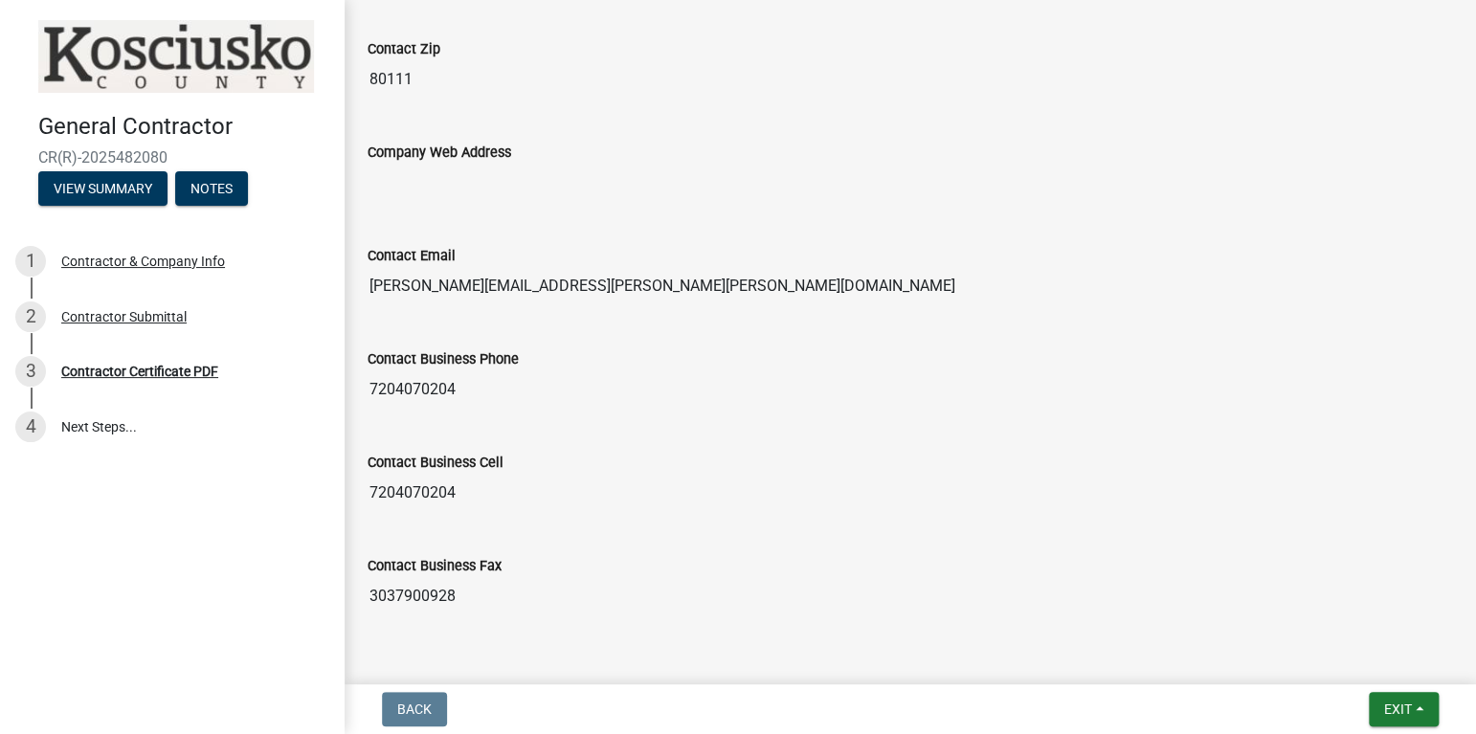
scroll to position [1091, 0]
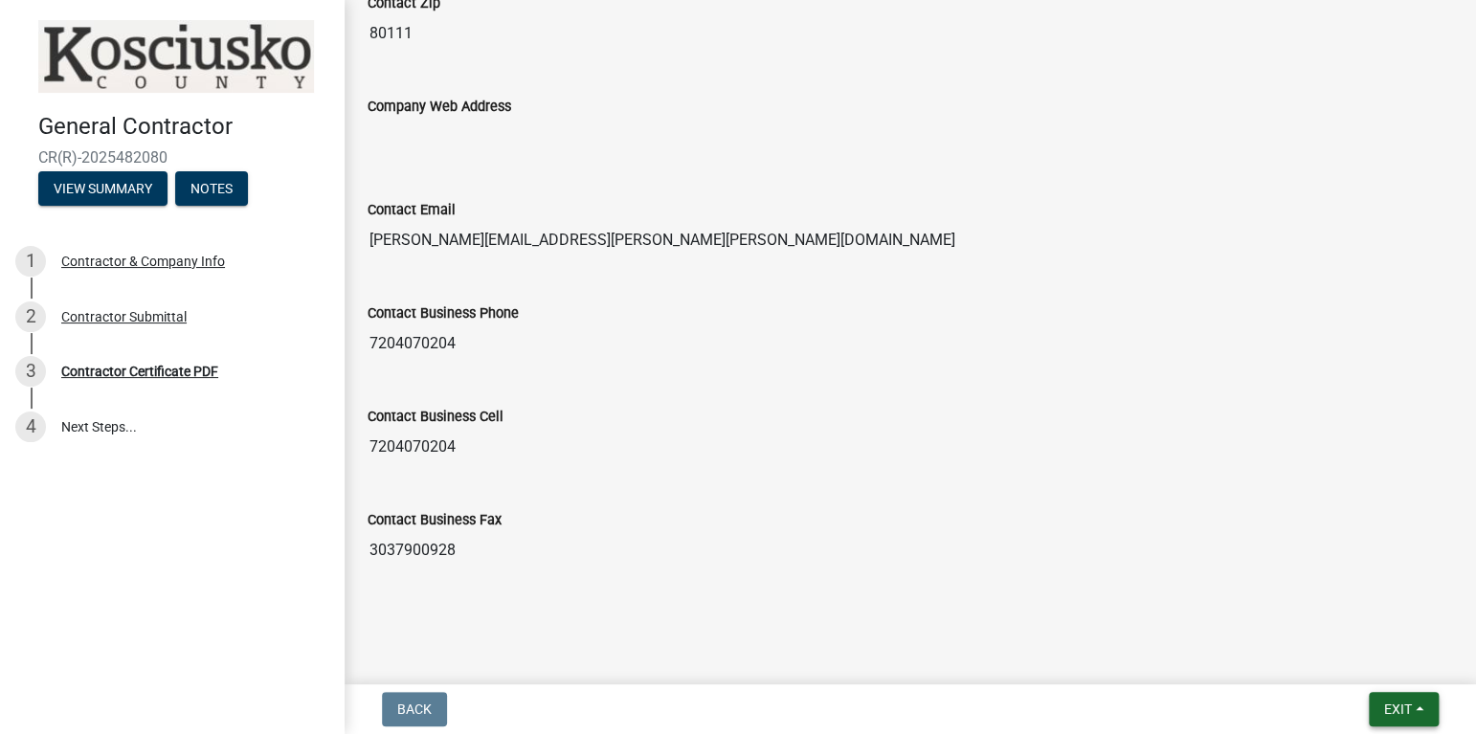
click at [1410, 719] on button "Exit" at bounding box center [1403, 709] width 70 height 34
click at [1404, 706] on span "Exit" at bounding box center [1398, 708] width 28 height 15
click at [1407, 707] on span "Exit" at bounding box center [1398, 708] width 28 height 15
click at [1363, 656] on button "Save & Exit" at bounding box center [1362, 659] width 153 height 46
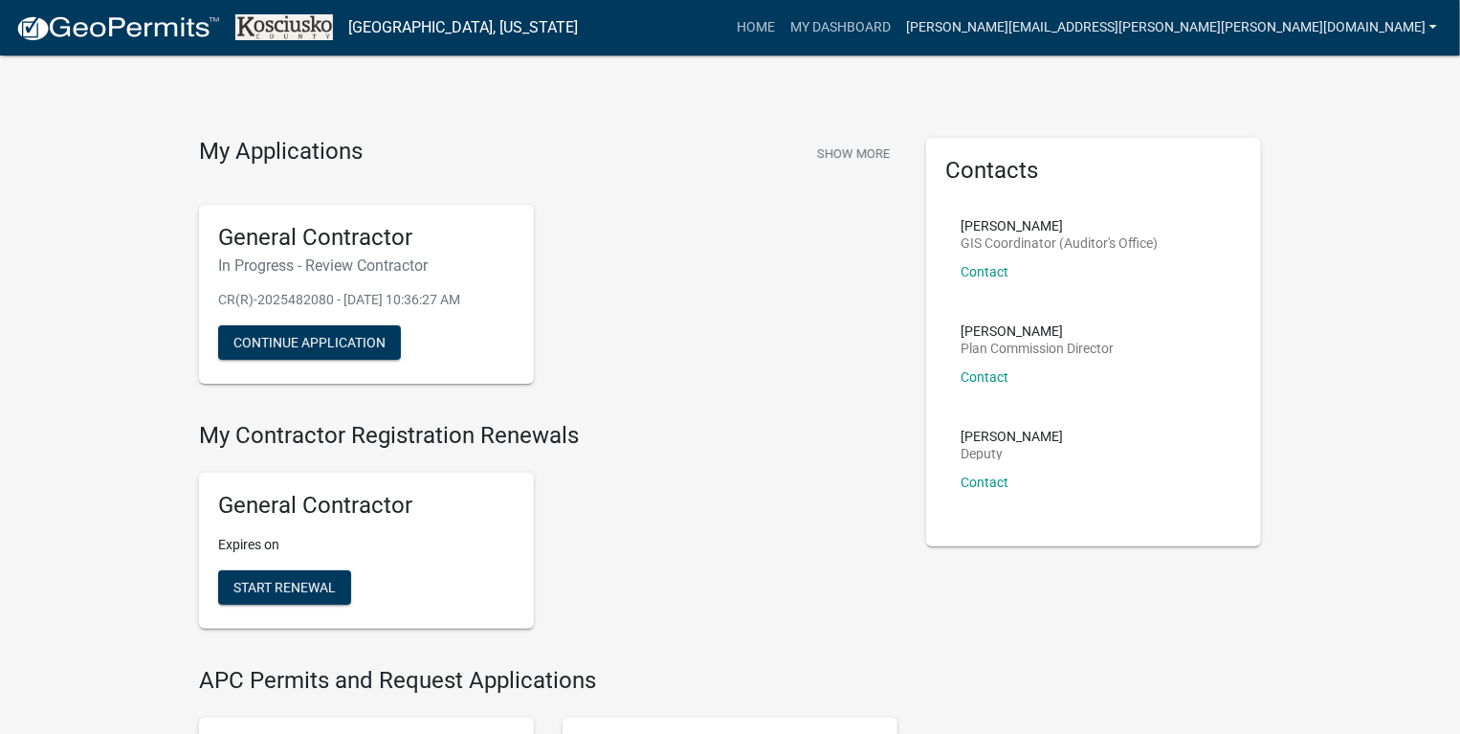
click at [1344, 19] on link "[PERSON_NAME][EMAIL_ADDRESS][PERSON_NAME][PERSON_NAME][DOMAIN_NAME]" at bounding box center [1172, 28] width 546 height 36
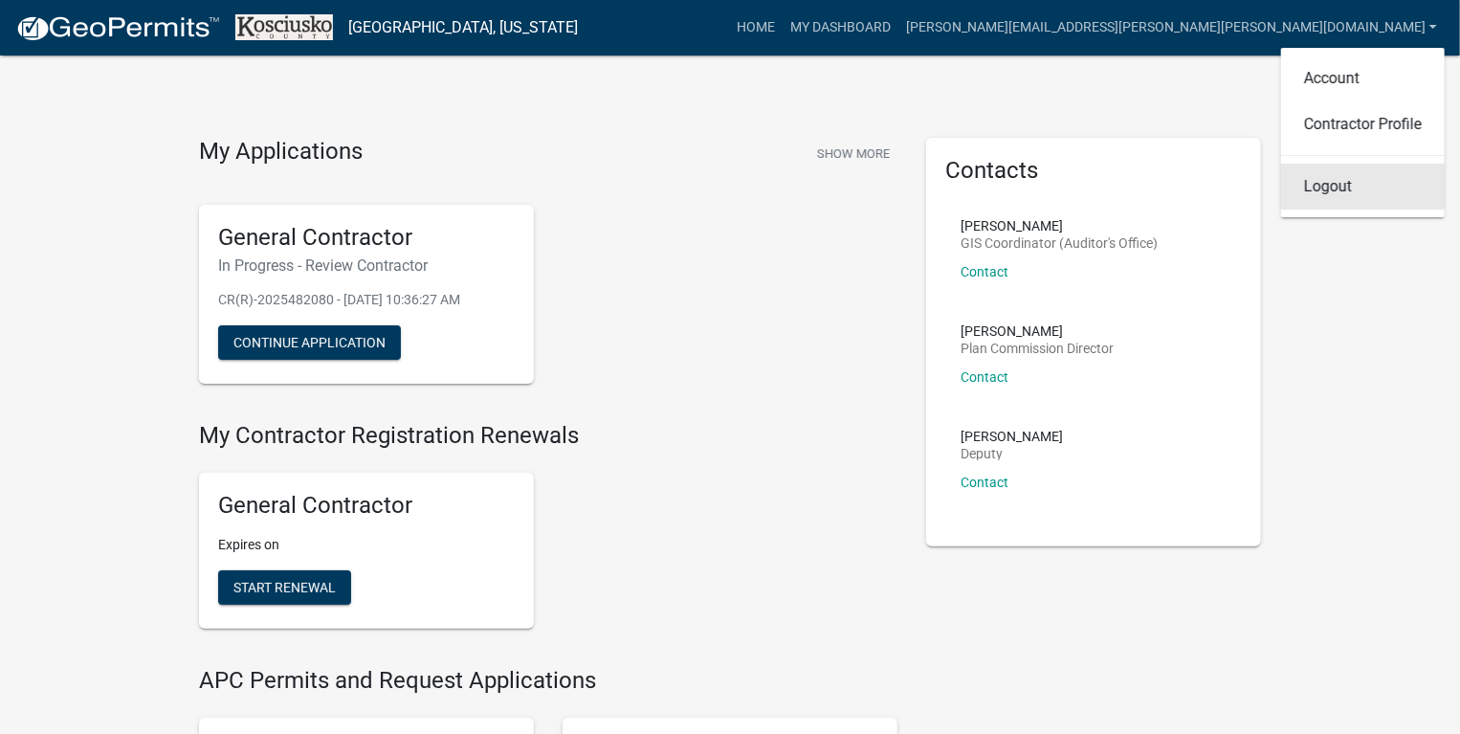
drag, startPoint x: 1337, startPoint y: 190, endPoint x: 1310, endPoint y: 190, distance: 26.8
click at [1337, 190] on link "Logout" at bounding box center [1363, 187] width 164 height 46
